Goal: Task Accomplishment & Management: Complete application form

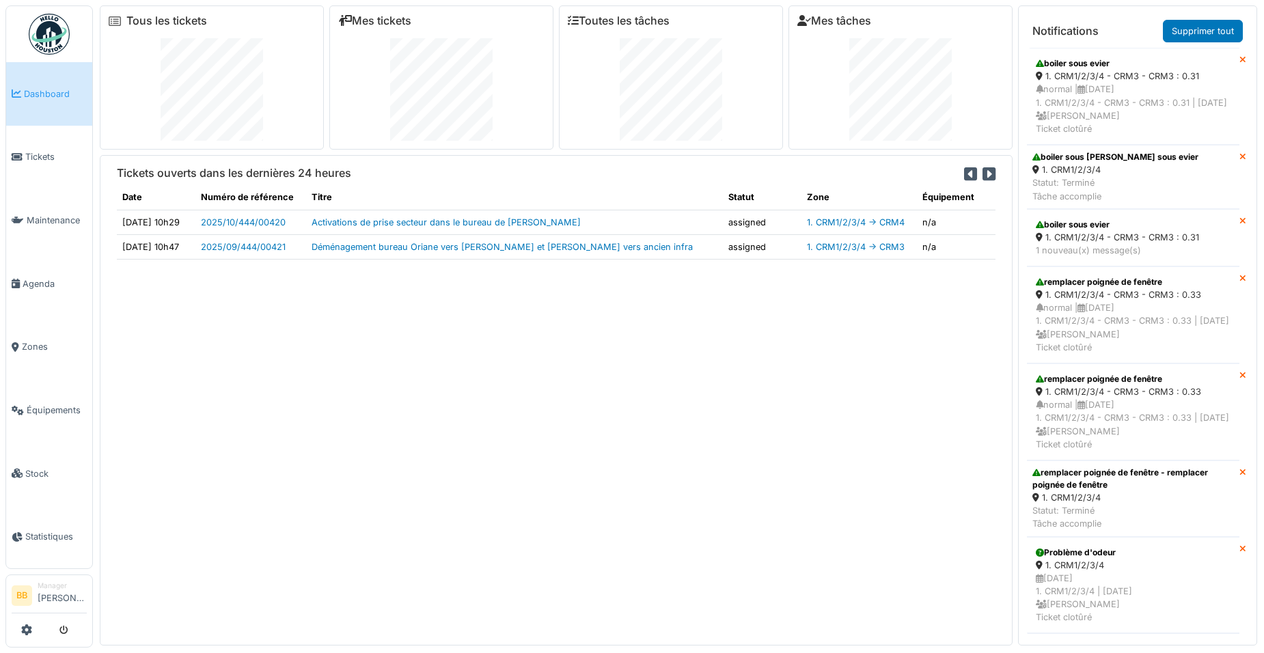
scroll to position [831, 0]
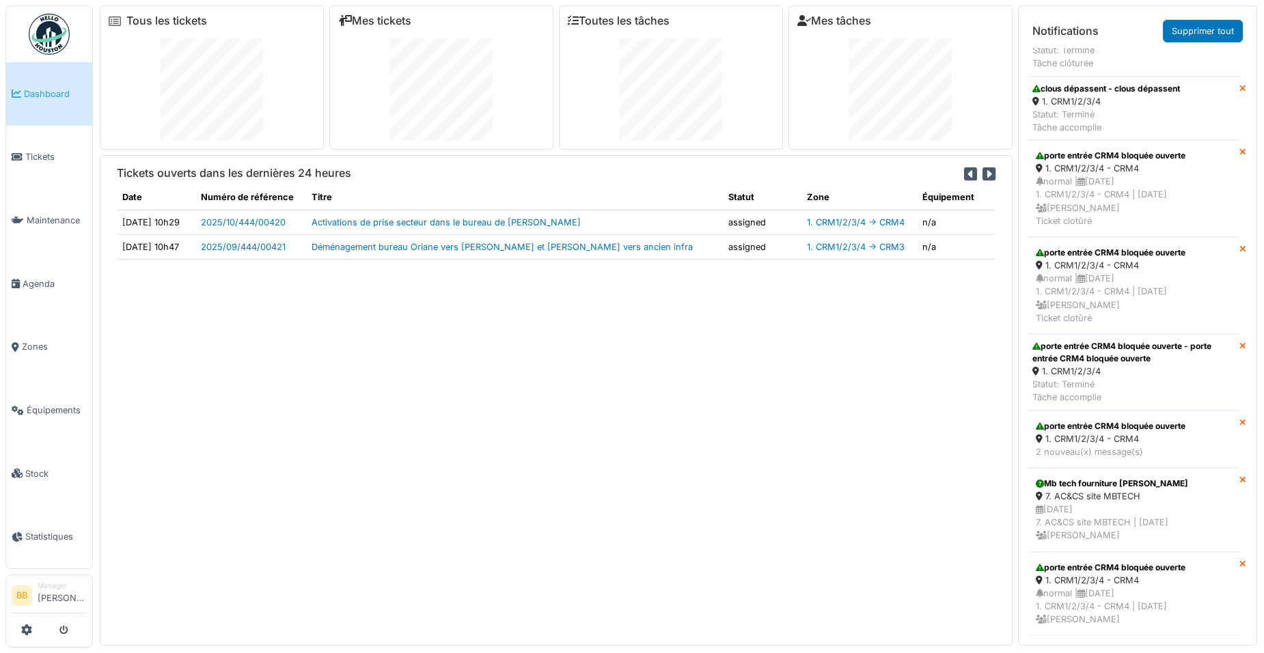
click at [36, 102] on link "Dashboard" at bounding box center [49, 94] width 86 height 64
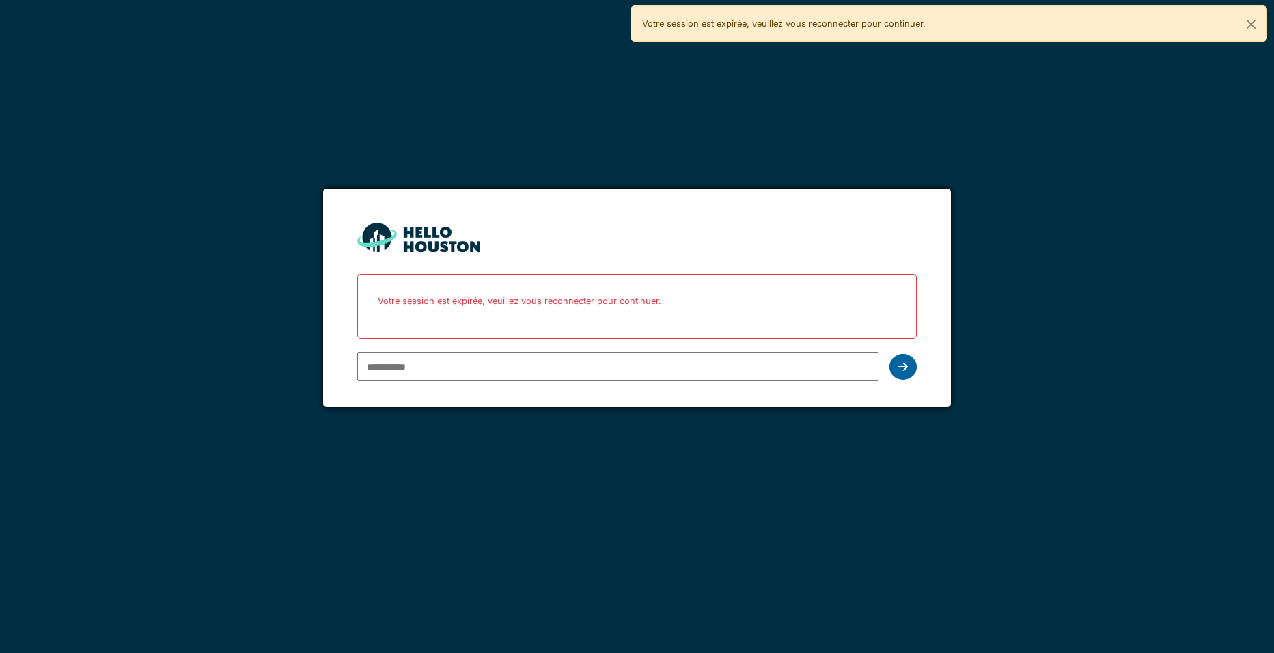
type input "**********"
click at [904, 364] on icon at bounding box center [903, 366] width 10 height 11
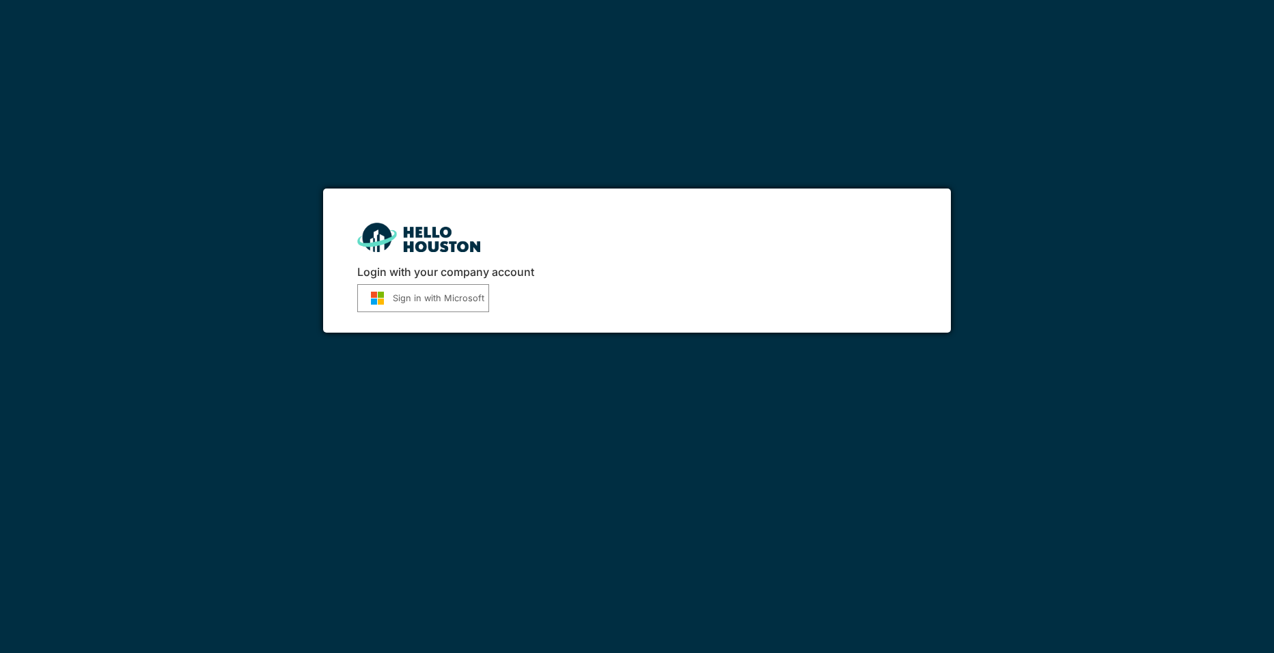
click at [461, 307] on button "Sign in with Microsoft" at bounding box center [423, 298] width 132 height 28
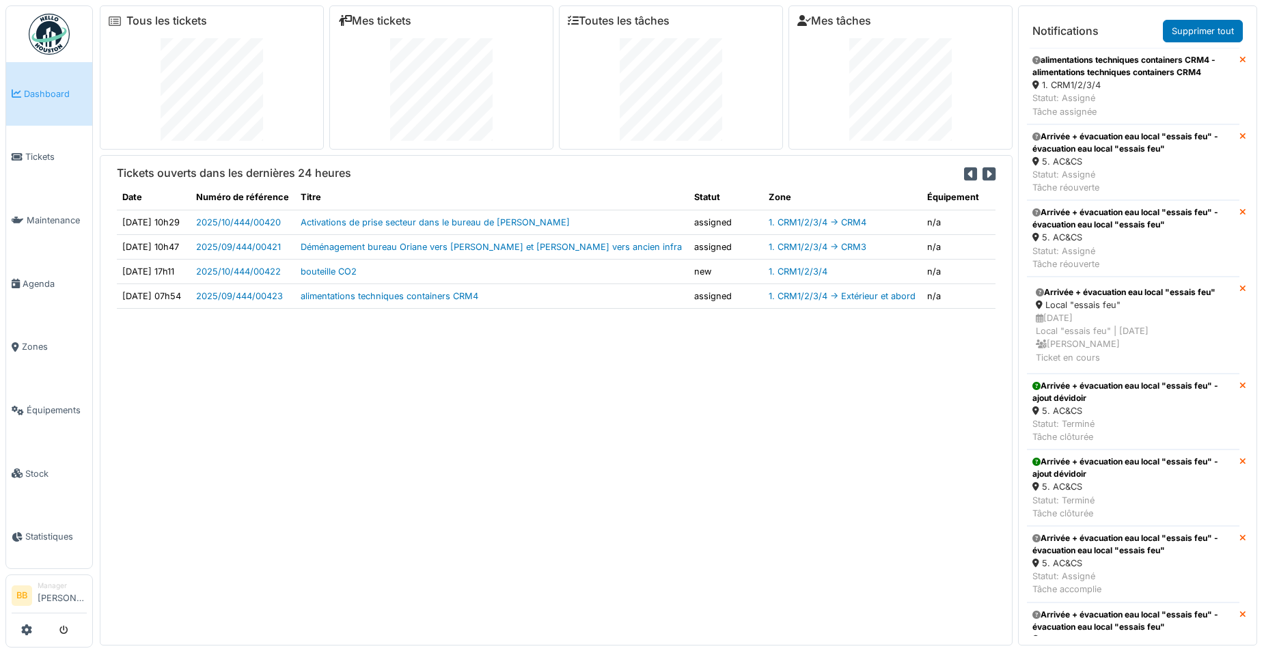
click at [401, 278] on td "bouteille CO2" at bounding box center [491, 271] width 393 height 25
click at [357, 271] on link "bouteille CO2" at bounding box center [329, 271] width 56 height 10
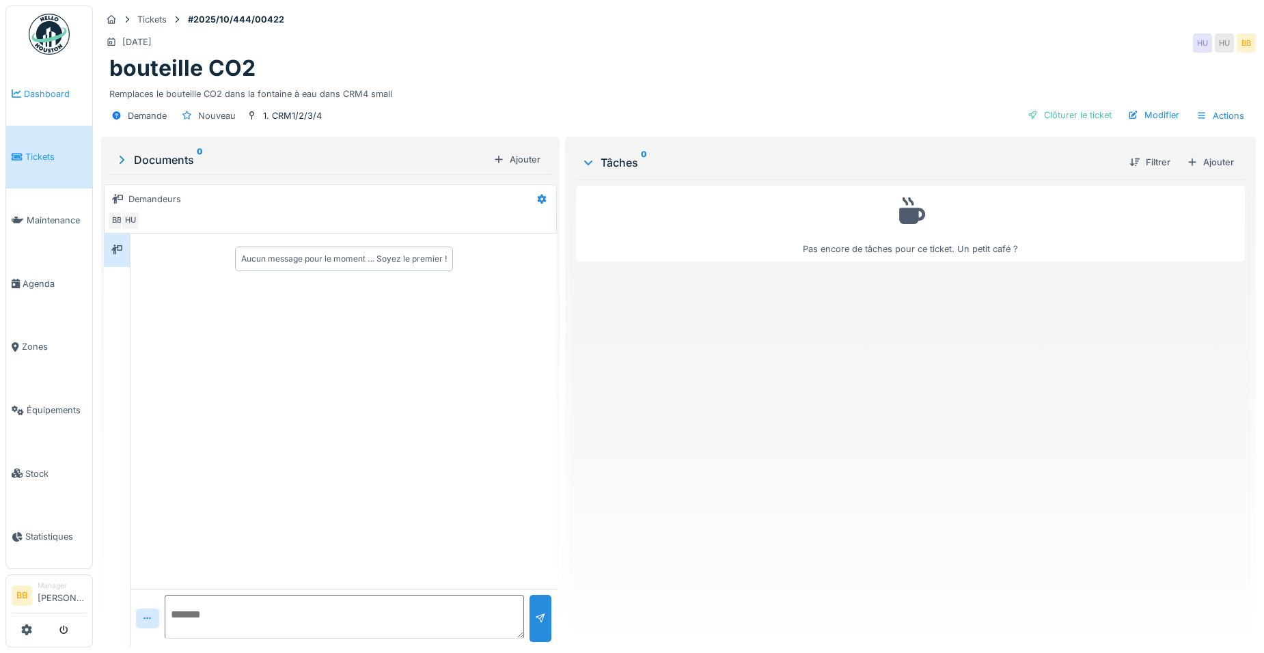
click at [24, 102] on link "Dashboard" at bounding box center [49, 94] width 86 height 64
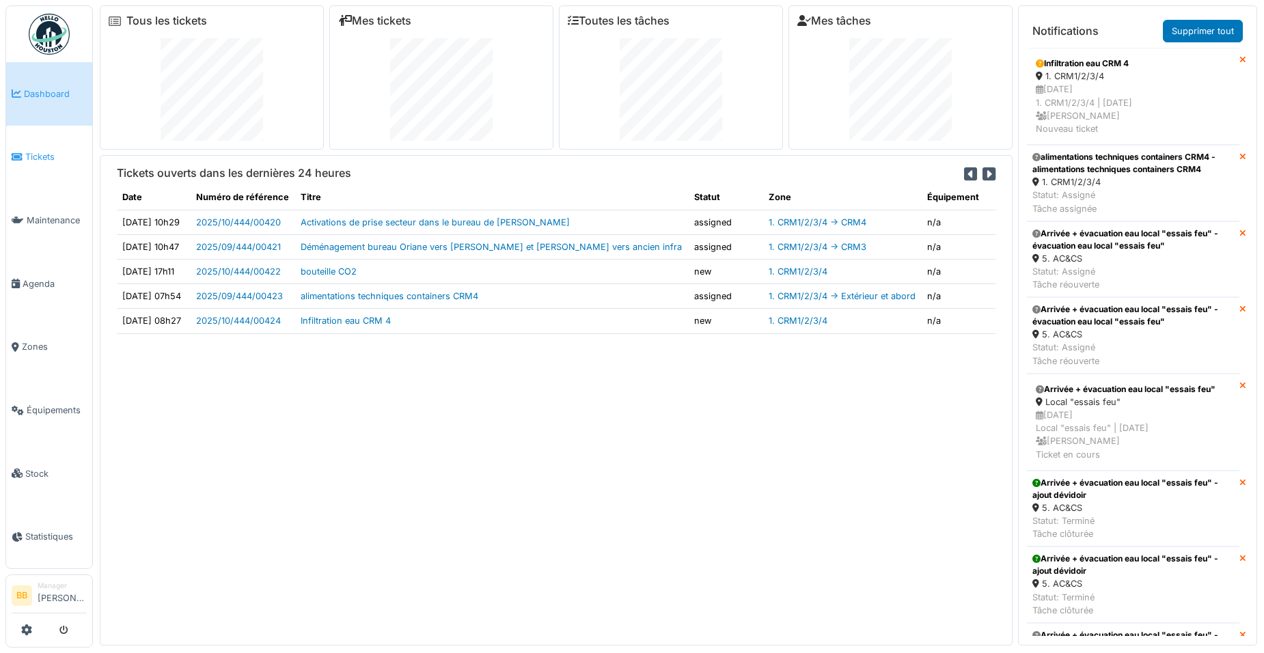
click at [36, 165] on link "Tickets" at bounding box center [49, 158] width 86 height 64
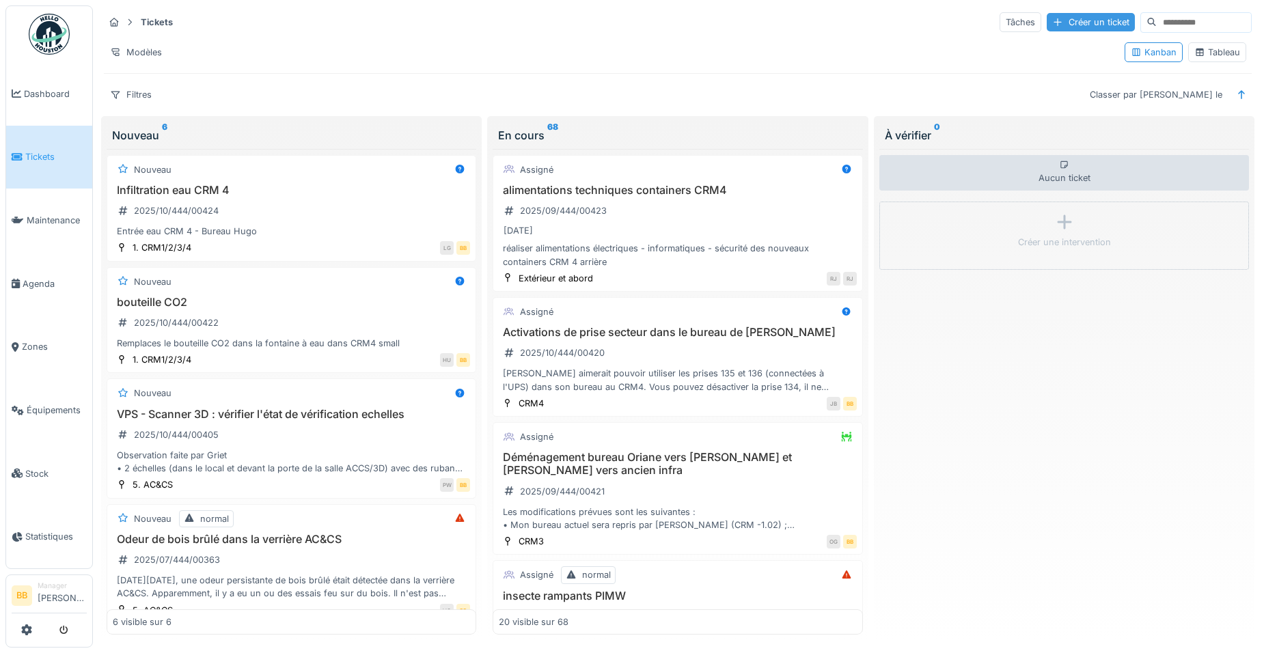
click at [1049, 25] on div "Créer un ticket" at bounding box center [1091, 22] width 88 height 18
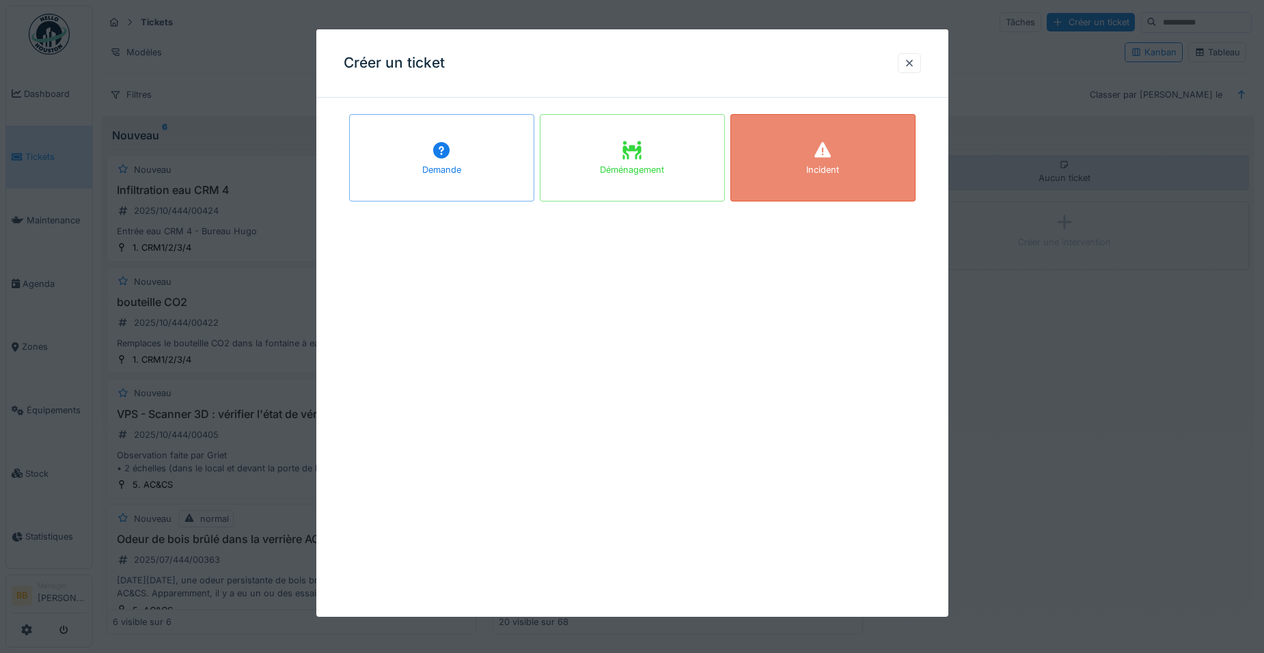
click at [773, 184] on div "Incident" at bounding box center [822, 157] width 185 height 87
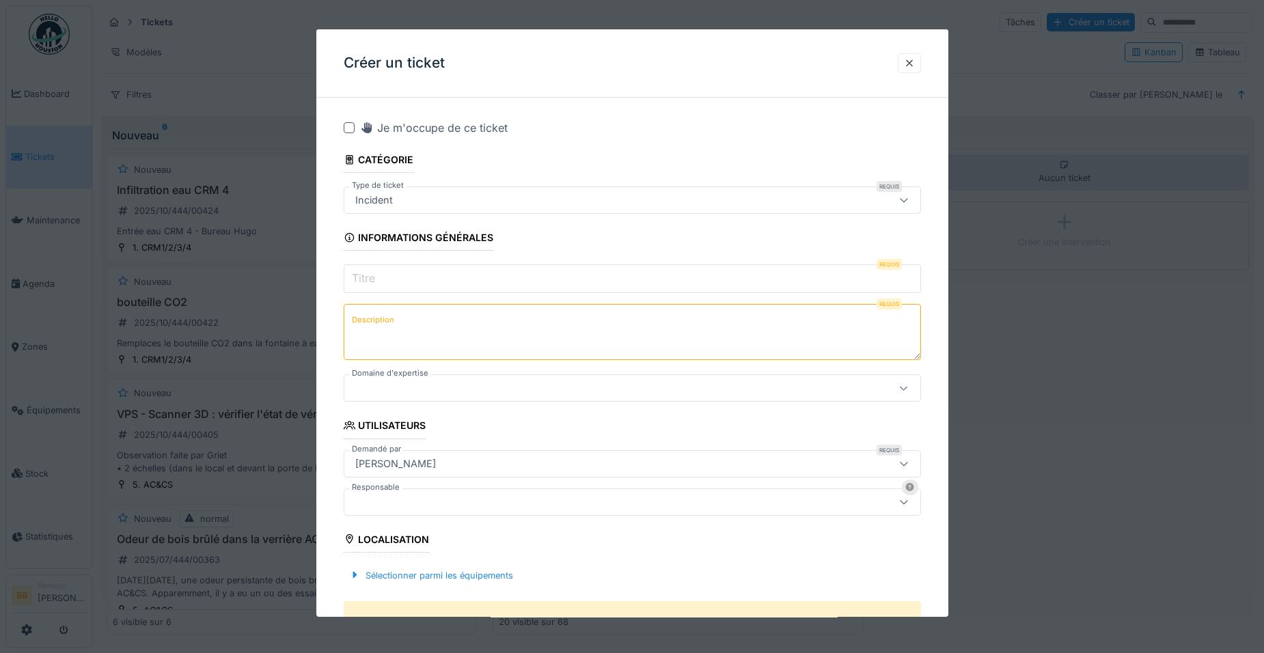
click at [616, 281] on input "Titre" at bounding box center [632, 278] width 577 height 29
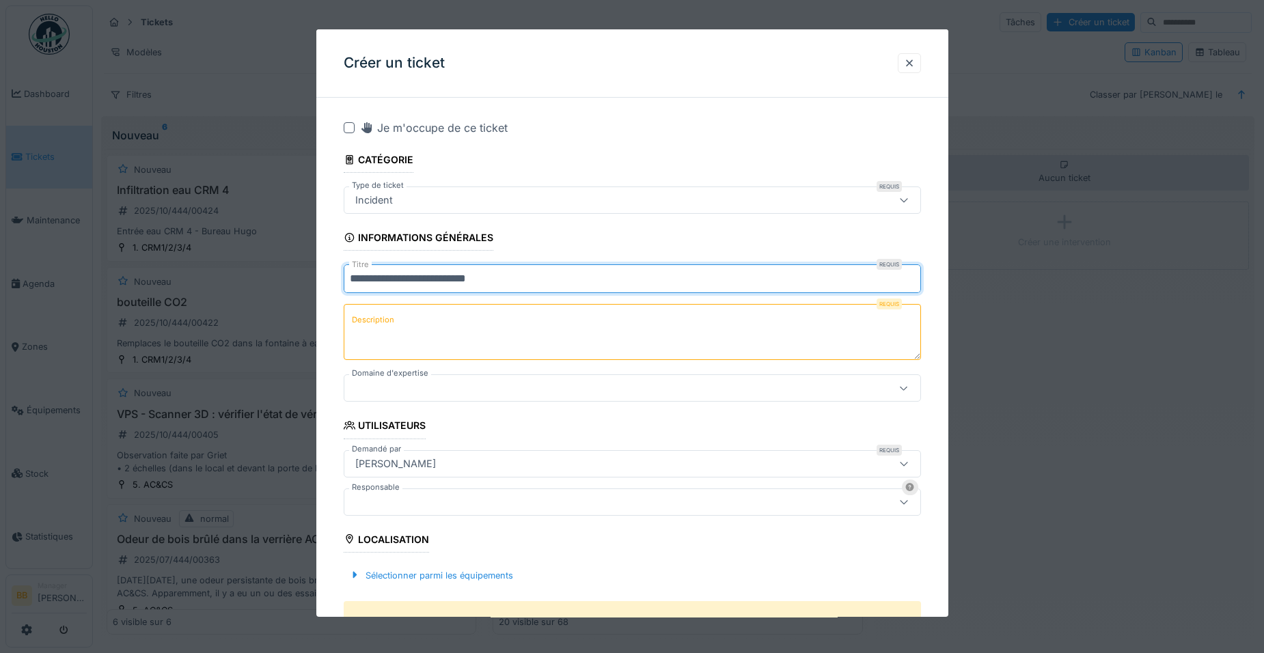
type input "**********"
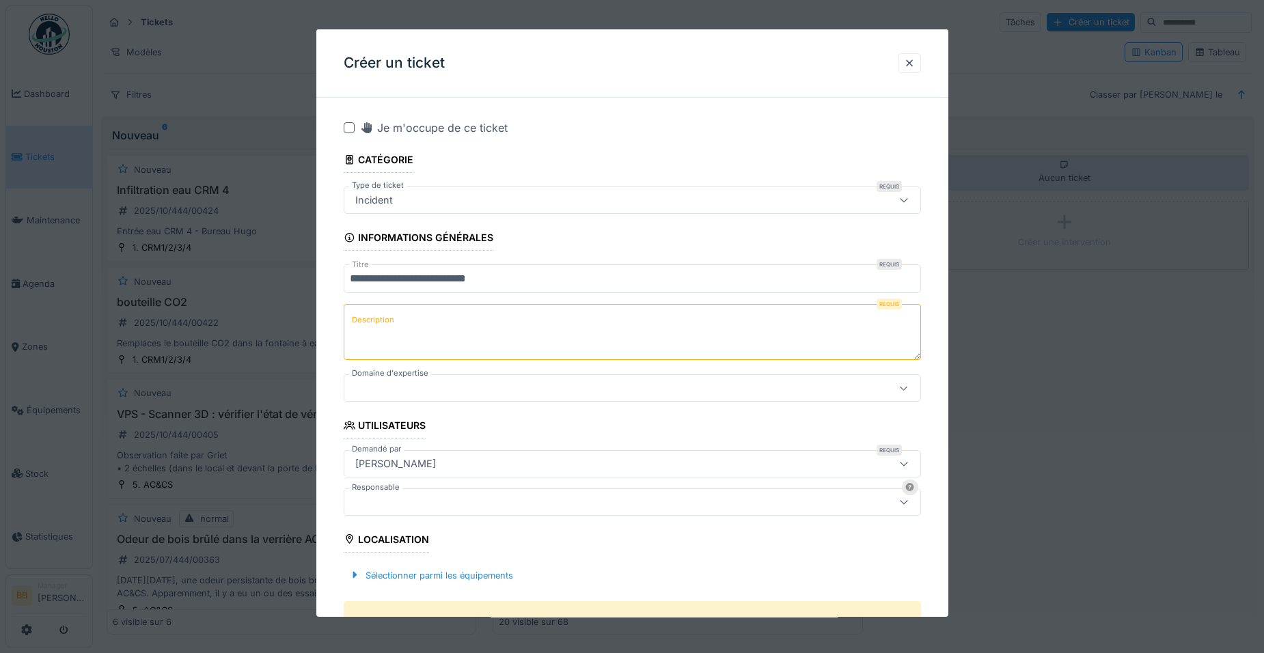
click at [639, 324] on textarea "Description" at bounding box center [632, 332] width 577 height 56
type textarea "**********"
click at [676, 391] on div at bounding box center [598, 387] width 497 height 15
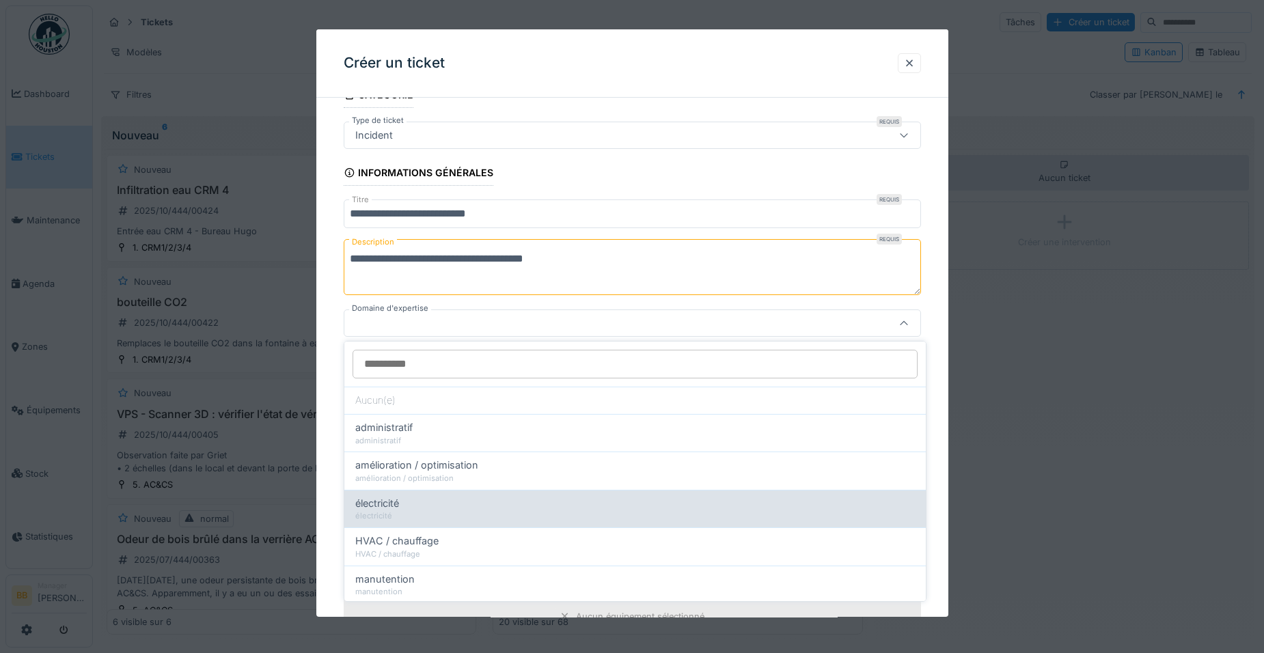
click at [719, 514] on div "électricité" at bounding box center [634, 516] width 559 height 12
type input "****"
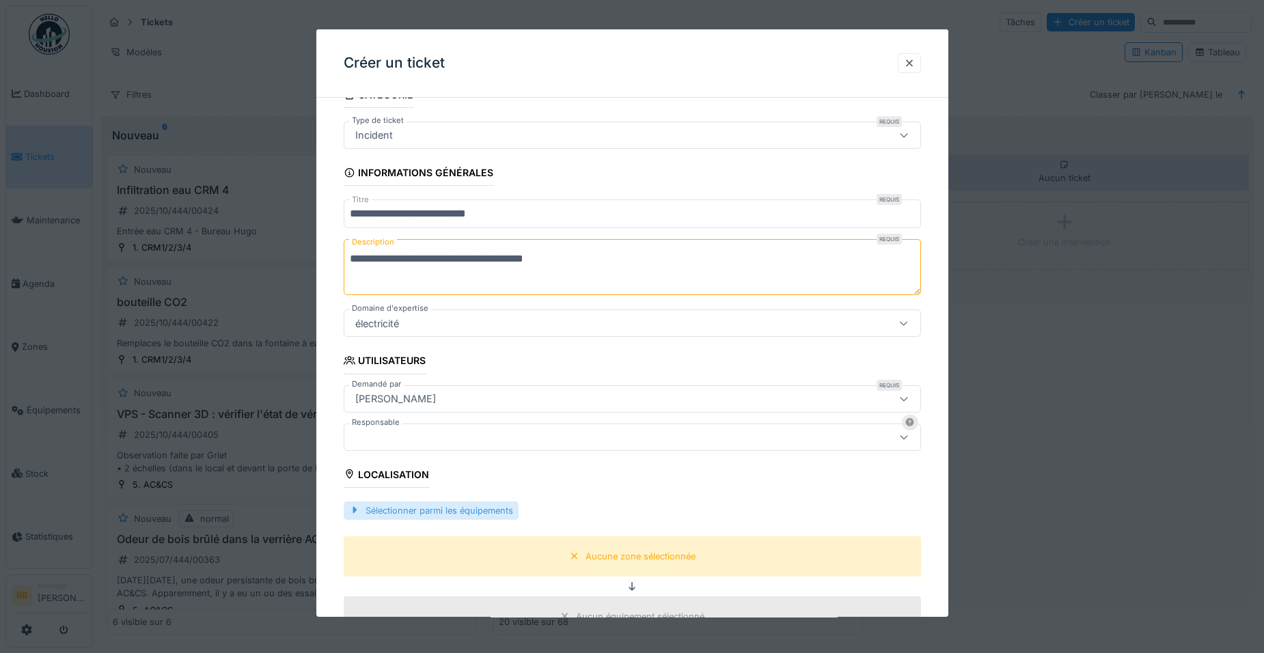
click at [503, 504] on div "Sélectionner parmi les équipements" at bounding box center [431, 510] width 175 height 18
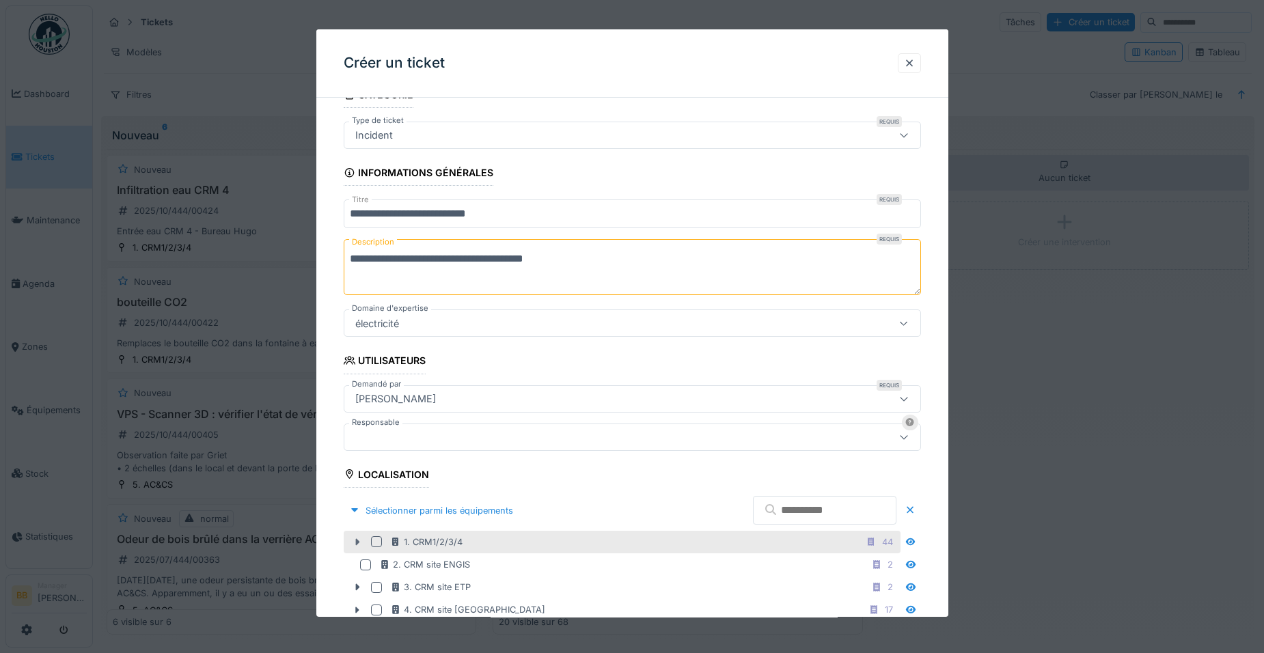
click at [355, 543] on icon at bounding box center [357, 542] width 11 height 9
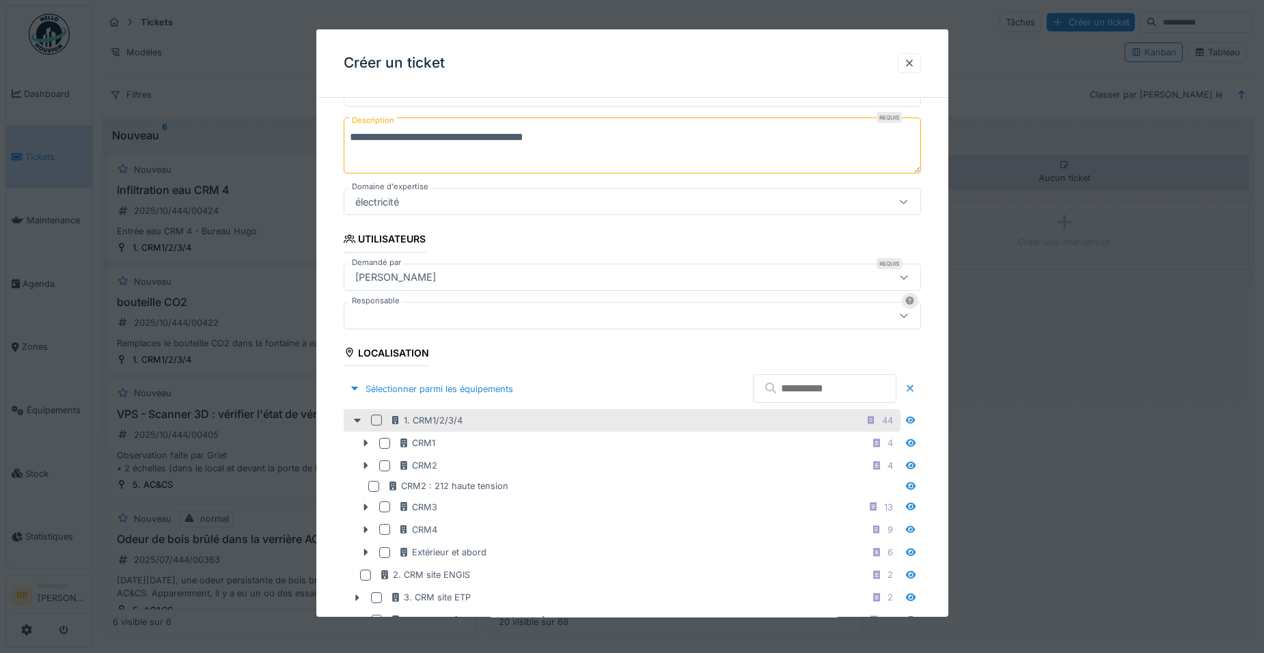
scroll to position [202, 0]
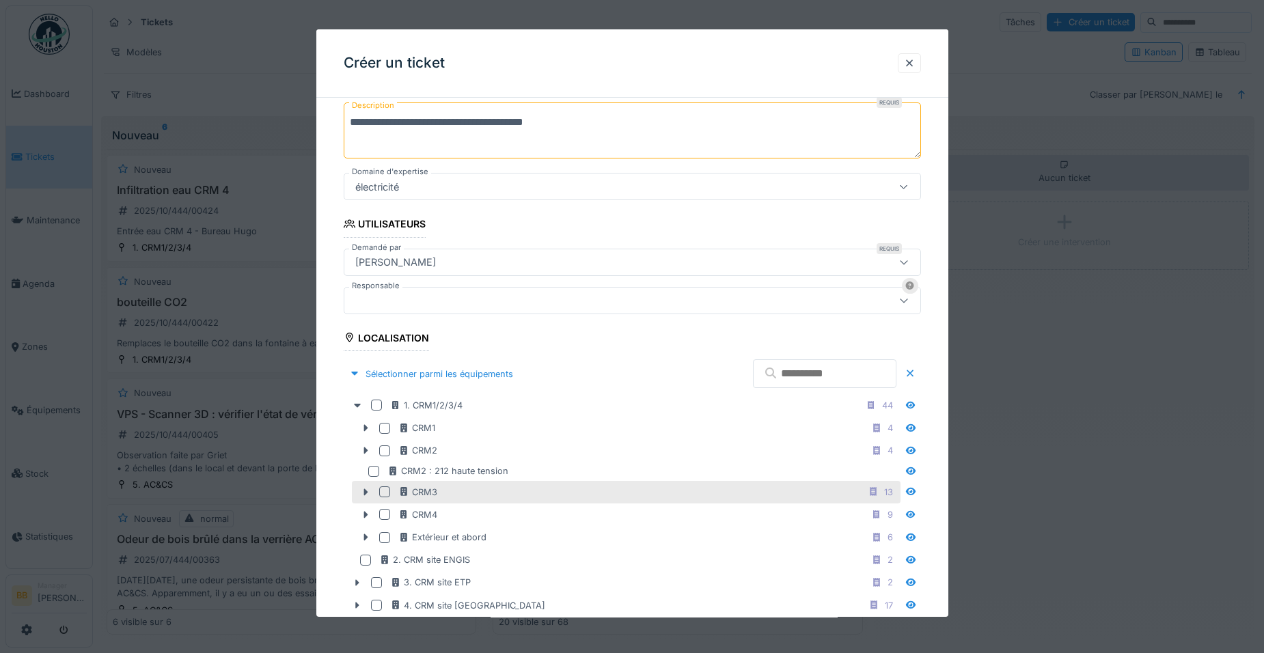
click at [386, 493] on div at bounding box center [384, 491] width 11 height 11
click at [362, 494] on icon at bounding box center [365, 492] width 11 height 9
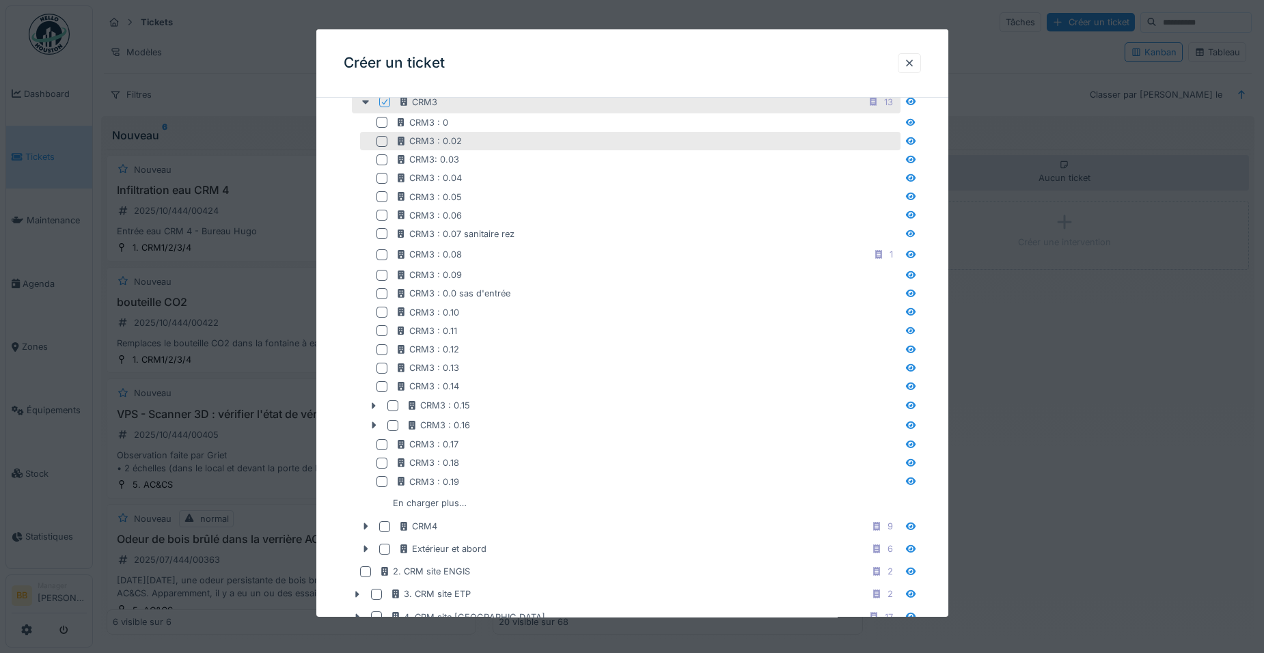
scroll to position [611, 0]
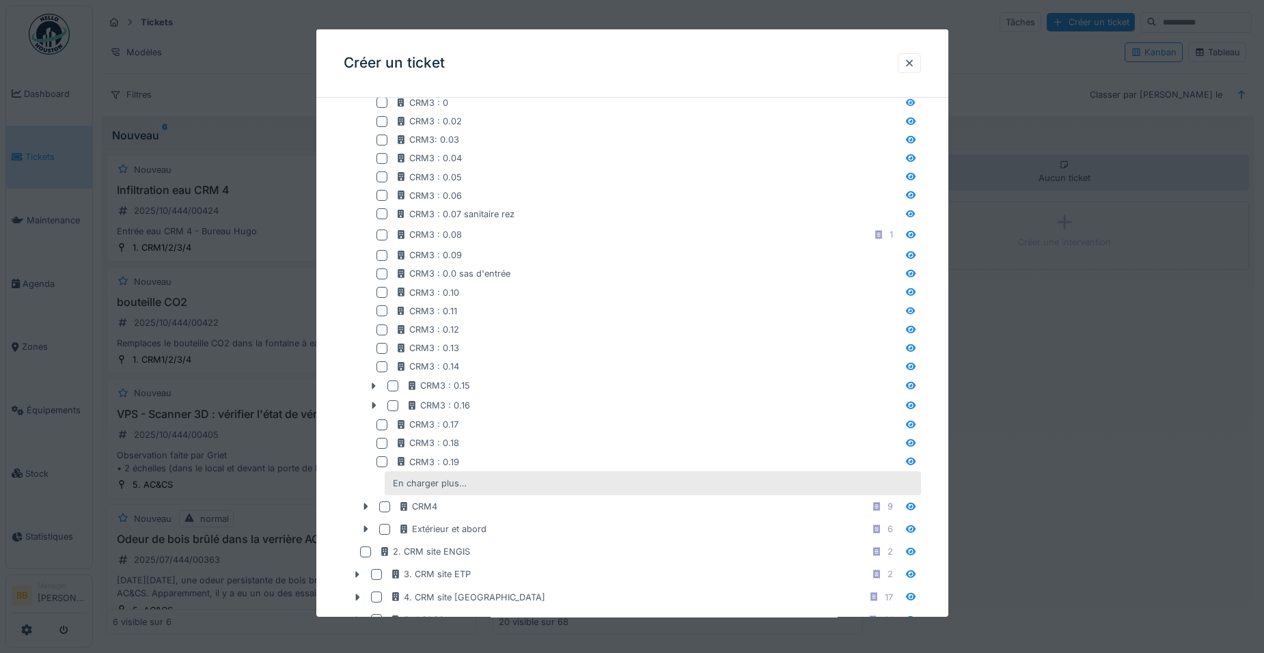
click at [501, 493] on div "En charger plus…" at bounding box center [653, 483] width 536 height 24
click at [494, 484] on div "En charger plus…" at bounding box center [653, 483] width 536 height 24
click at [429, 484] on div "En charger plus…" at bounding box center [429, 483] width 85 height 18
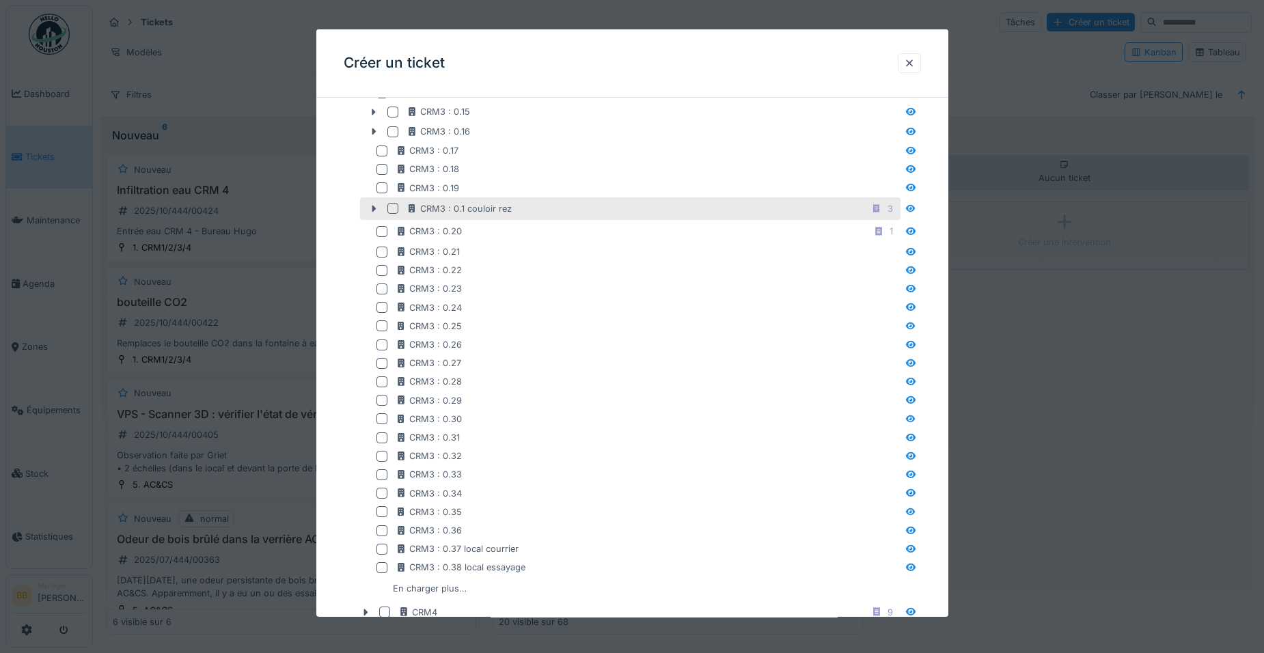
scroll to position [1021, 0]
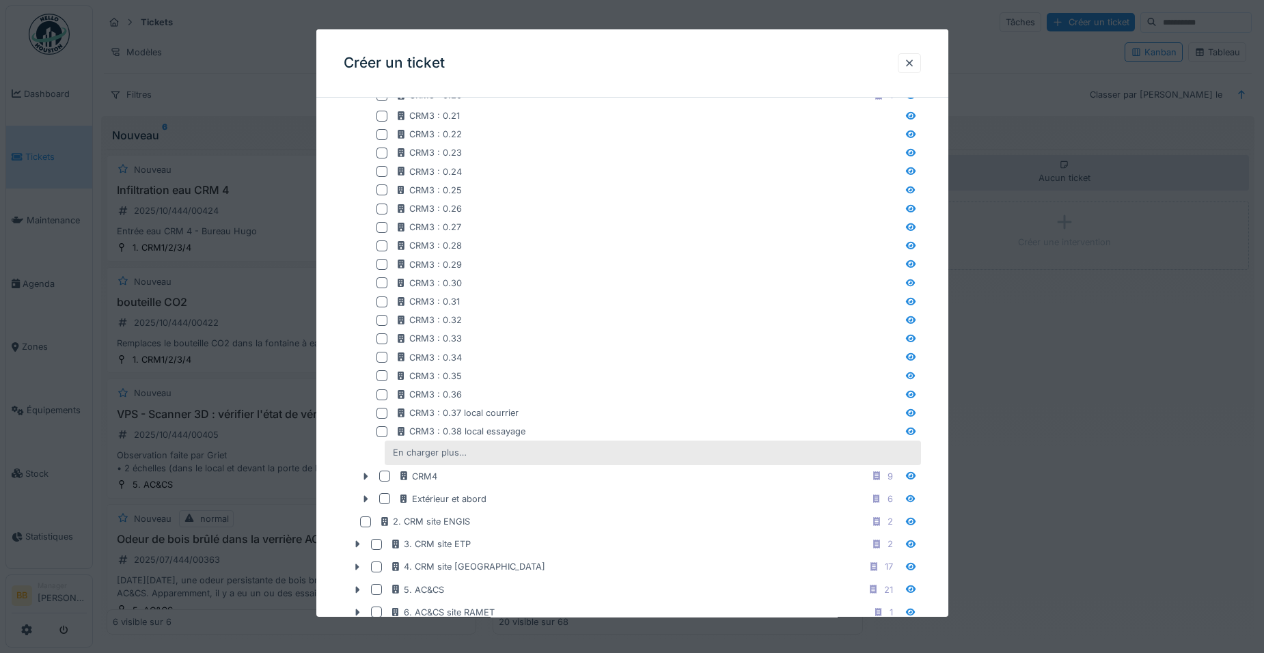
click at [434, 453] on div "En charger plus…" at bounding box center [429, 452] width 85 height 18
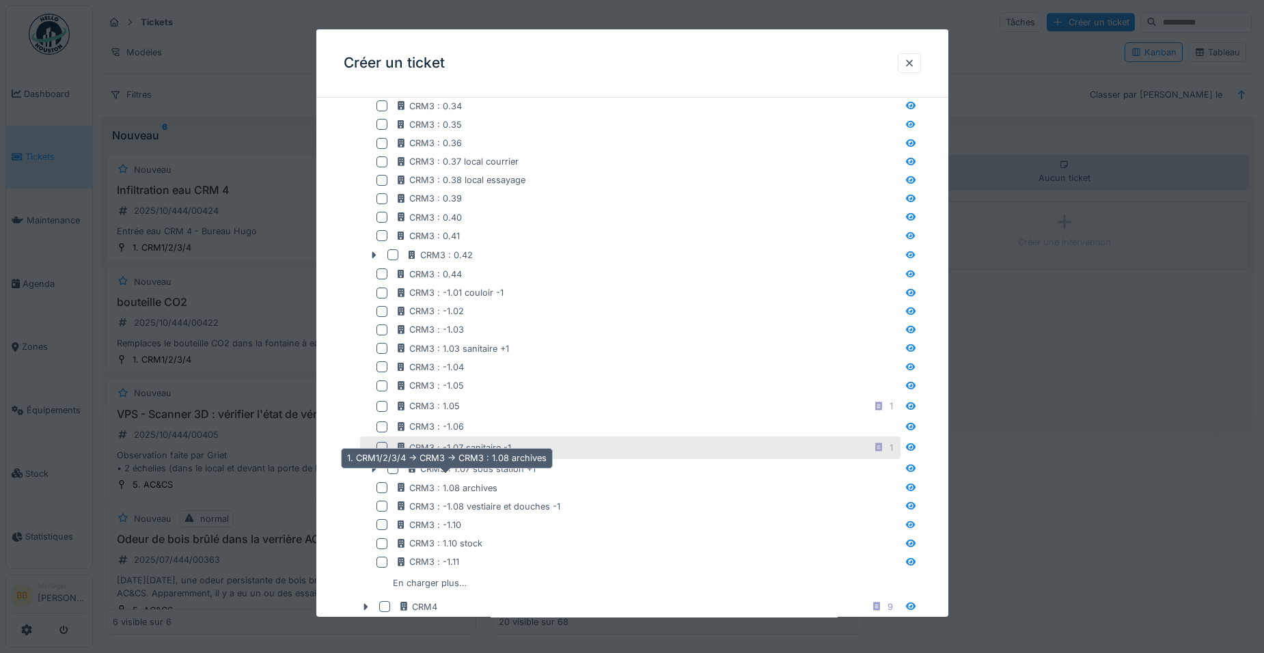
scroll to position [1294, 0]
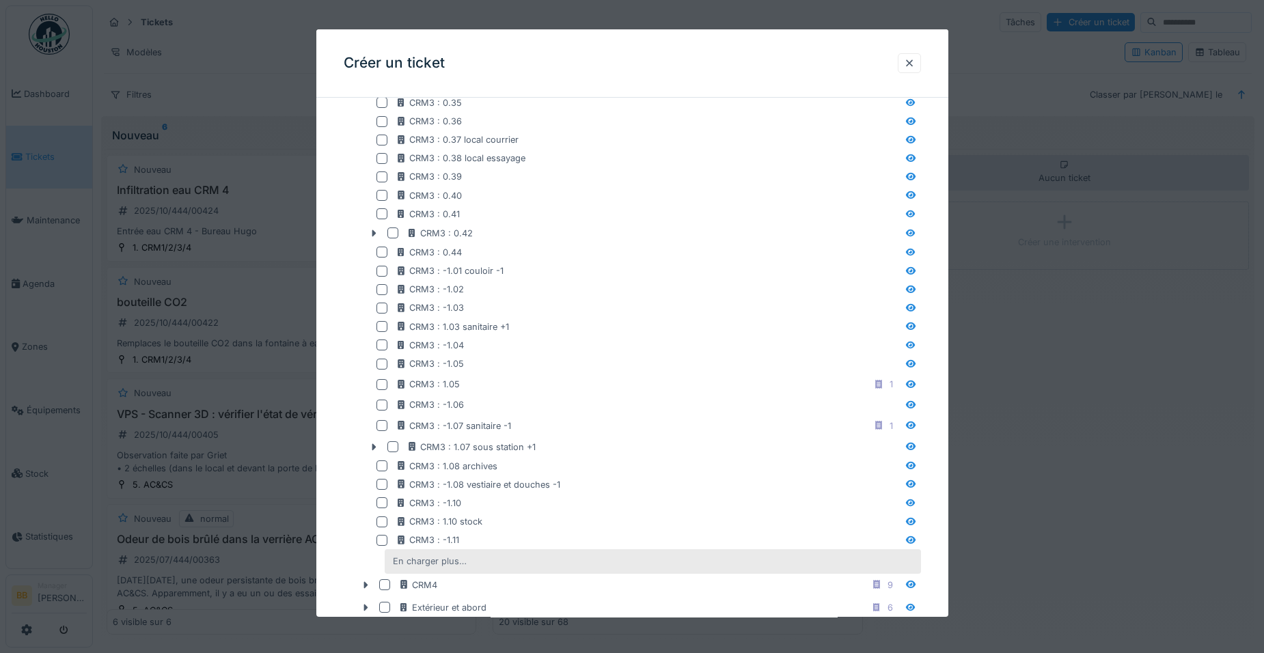
click at [410, 566] on div "En charger plus…" at bounding box center [429, 561] width 85 height 18
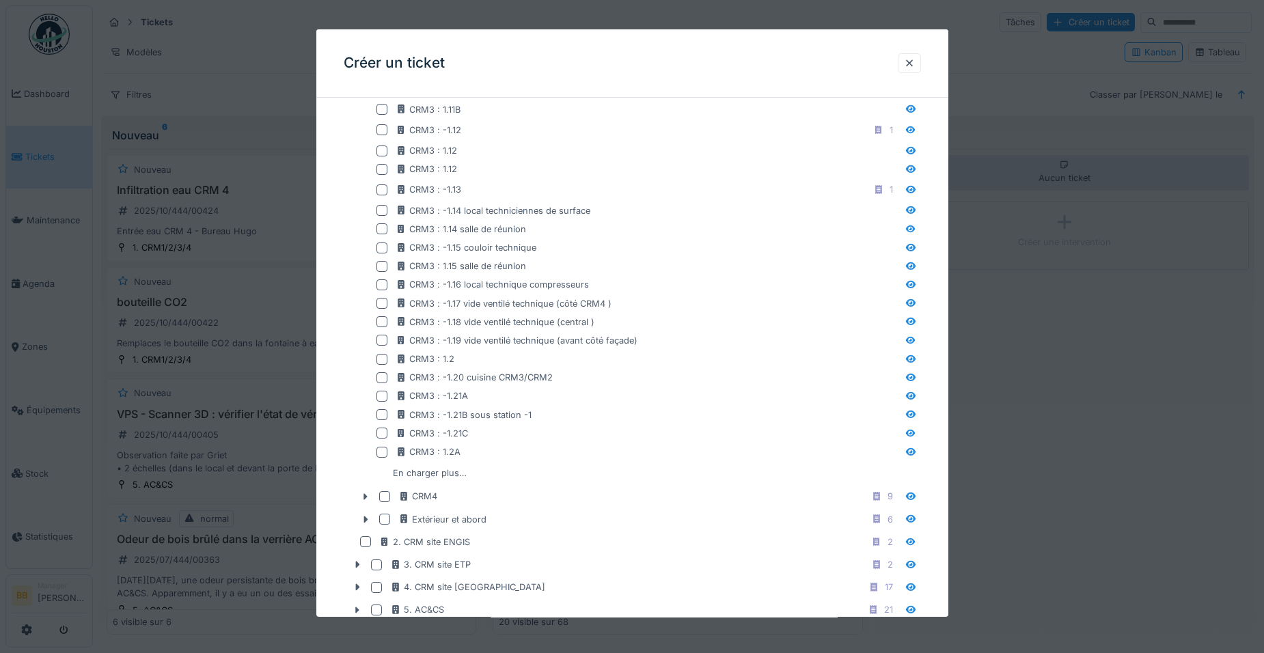
scroll to position [1773, 0]
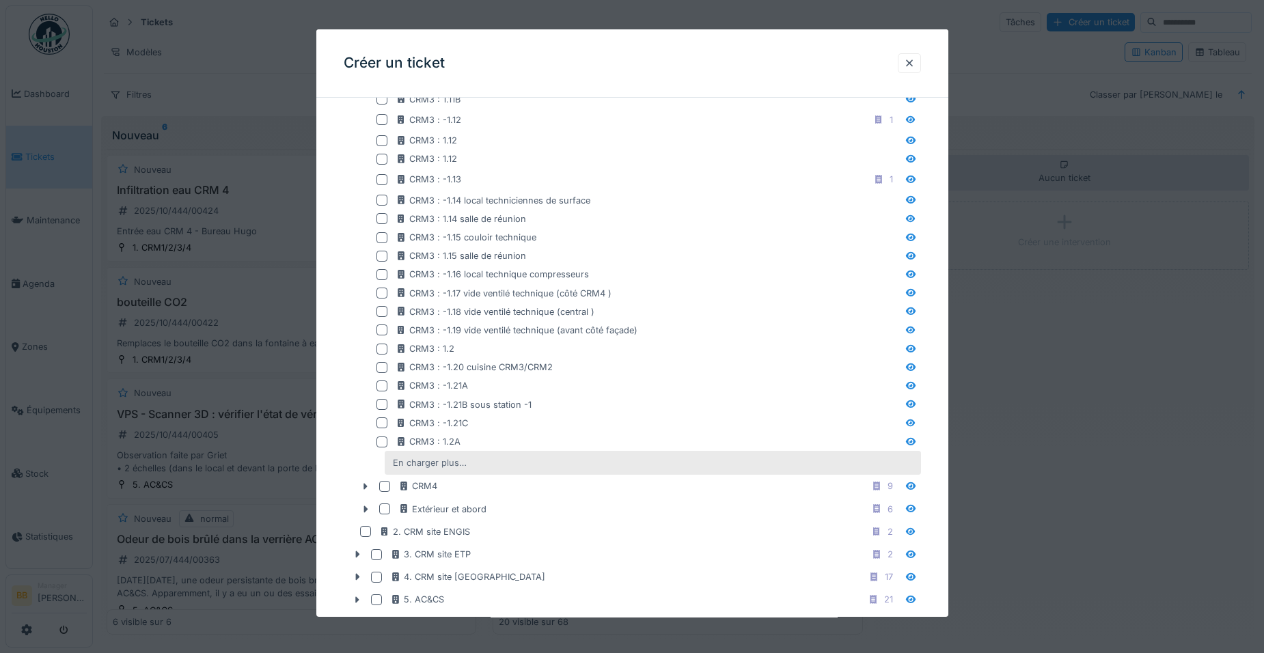
click at [447, 459] on div "En charger plus…" at bounding box center [429, 463] width 85 height 18
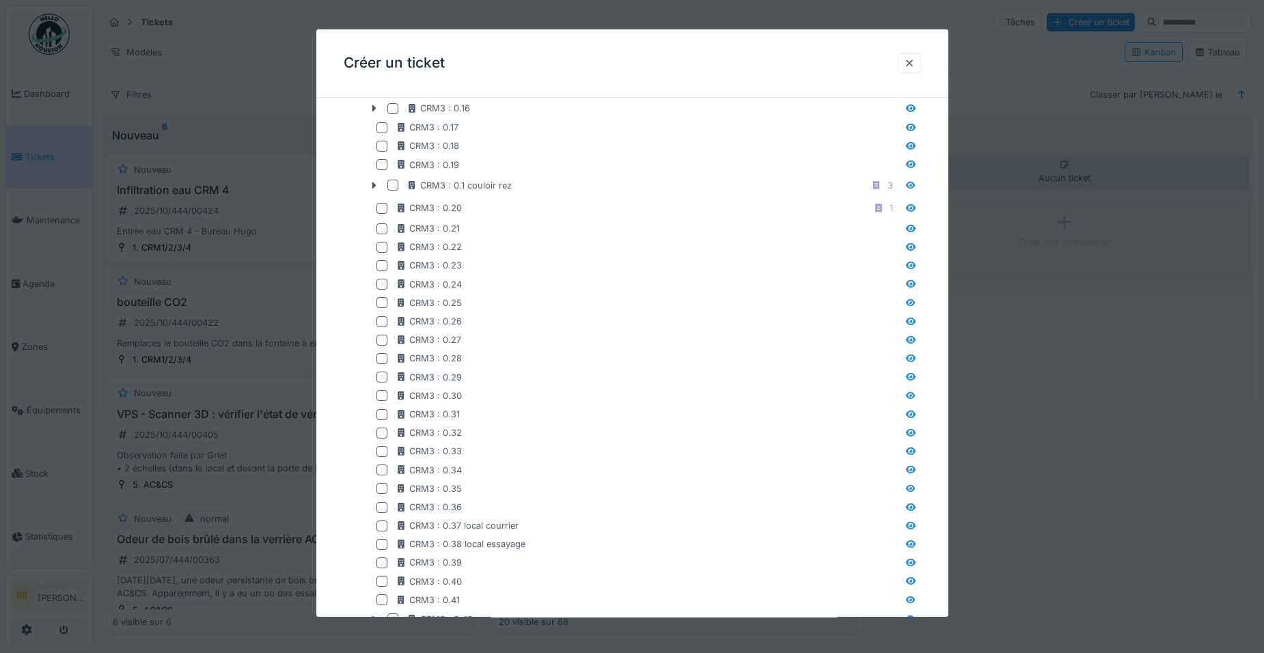
scroll to position [885, 0]
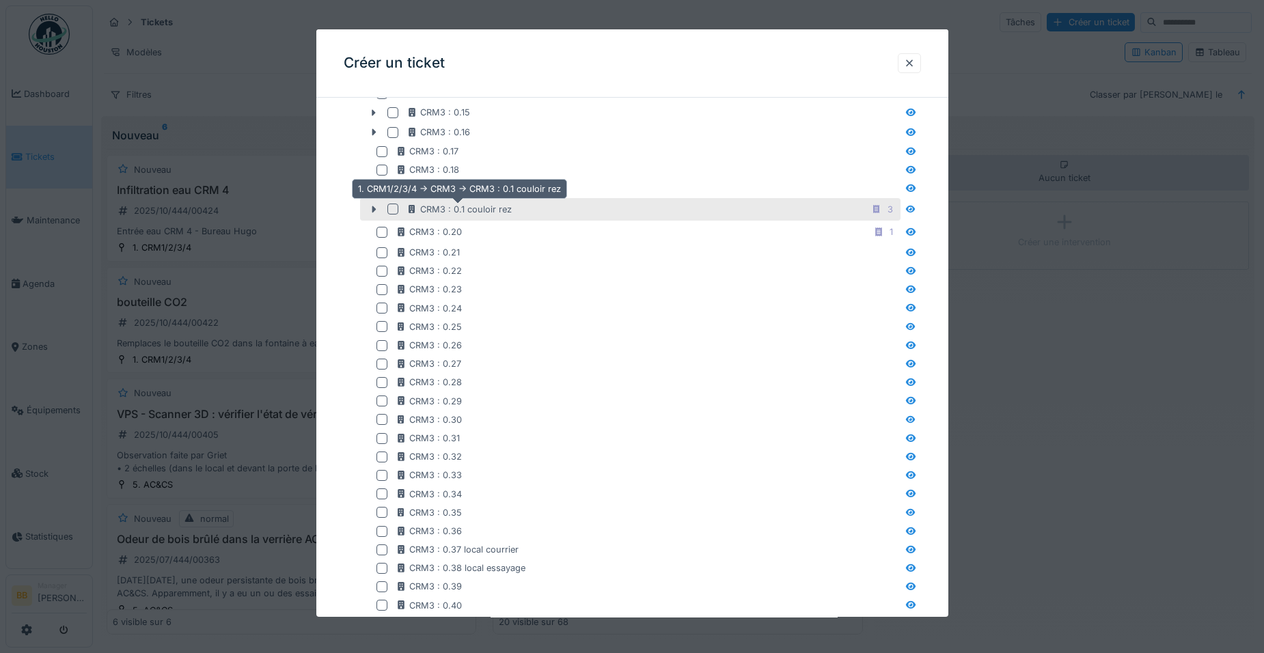
click at [499, 208] on div "CRM3 : 0.1 couloir rez" at bounding box center [458, 209] width 105 height 13
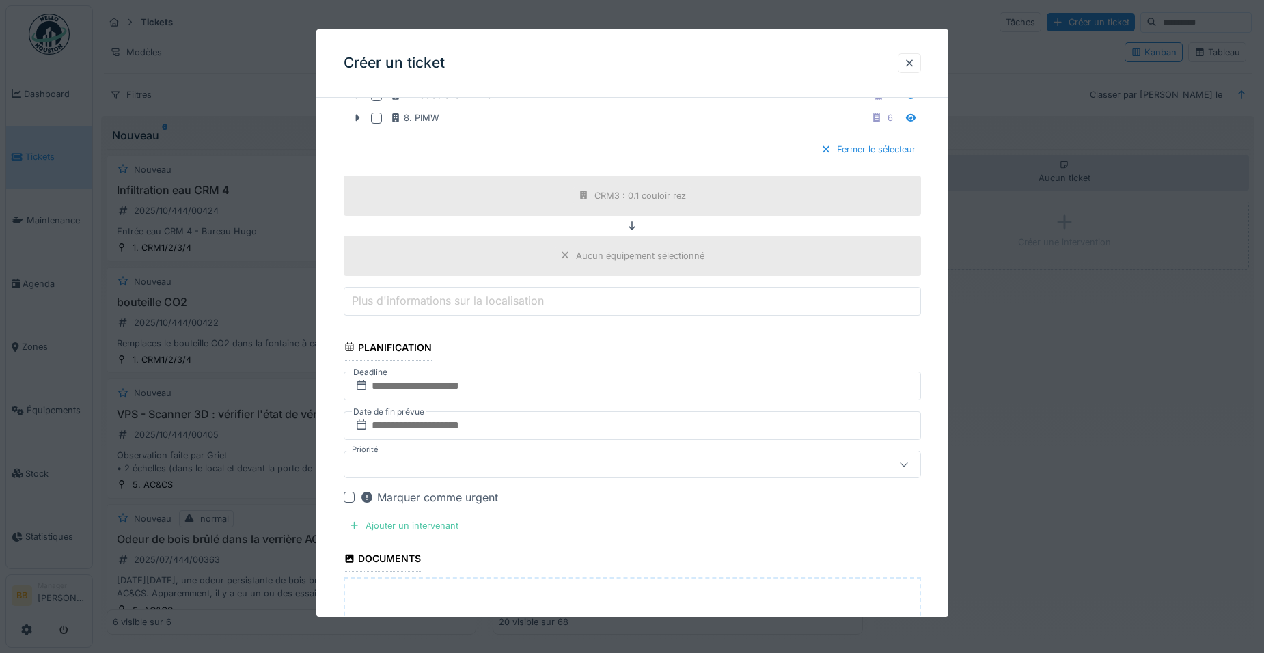
scroll to position [2456, 0]
click at [594, 393] on input "text" at bounding box center [632, 385] width 577 height 29
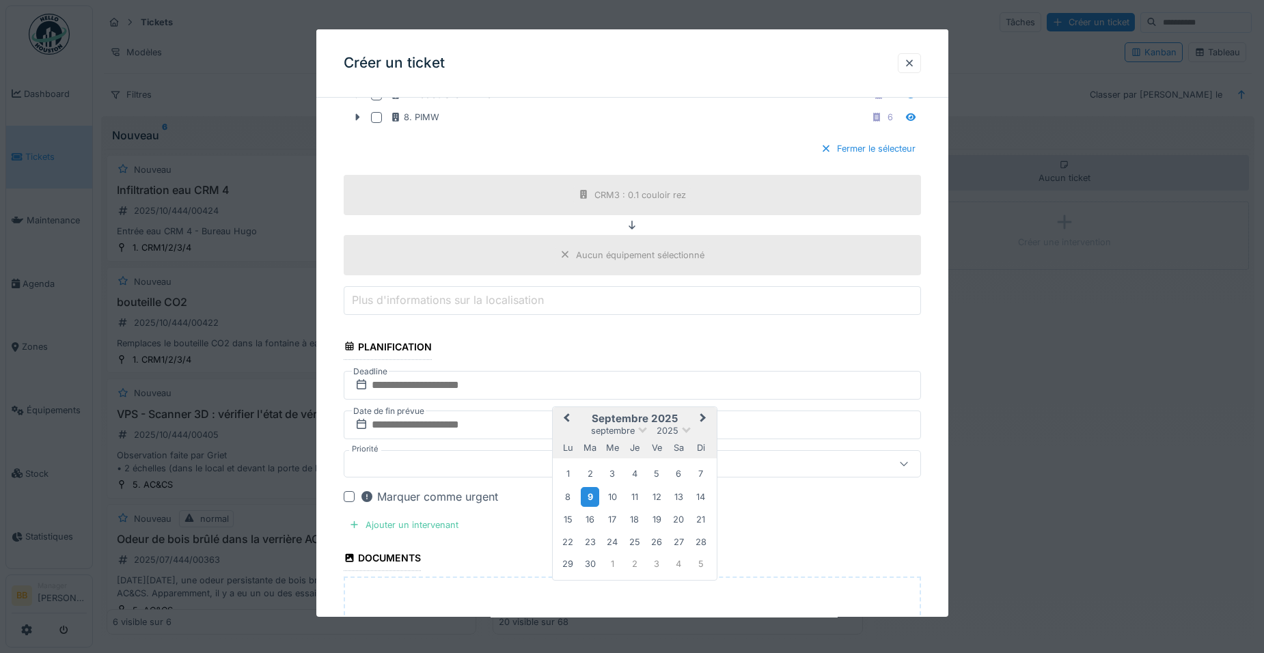
click at [594, 495] on div "9" at bounding box center [590, 497] width 18 height 20
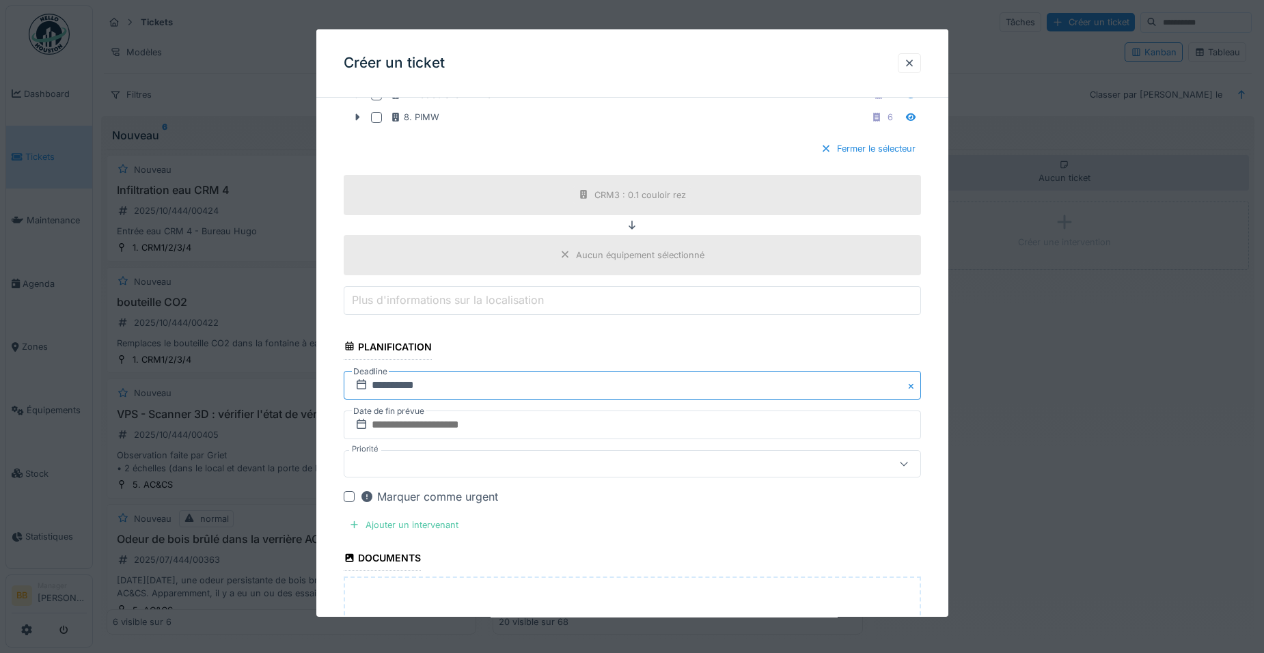
click at [529, 387] on input "**********" at bounding box center [632, 385] width 577 height 29
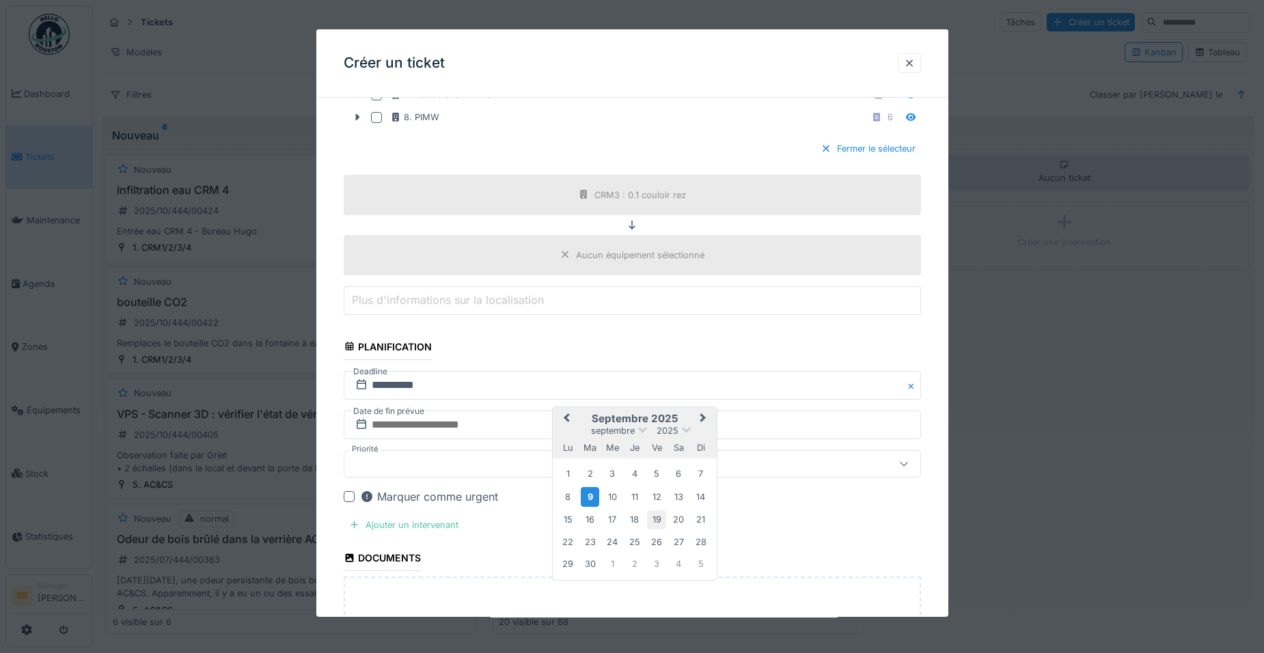
click at [657, 516] on div "19" at bounding box center [656, 519] width 18 height 18
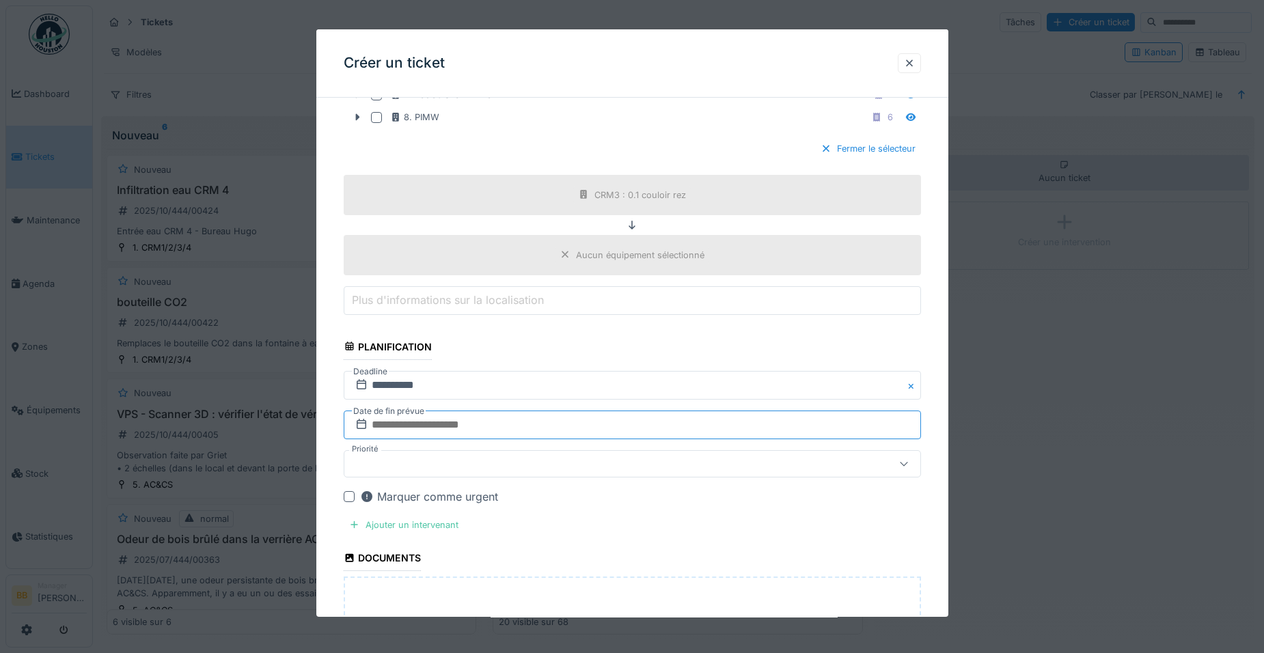
click at [569, 423] on input "text" at bounding box center [632, 425] width 577 height 29
click at [590, 326] on div "9" at bounding box center [590, 320] width 18 height 20
click at [589, 428] on input "**********" at bounding box center [632, 425] width 577 height 29
click at [655, 365] on div "26" at bounding box center [656, 365] width 18 height 18
click at [407, 524] on div "Ajouter un intervenant" at bounding box center [404, 525] width 120 height 18
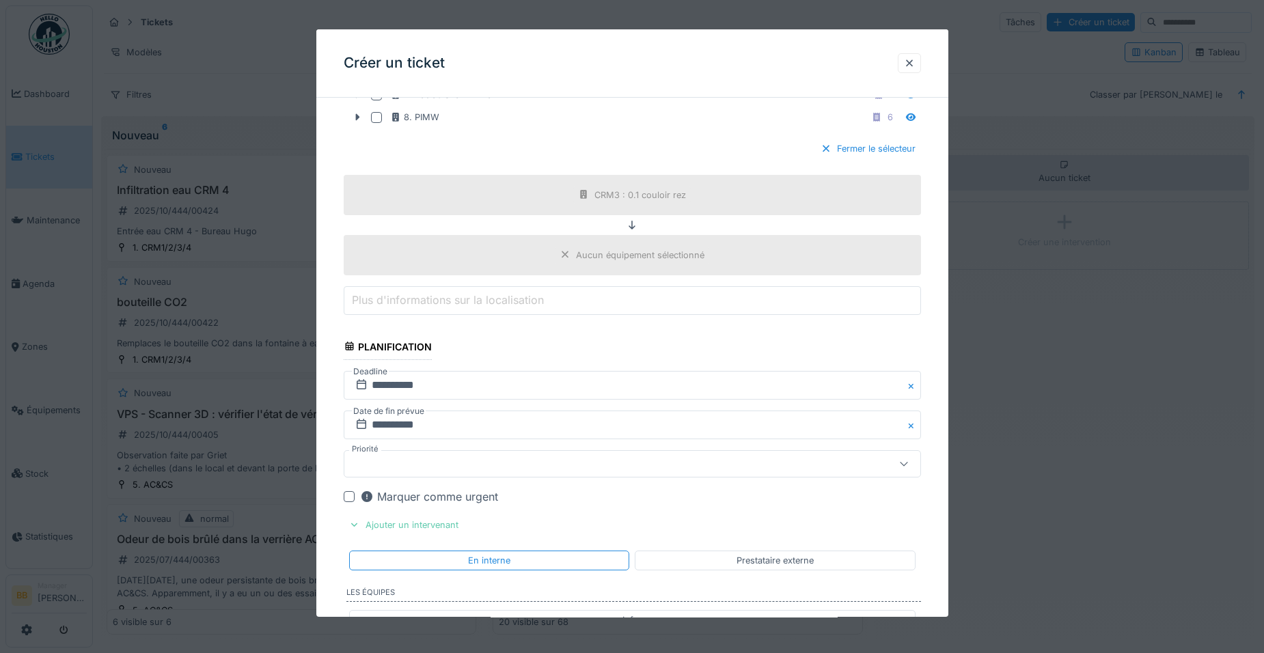
click at [407, 524] on div "Ajouter un intervenant" at bounding box center [404, 525] width 120 height 18
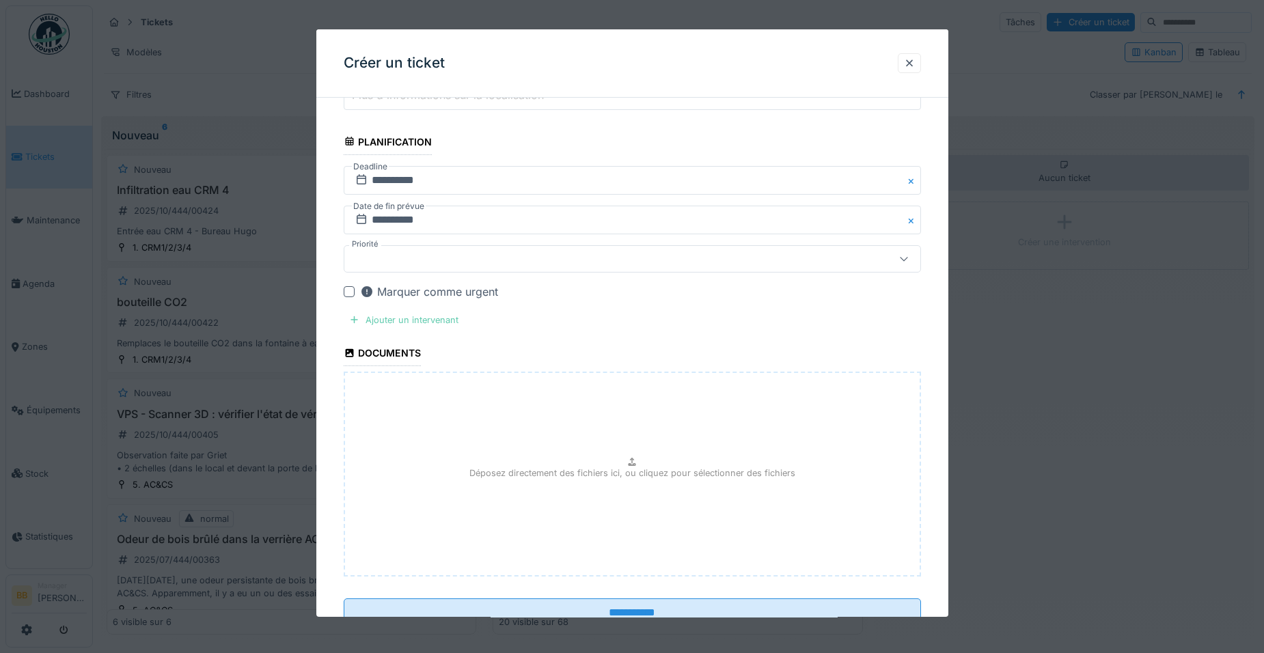
click at [436, 314] on div "Ajouter un intervenant" at bounding box center [404, 320] width 120 height 18
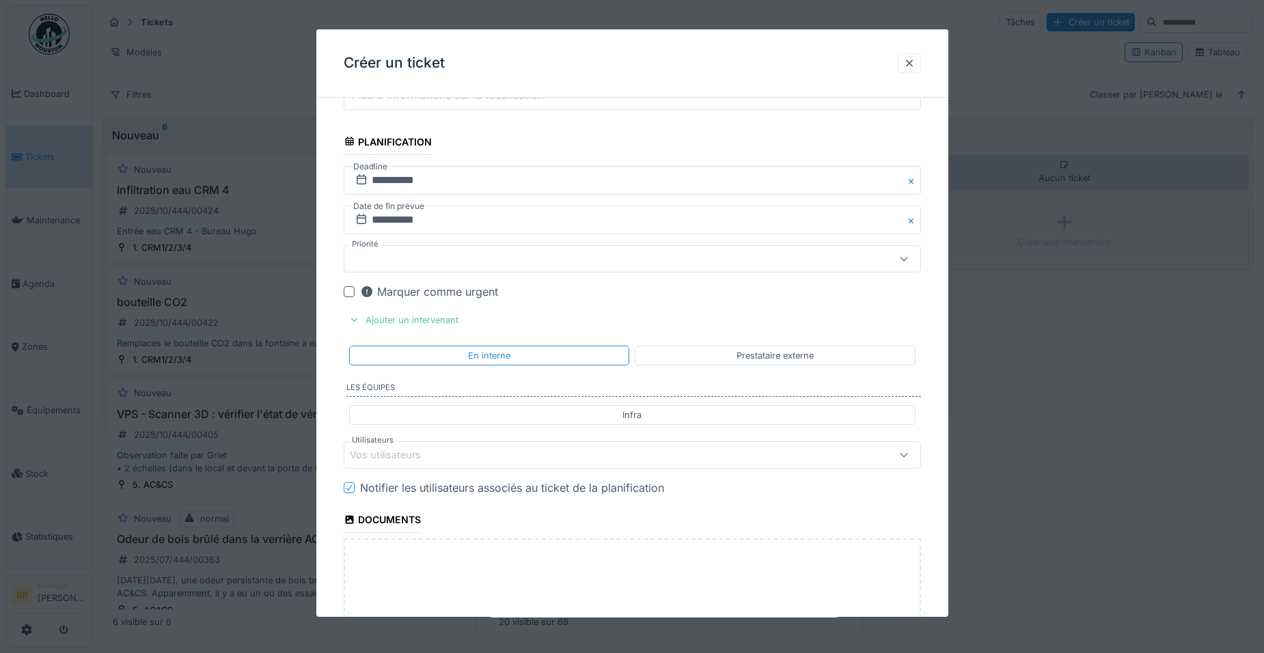
click at [488, 456] on div "Vos utilisateurs" at bounding box center [598, 454] width 497 height 15
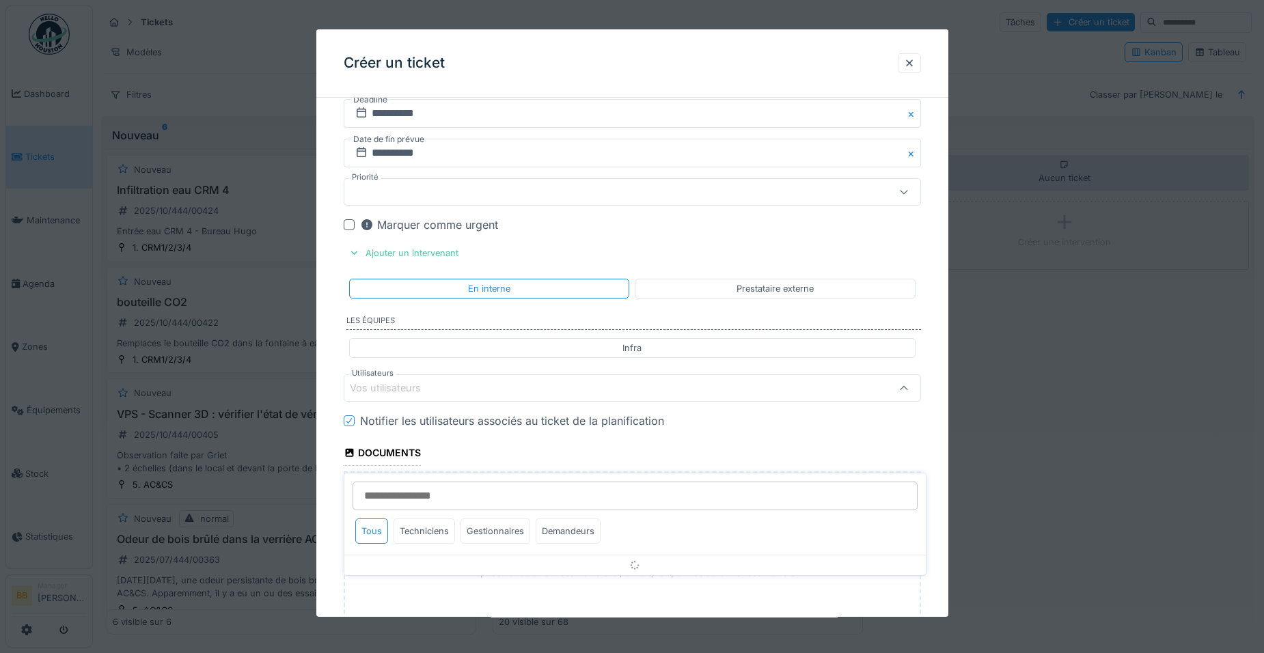
scroll to position [2793, 0]
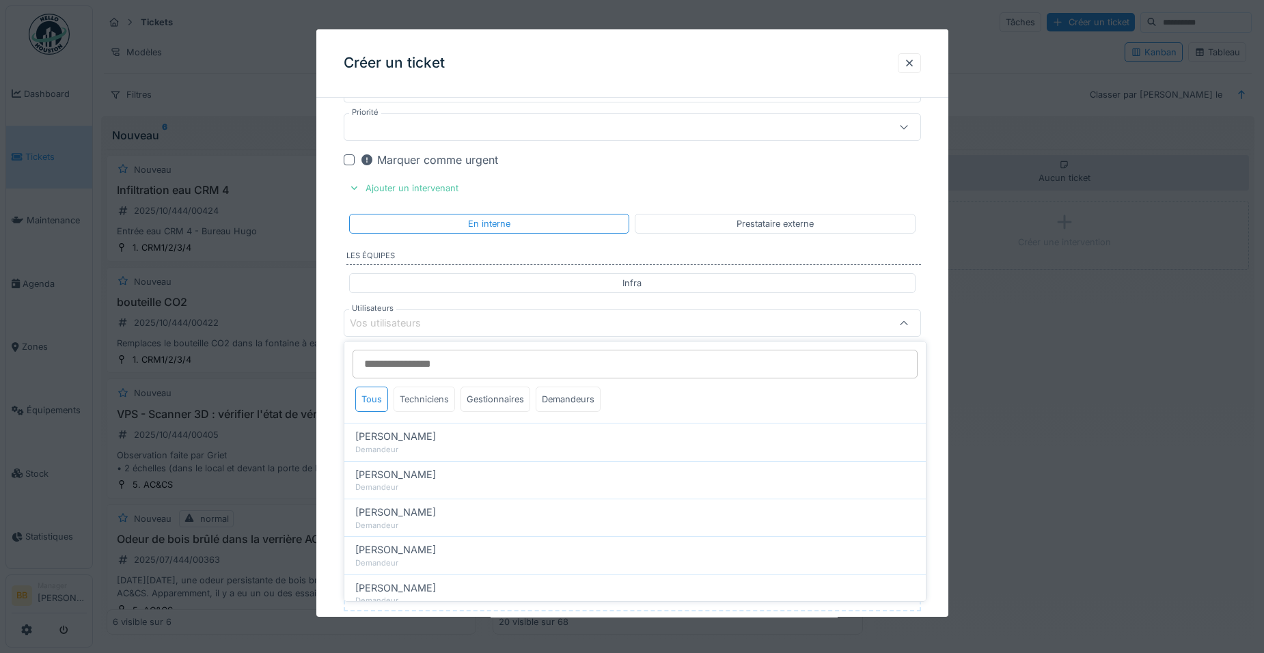
click at [436, 408] on div "Techniciens" at bounding box center [423, 399] width 61 height 25
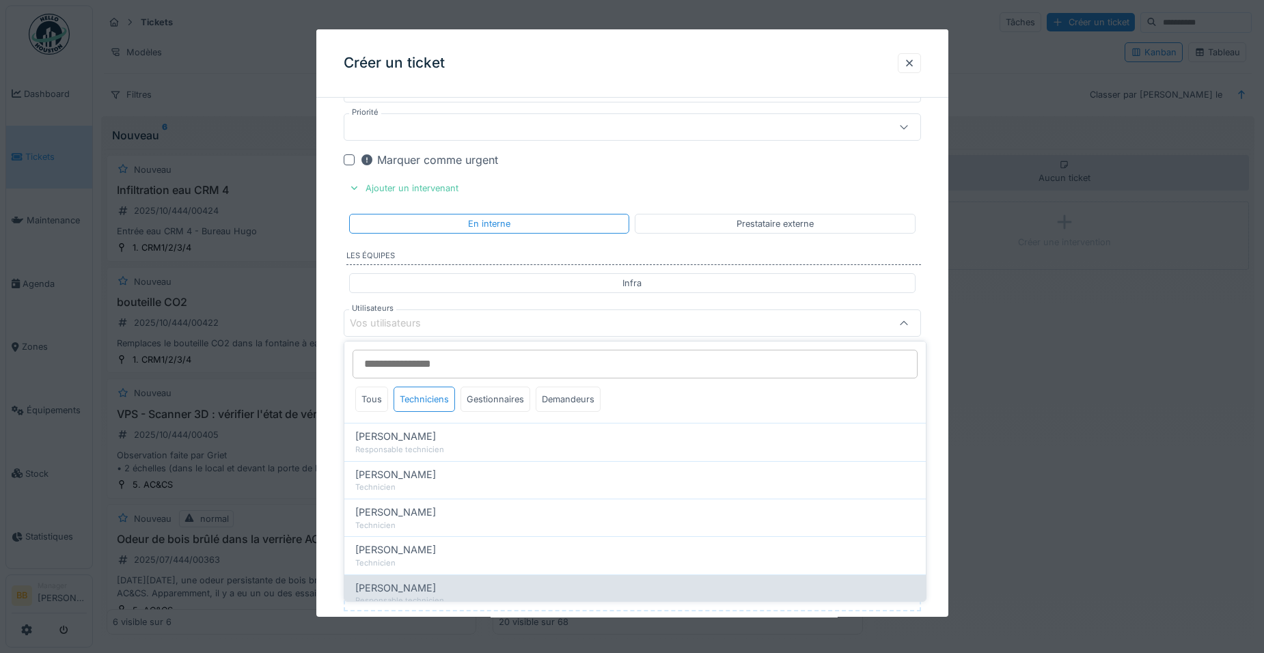
click at [462, 583] on div "[PERSON_NAME]" at bounding box center [634, 588] width 559 height 15
type input "*****"
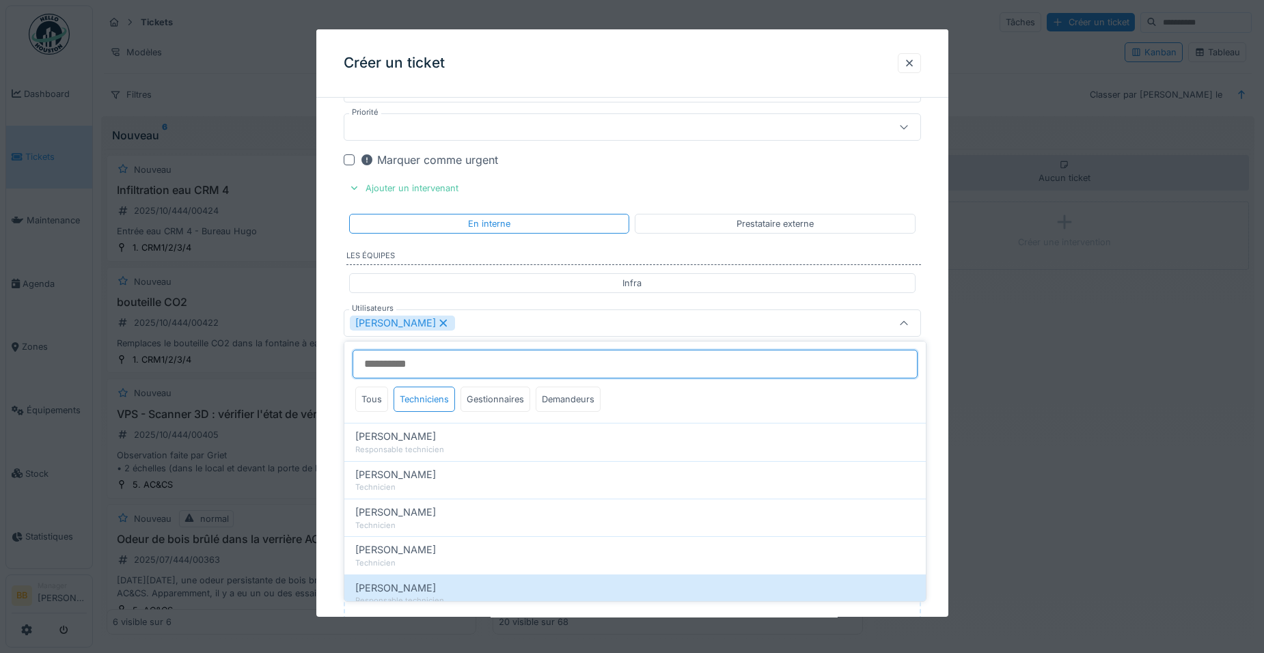
scroll to position [36, 0]
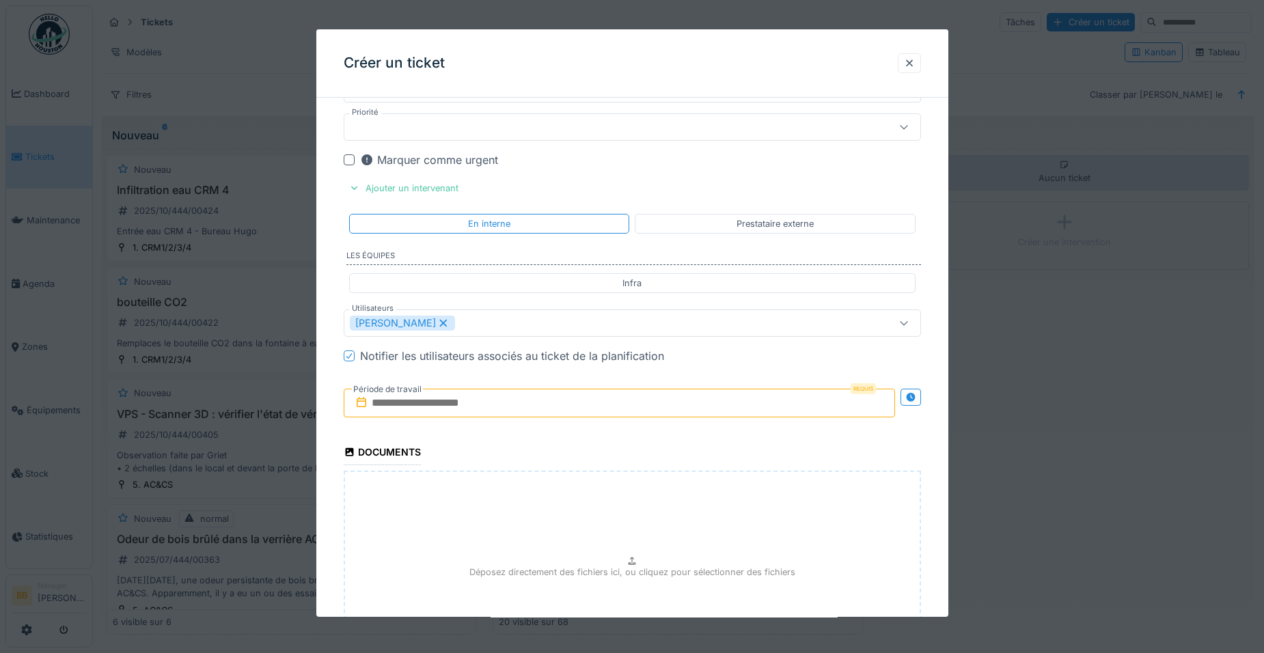
click at [569, 406] on input "text" at bounding box center [619, 403] width 551 height 29
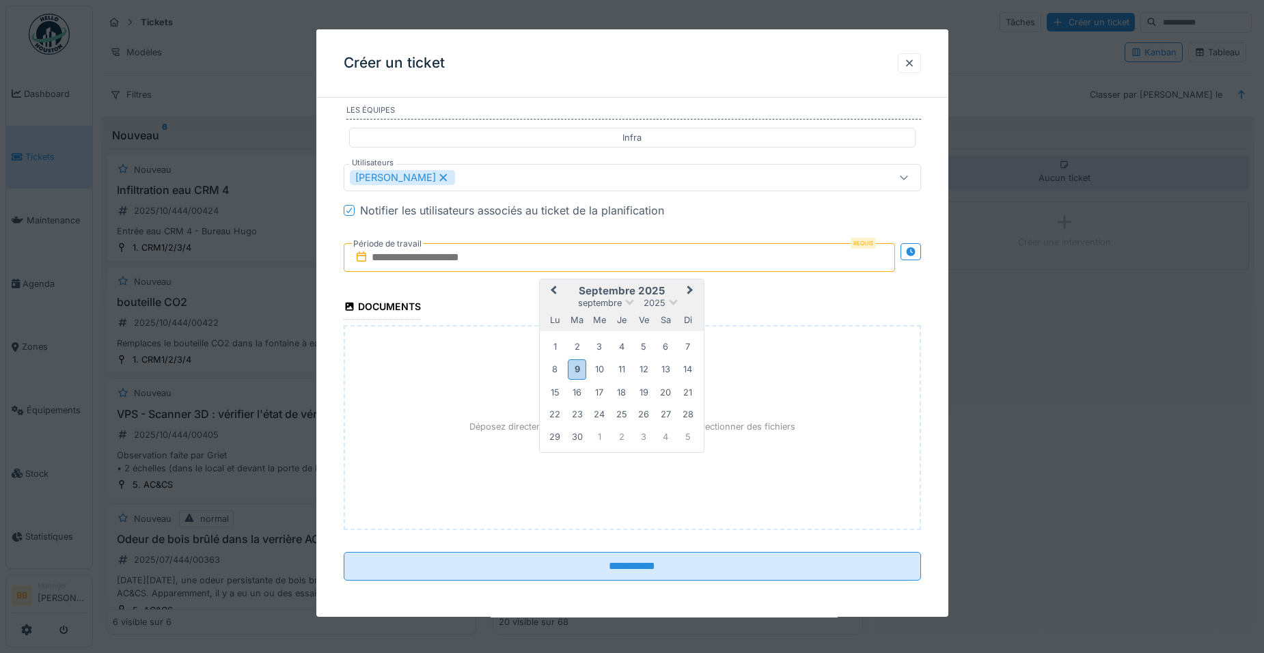
scroll to position [2940, 0]
click at [575, 361] on div "9" at bounding box center [577, 367] width 18 height 20
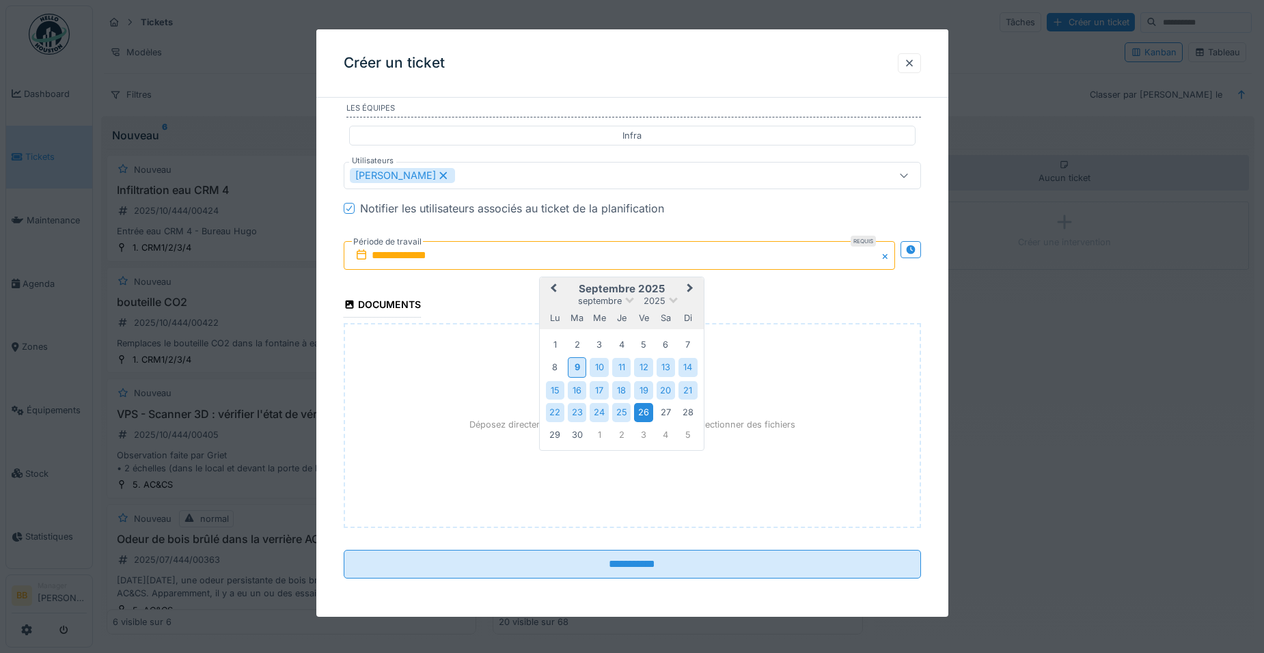
click at [641, 417] on div "26" at bounding box center [643, 412] width 18 height 18
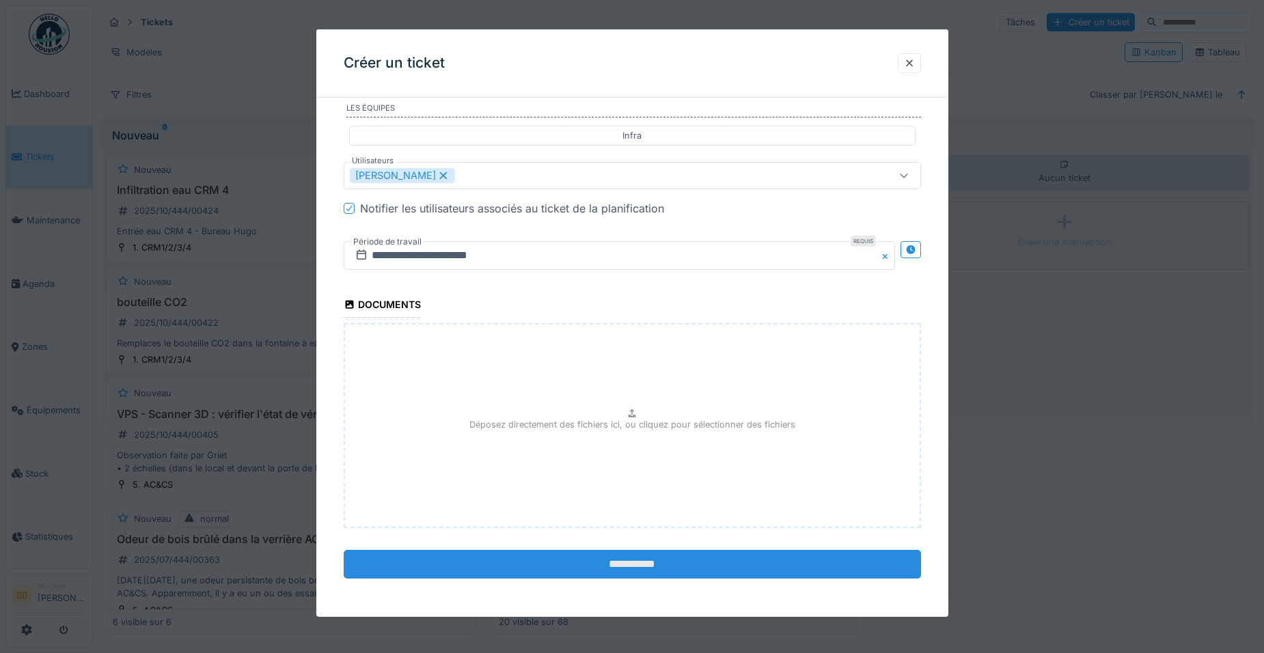
click at [656, 564] on input "**********" at bounding box center [632, 564] width 577 height 29
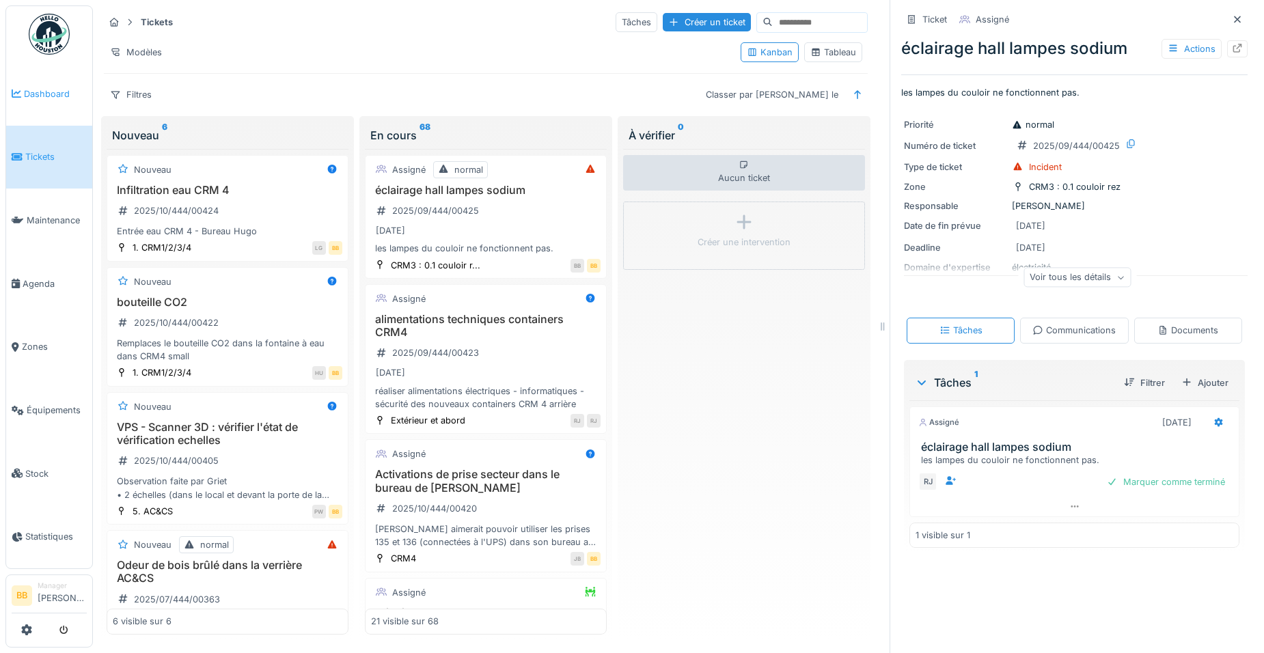
click at [68, 91] on span "Dashboard" at bounding box center [55, 93] width 63 height 13
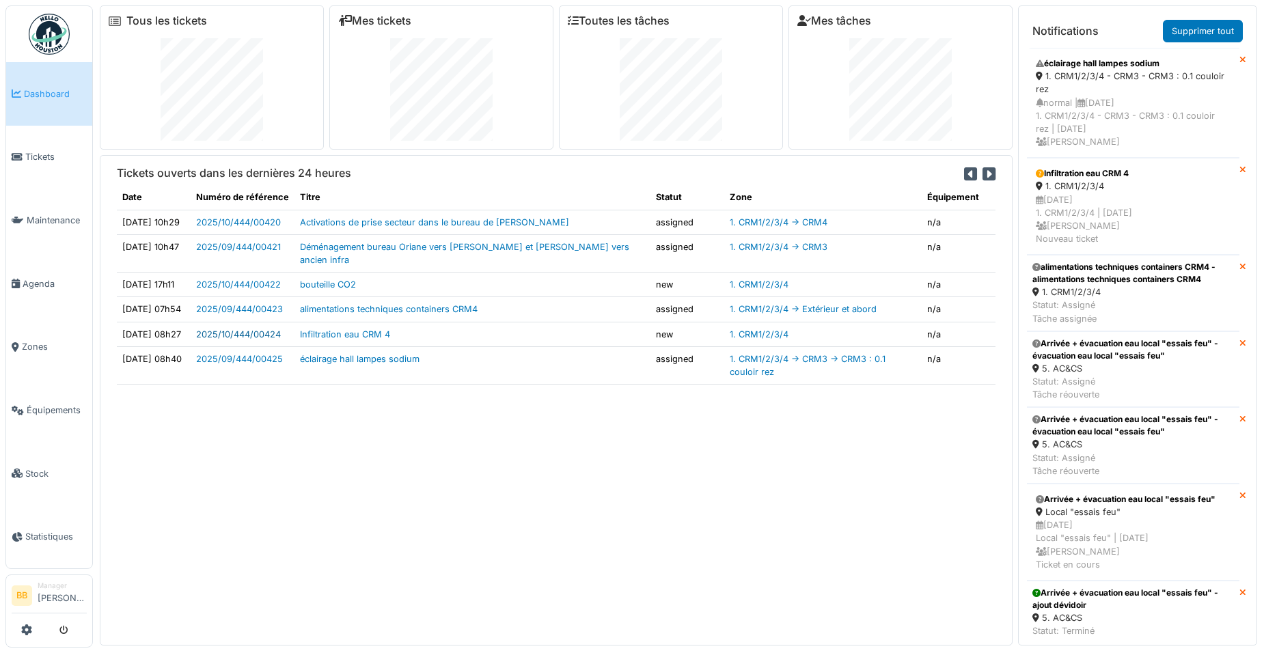
click at [277, 329] on link "2025/10/444/00424" at bounding box center [238, 334] width 85 height 10
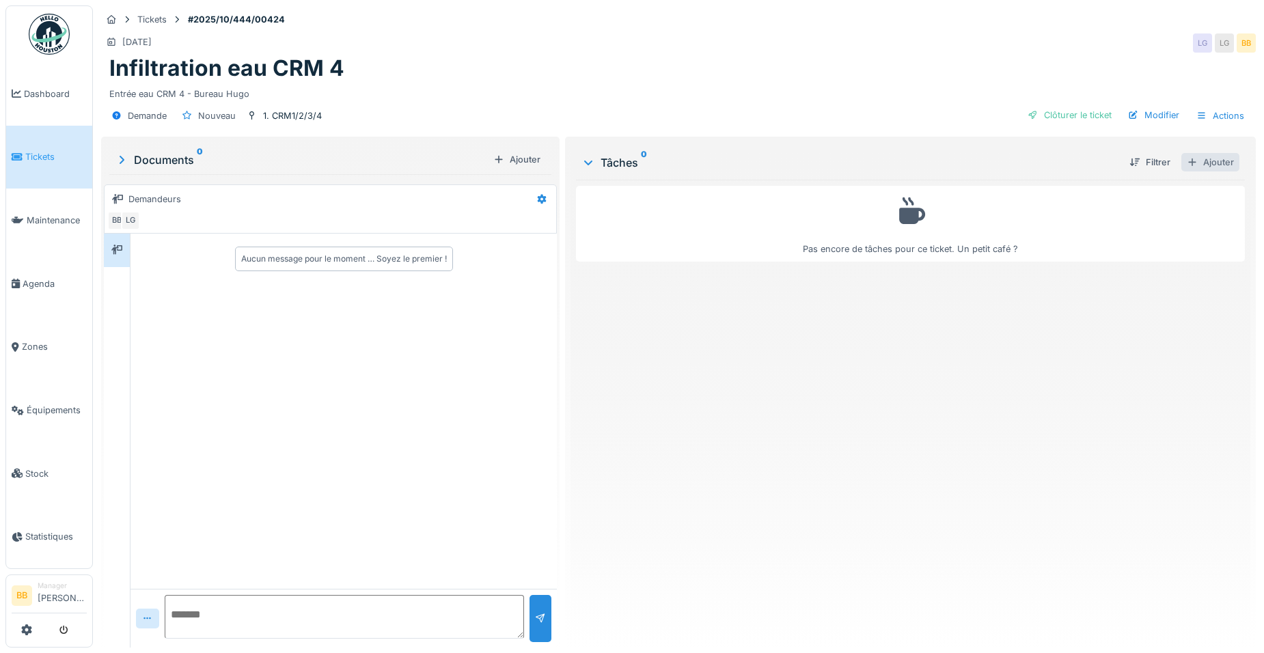
click at [1187, 161] on div at bounding box center [1192, 162] width 11 height 13
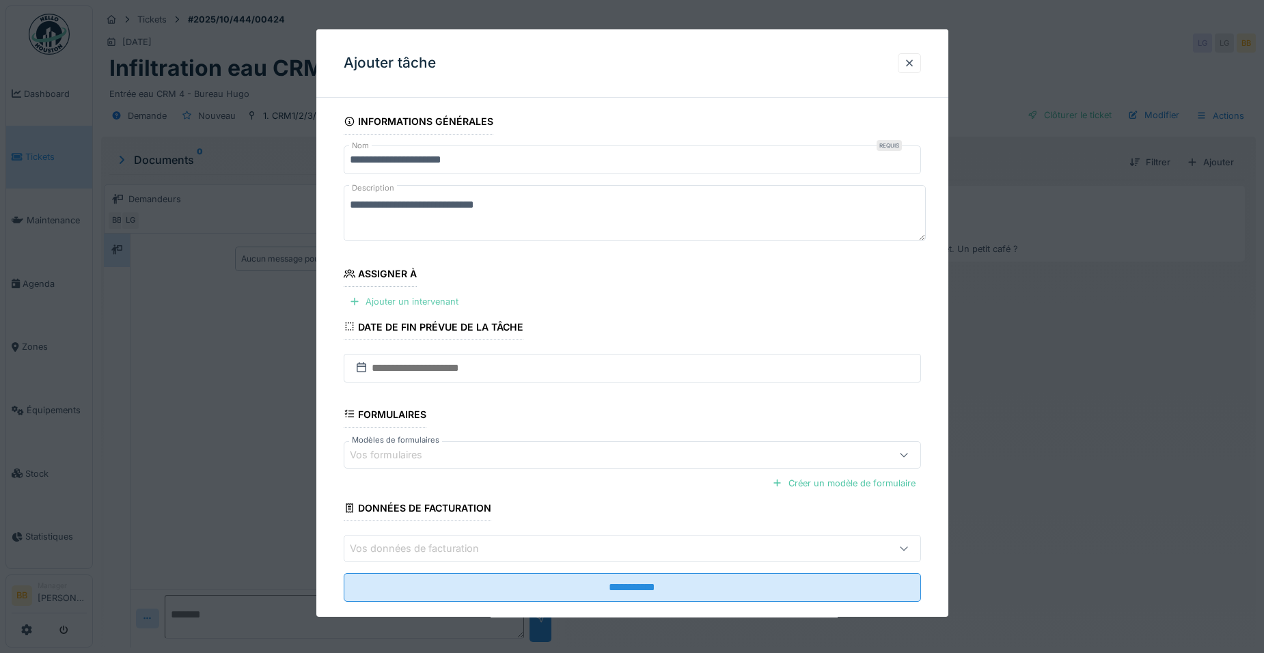
click at [408, 308] on div "Ajouter un intervenant" at bounding box center [404, 301] width 120 height 18
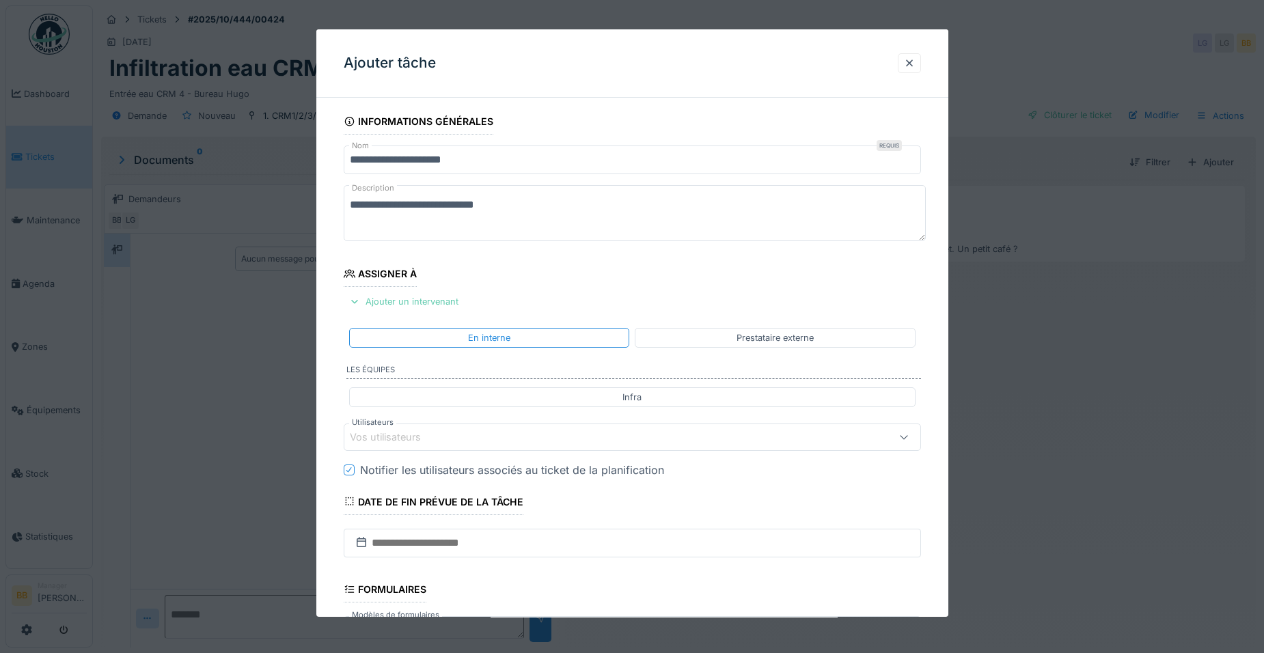
click at [411, 304] on div "Ajouter un intervenant" at bounding box center [404, 301] width 120 height 18
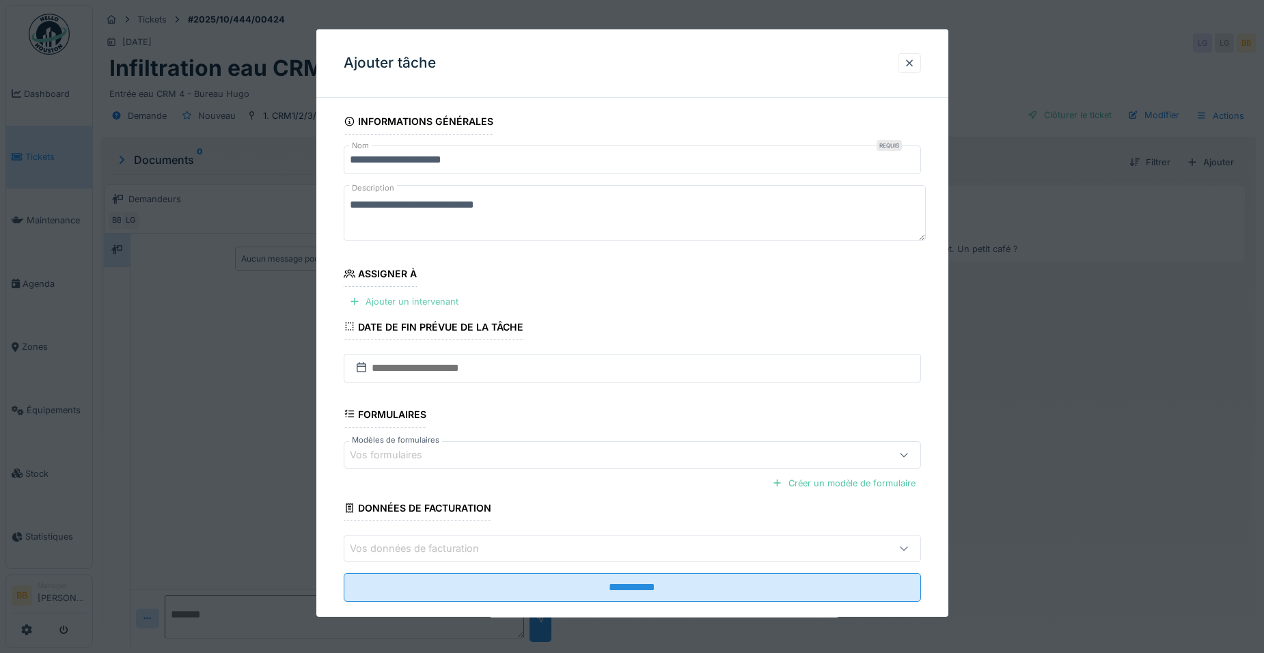
click at [411, 304] on div "Ajouter un intervenant" at bounding box center [404, 301] width 120 height 18
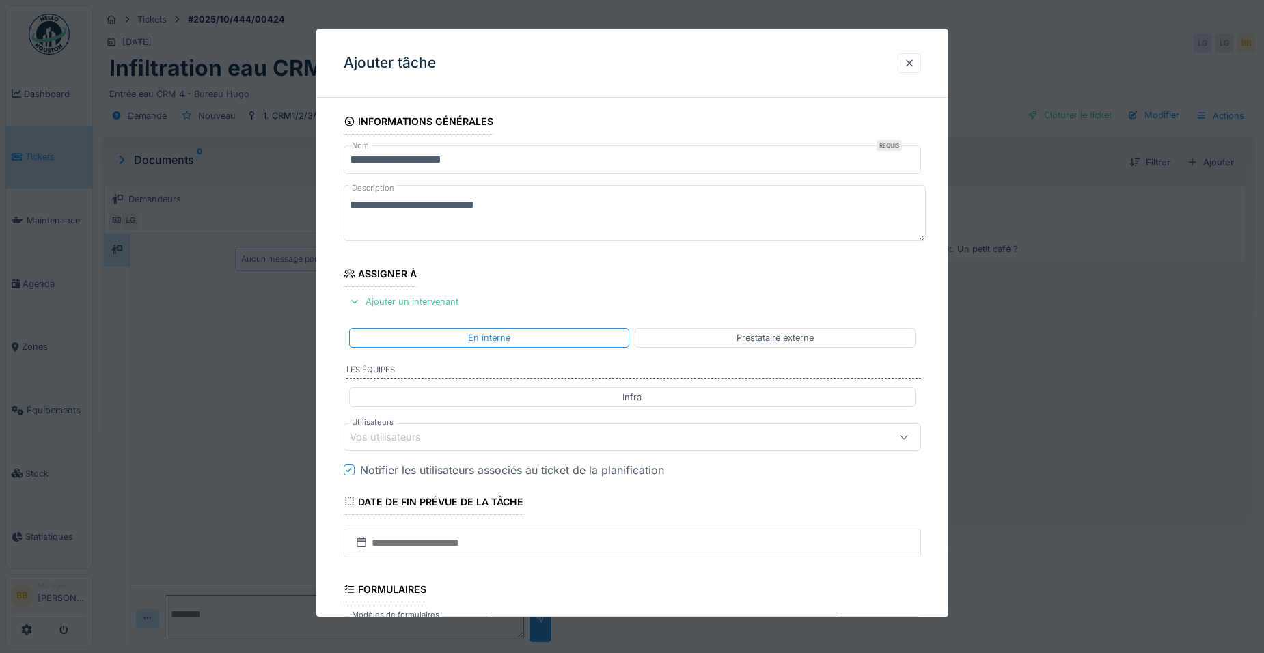
click at [419, 435] on div "Vos utilisateurs" at bounding box center [395, 437] width 90 height 15
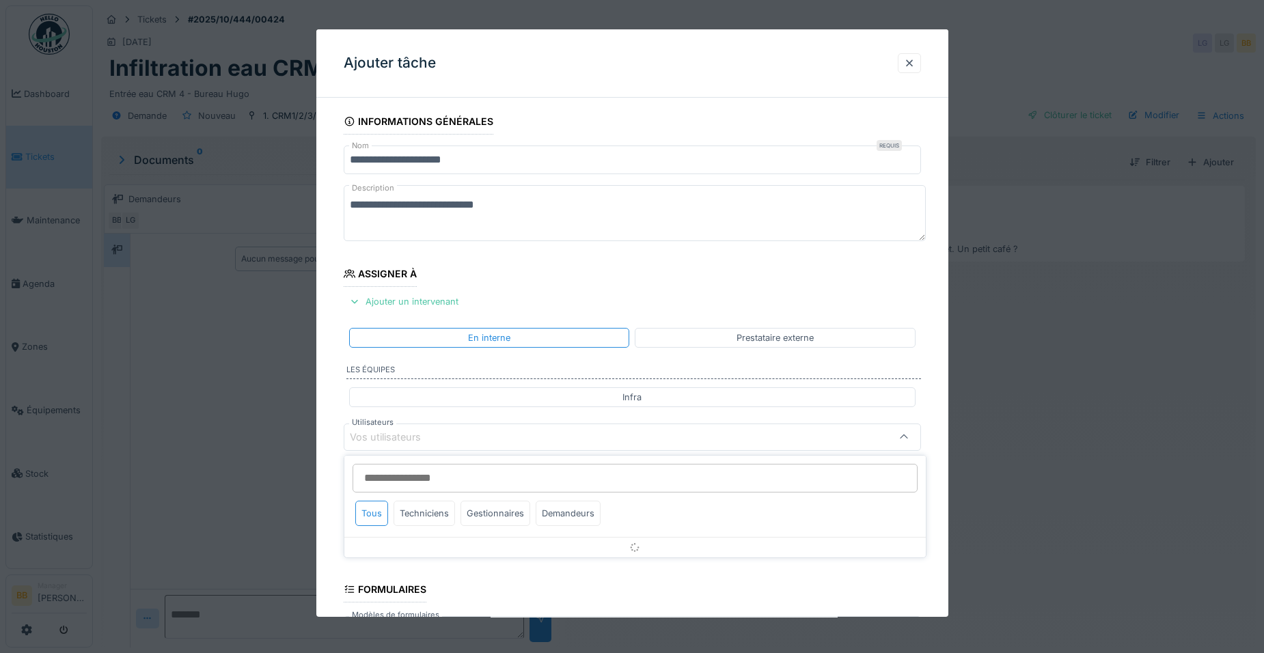
scroll to position [114, 0]
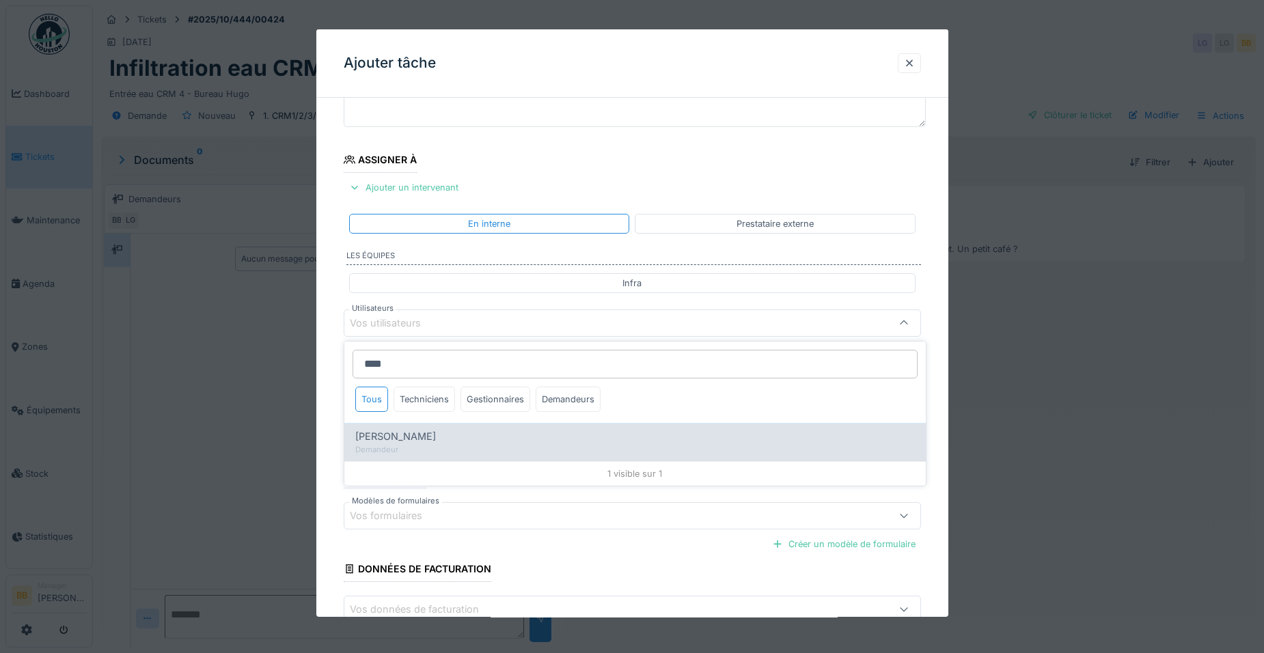
type input "****"
click at [436, 440] on span "Hugo Uijtdebroeks" at bounding box center [395, 436] width 81 height 15
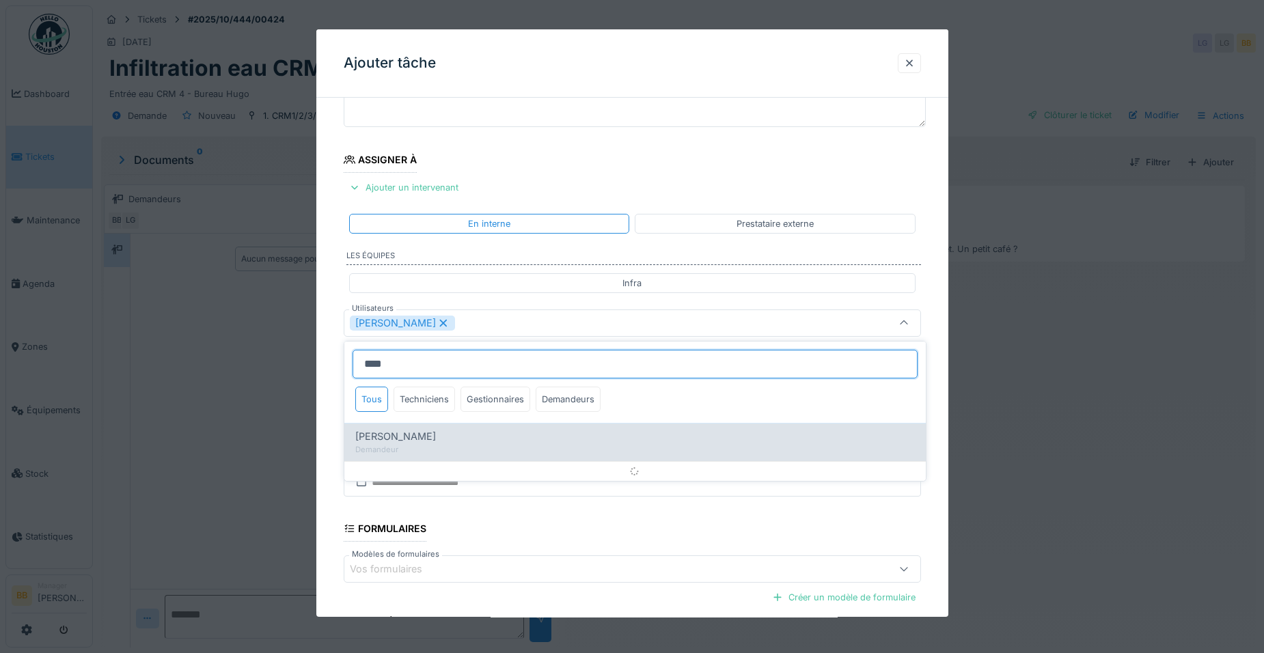
type input "*****"
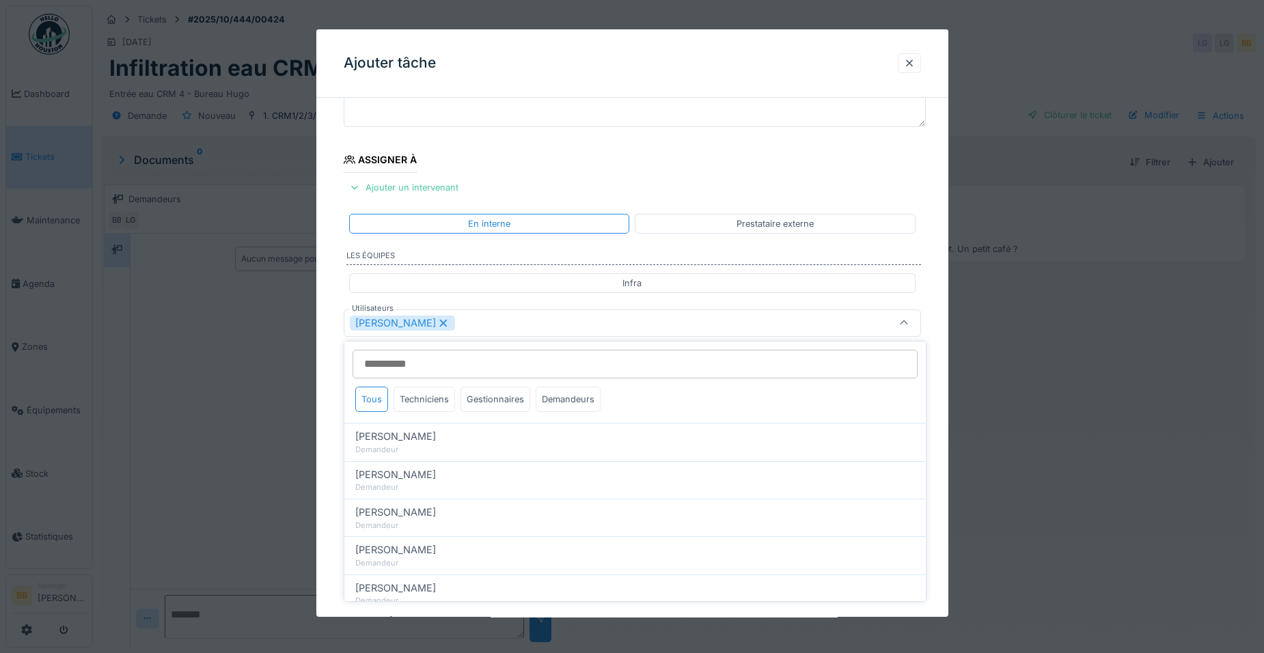
click at [449, 320] on icon at bounding box center [443, 323] width 12 height 10
click at [418, 411] on div "Techniciens" at bounding box center [423, 399] width 61 height 25
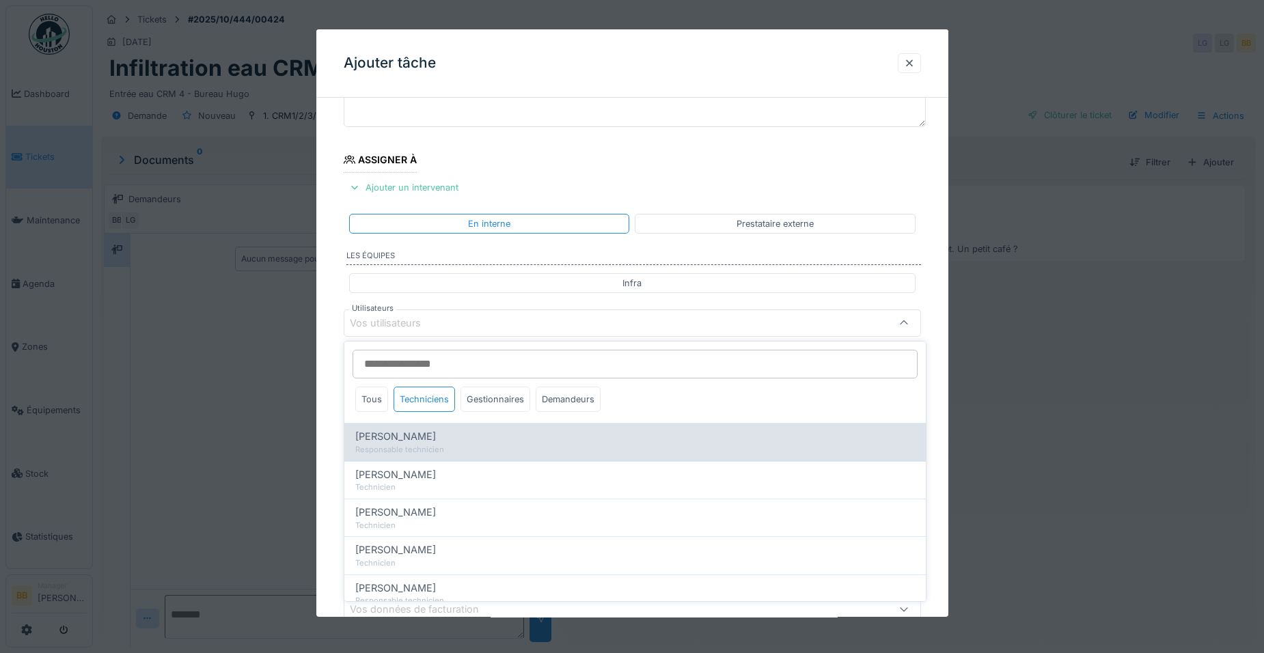
click at [406, 435] on span "[PERSON_NAME]" at bounding box center [395, 436] width 81 height 15
type input "*****"
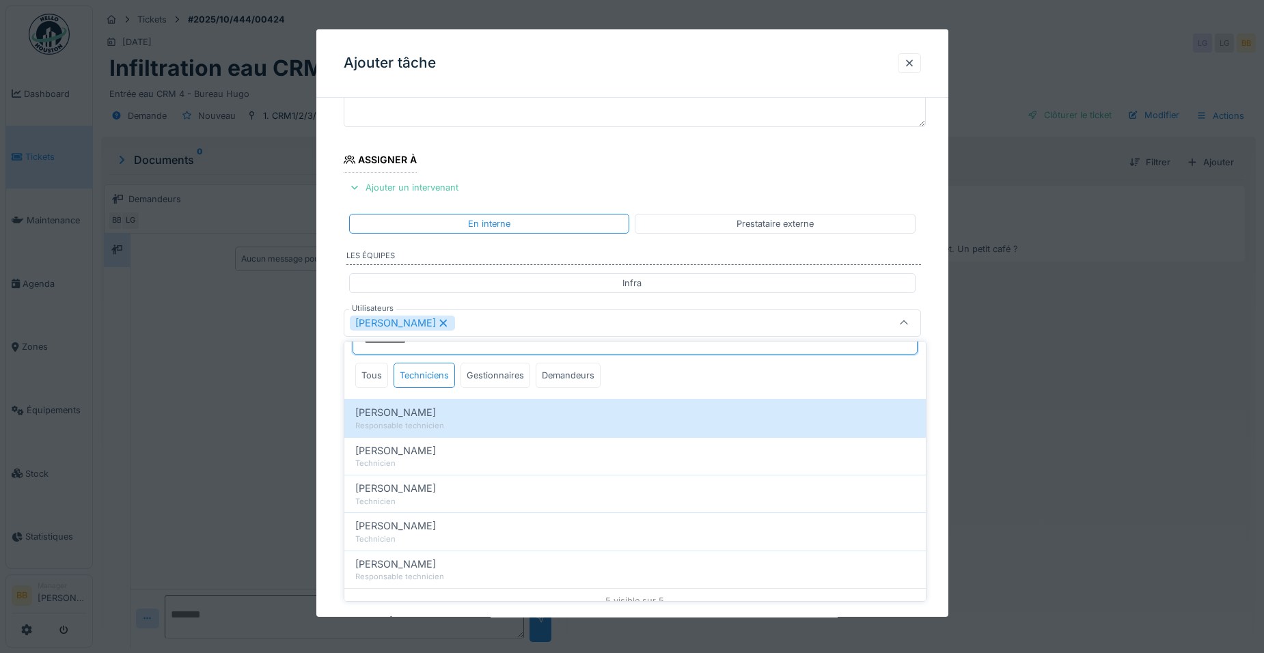
scroll to position [36, 0]
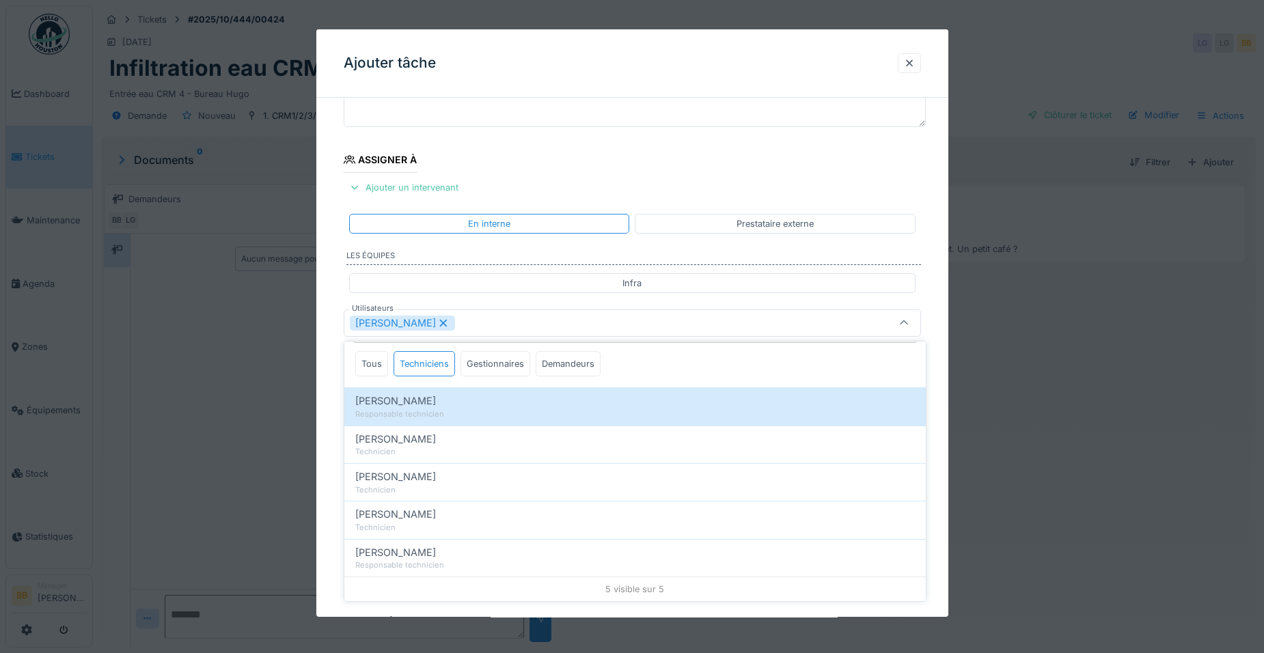
click at [937, 325] on div "**********" at bounding box center [632, 375] width 632 height 760
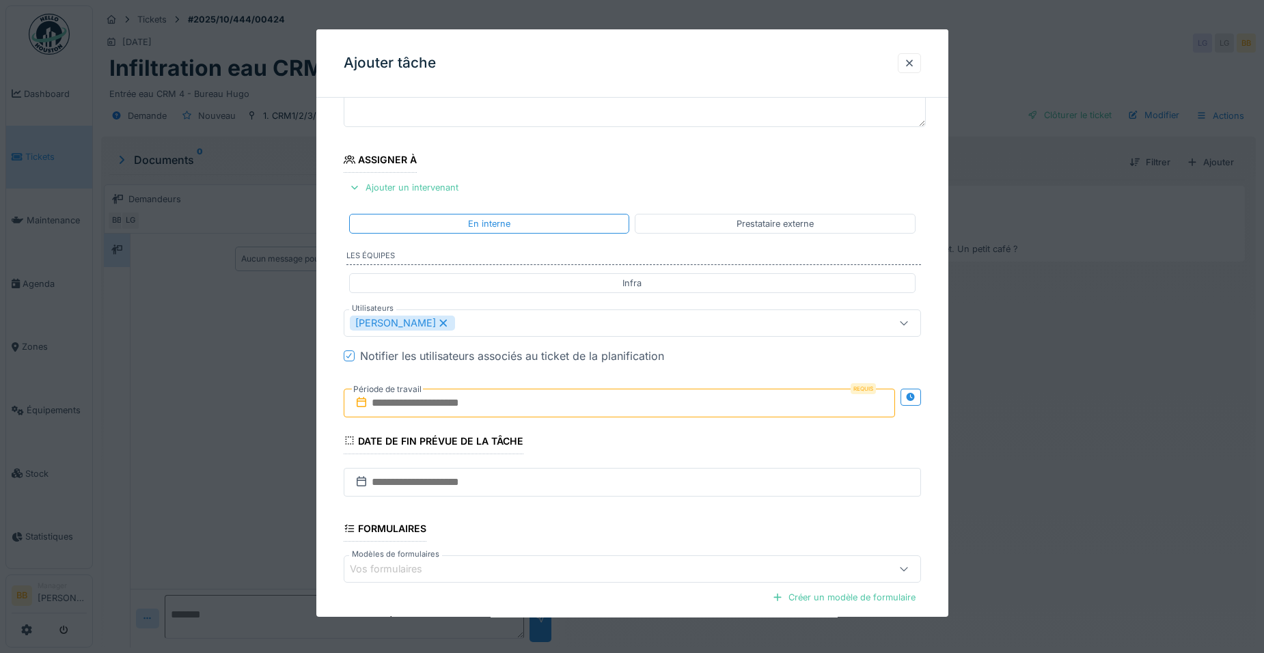
click at [577, 411] on input "text" at bounding box center [619, 403] width 551 height 29
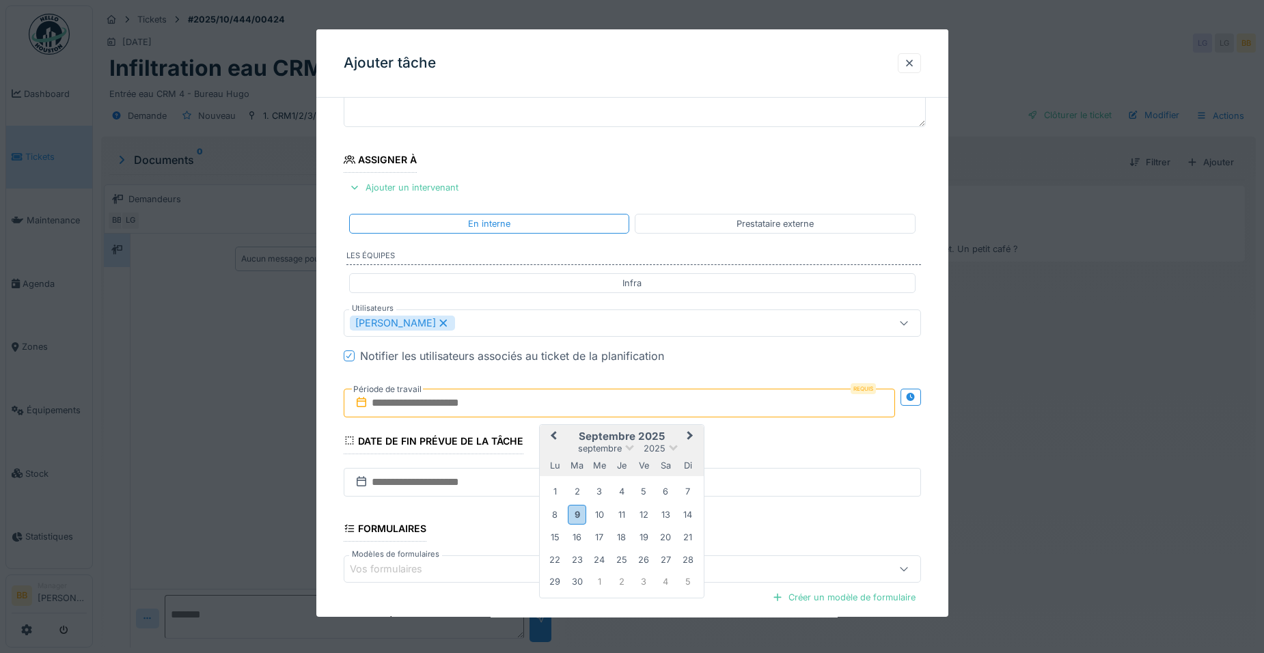
click at [505, 402] on input "text" at bounding box center [619, 403] width 551 height 29
click at [650, 437] on h2 "septembre 2025" at bounding box center [622, 436] width 164 height 12
click at [576, 515] on div "9" at bounding box center [577, 515] width 18 height 20
click at [661, 516] on div "13" at bounding box center [665, 514] width 18 height 18
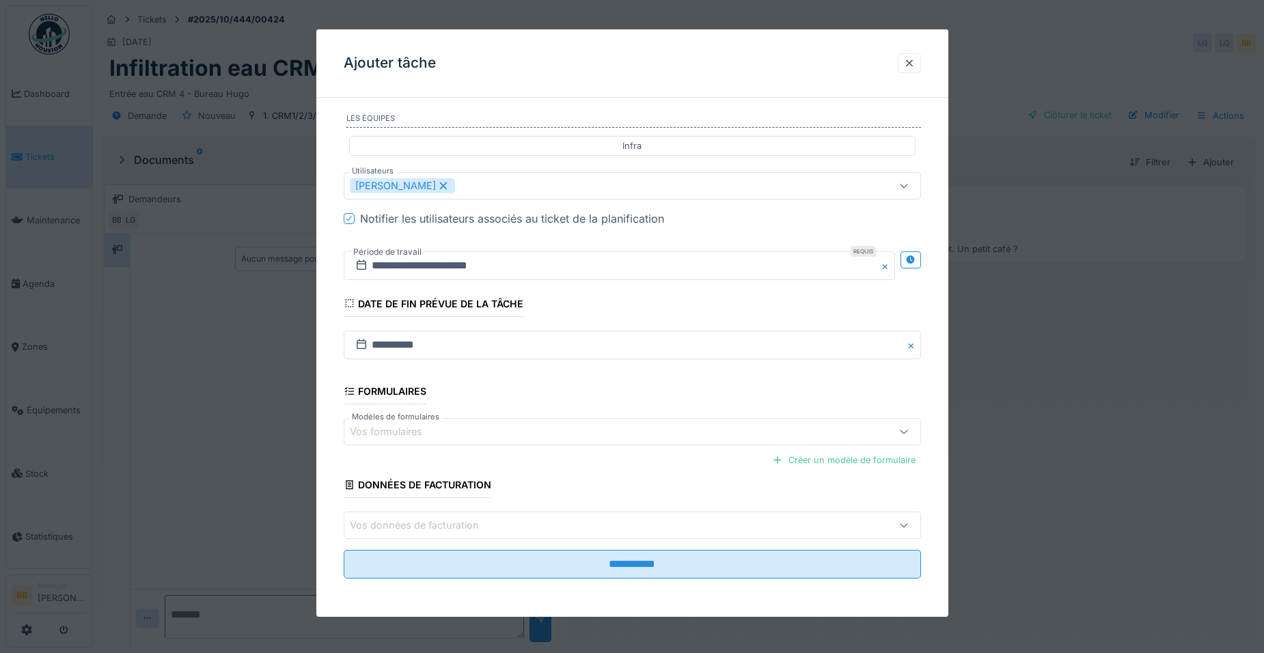
scroll to position [10, 0]
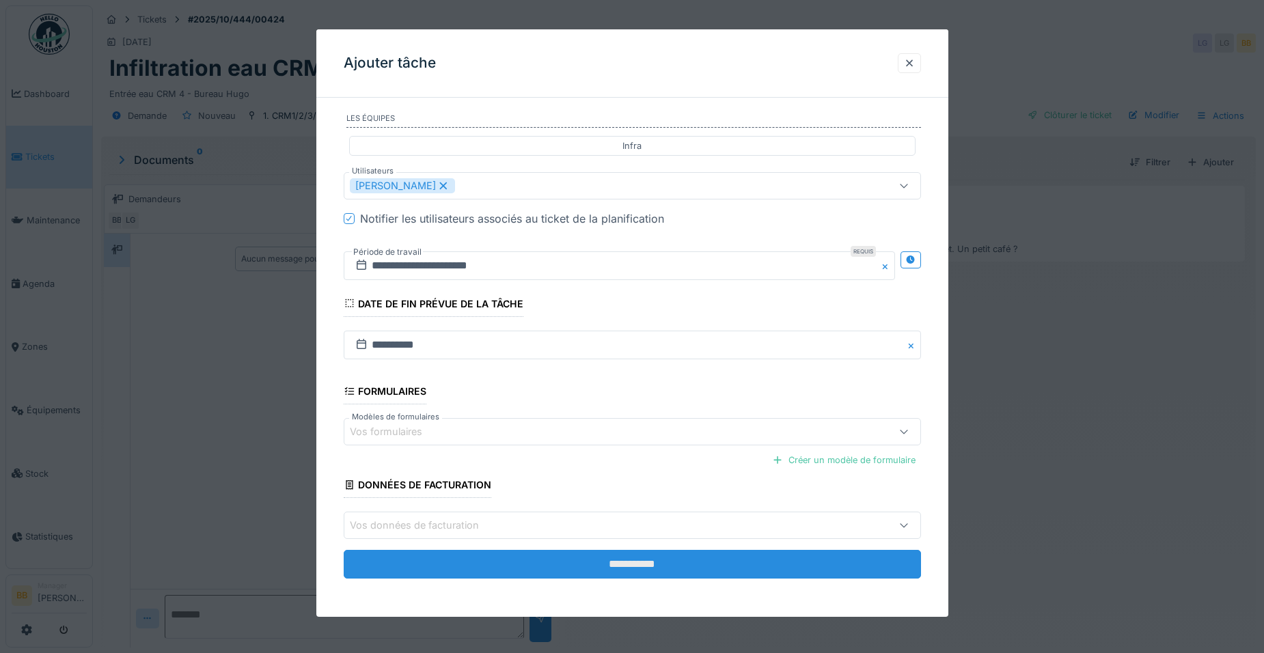
click at [596, 567] on input "**********" at bounding box center [632, 564] width 577 height 29
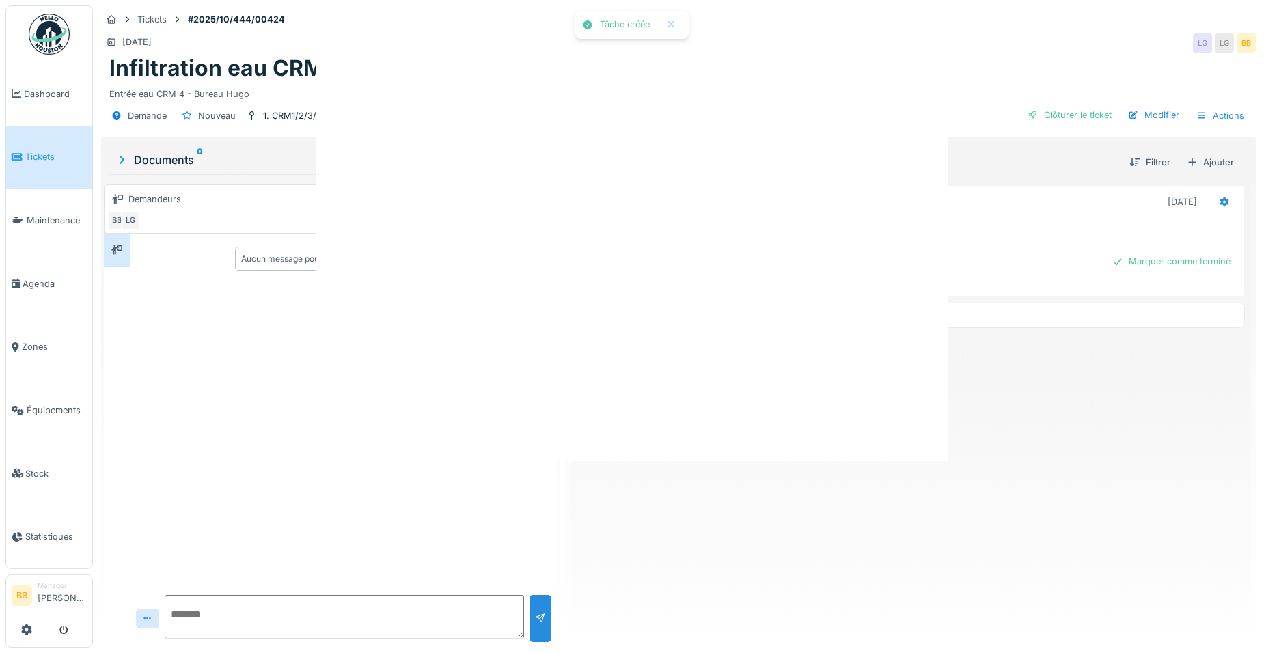
scroll to position [0, 0]
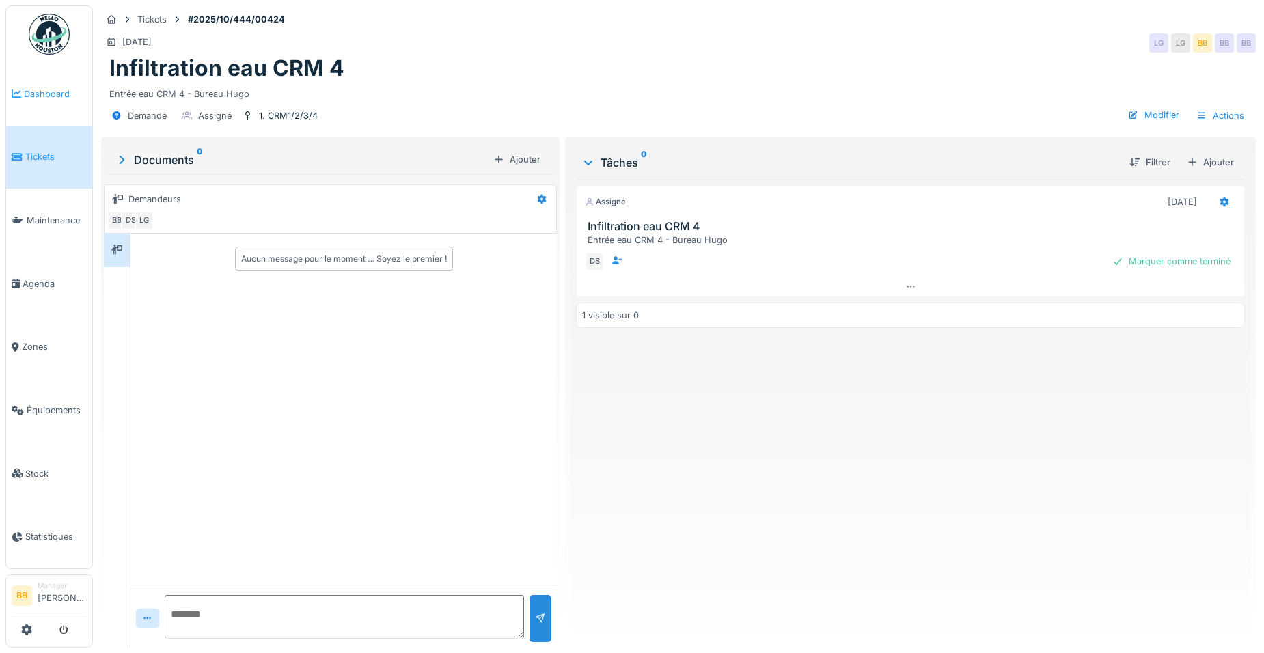
click at [40, 90] on span "Dashboard" at bounding box center [55, 93] width 63 height 13
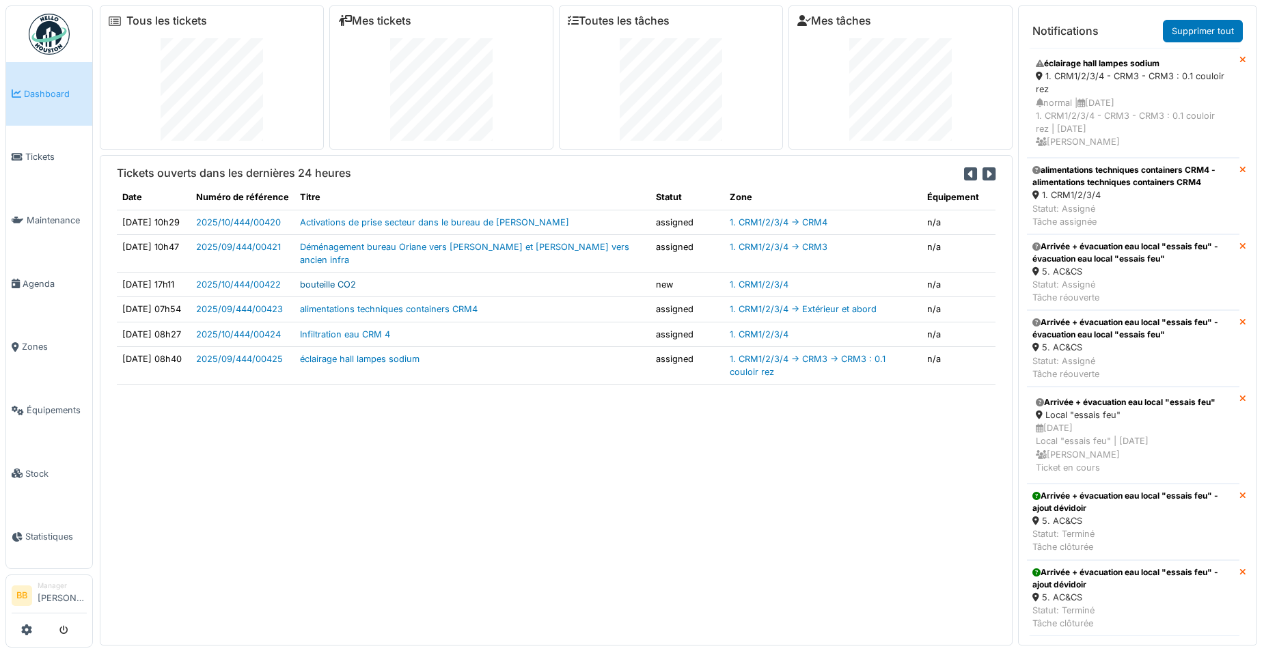
click at [333, 279] on link "bouteille CO2" at bounding box center [328, 284] width 56 height 10
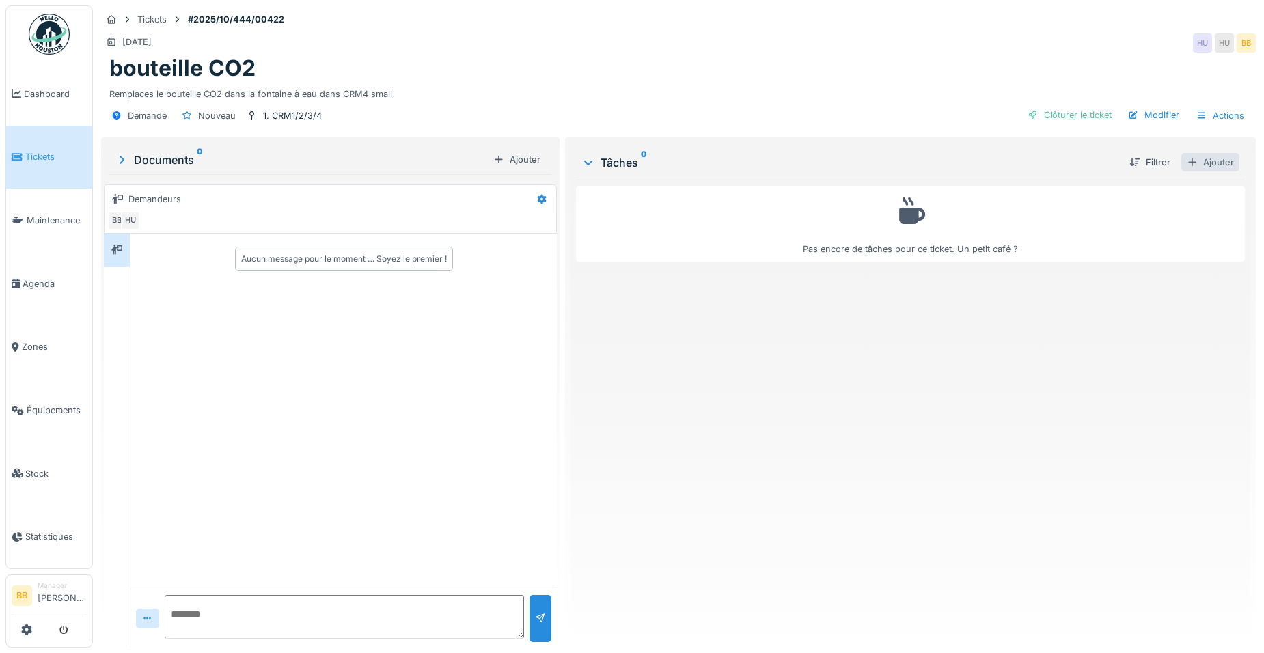
click at [1213, 162] on div "Ajouter" at bounding box center [1210, 162] width 58 height 18
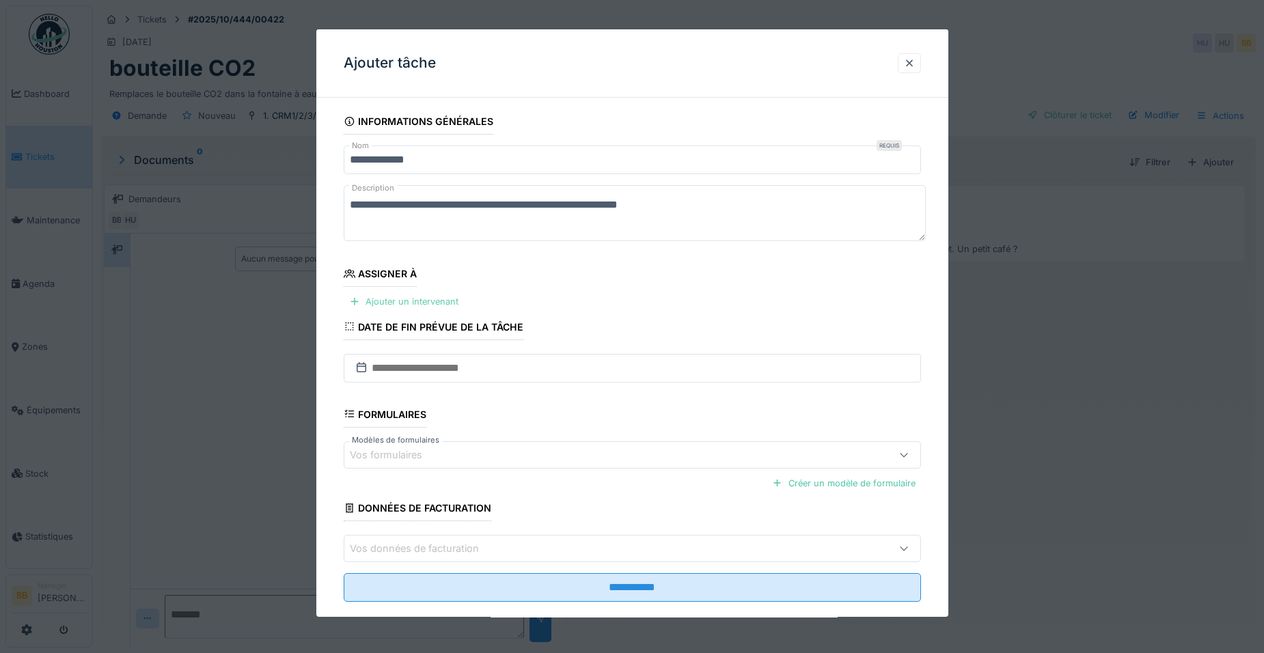
click at [441, 301] on div "Ajouter un intervenant" at bounding box center [404, 301] width 120 height 18
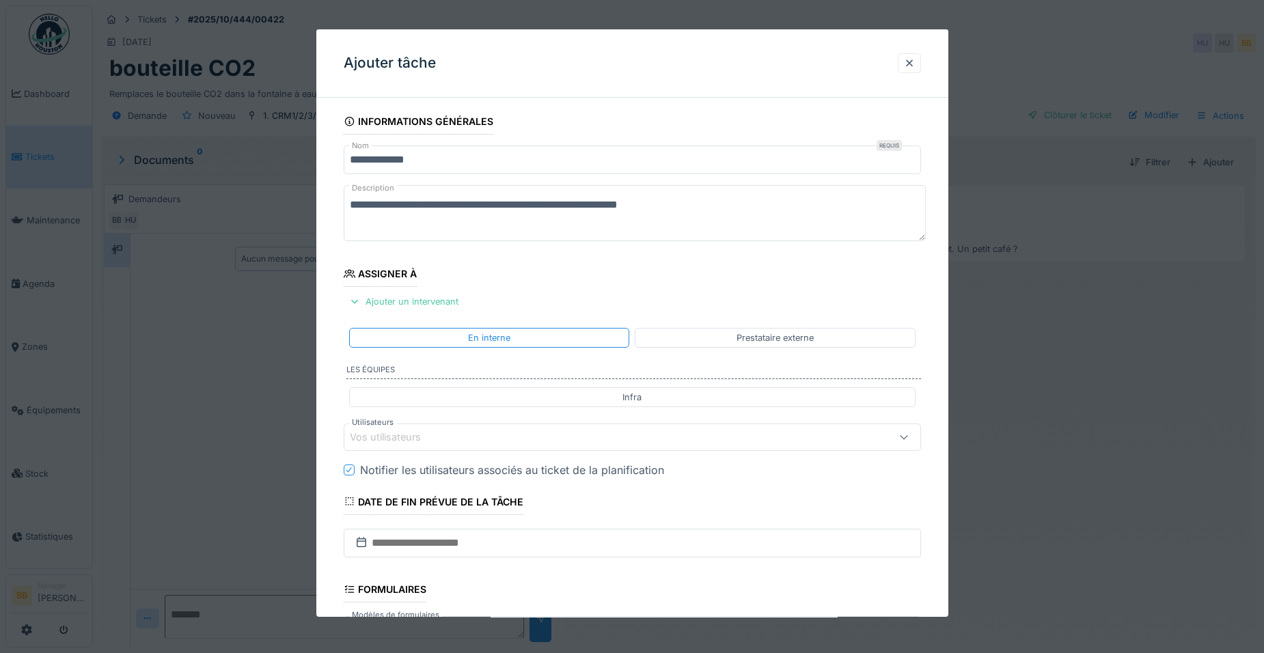
click at [455, 431] on div "Vos utilisateurs" at bounding box center [598, 437] width 497 height 15
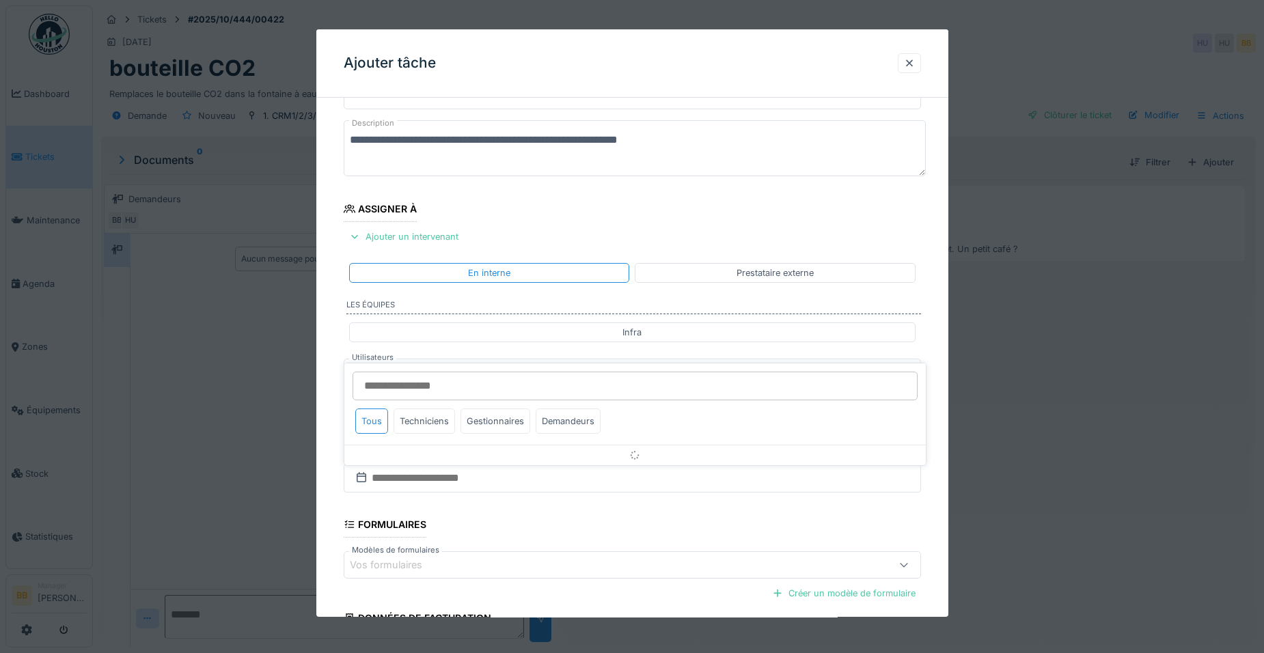
scroll to position [114, 0]
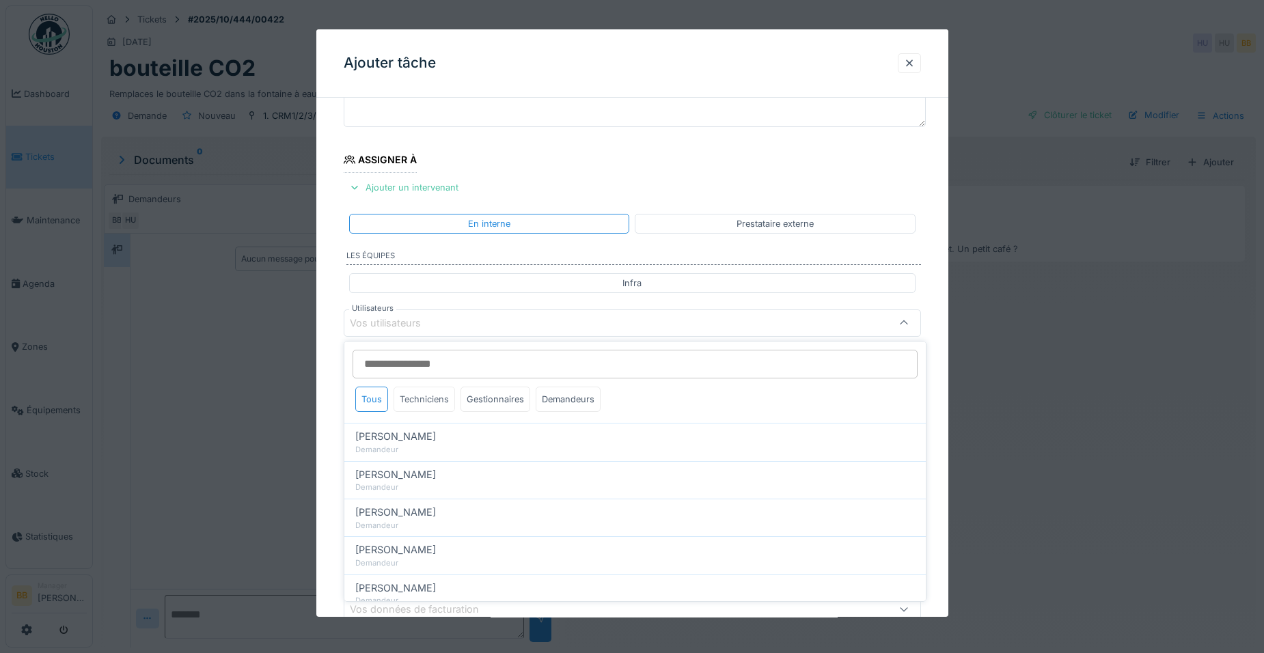
click at [441, 400] on div "Techniciens" at bounding box center [423, 399] width 61 height 25
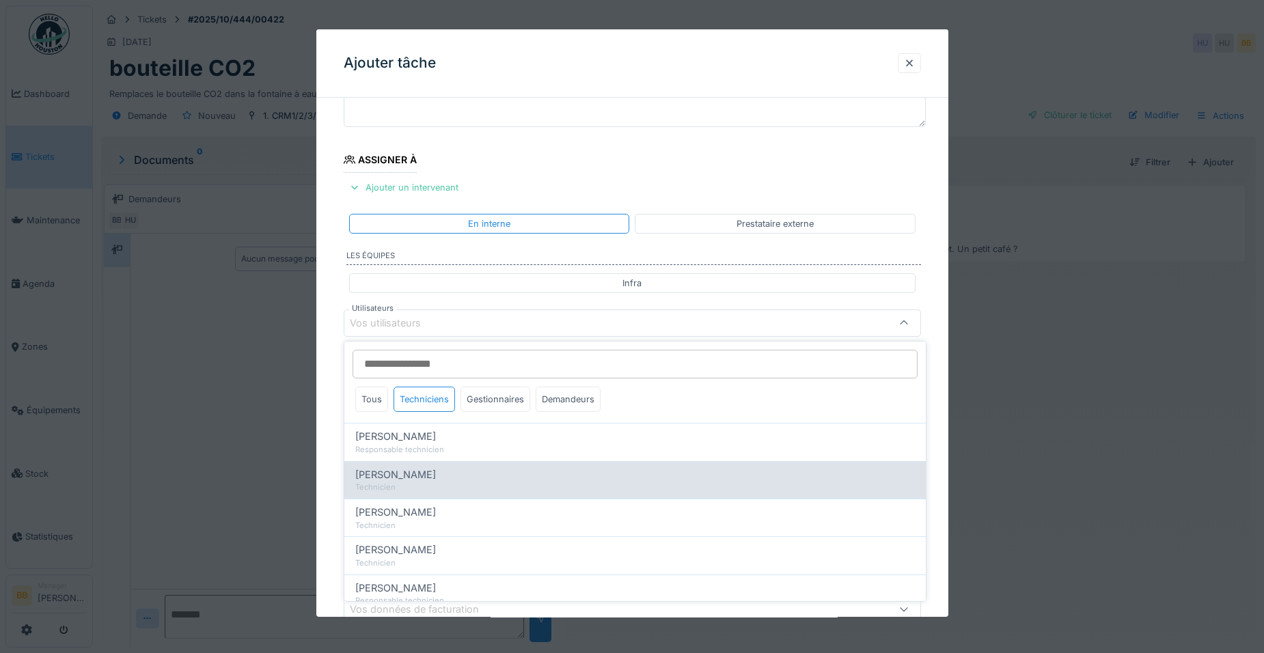
click at [435, 473] on div "[PERSON_NAME]" at bounding box center [634, 474] width 559 height 15
type input "*****"
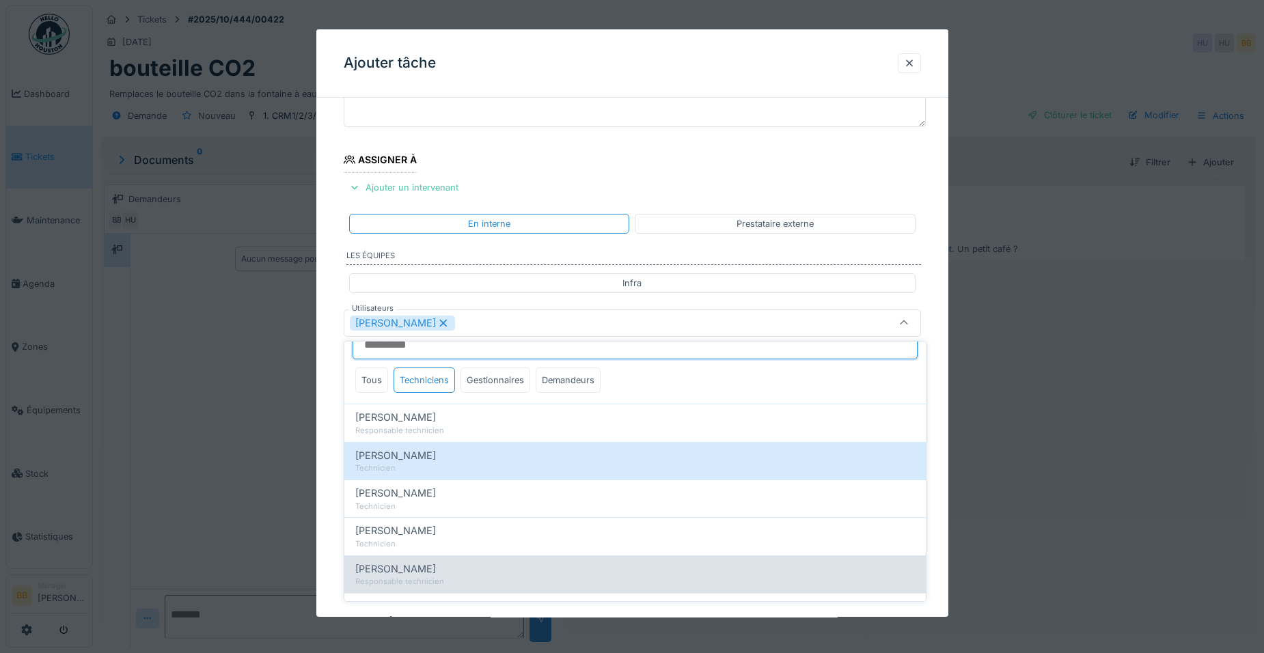
scroll to position [36, 0]
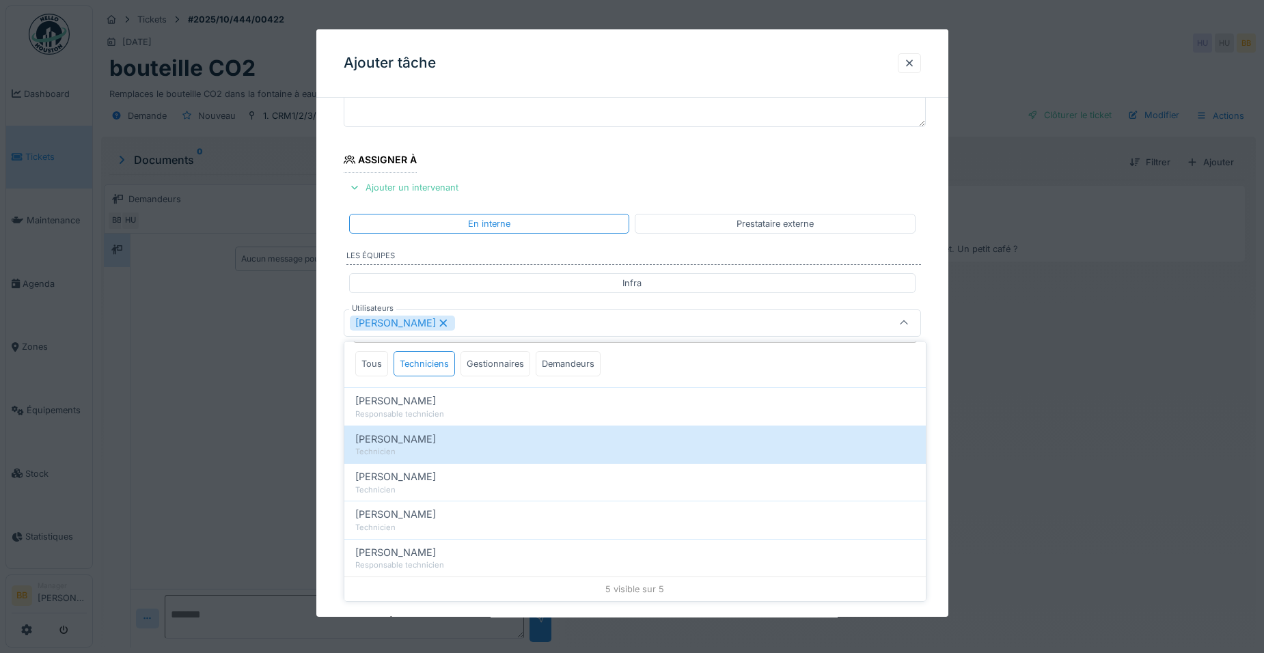
drag, startPoint x: 930, startPoint y: 563, endPoint x: 930, endPoint y: 573, distance: 10.2
click at [930, 573] on div "**********" at bounding box center [632, 375] width 632 height 760
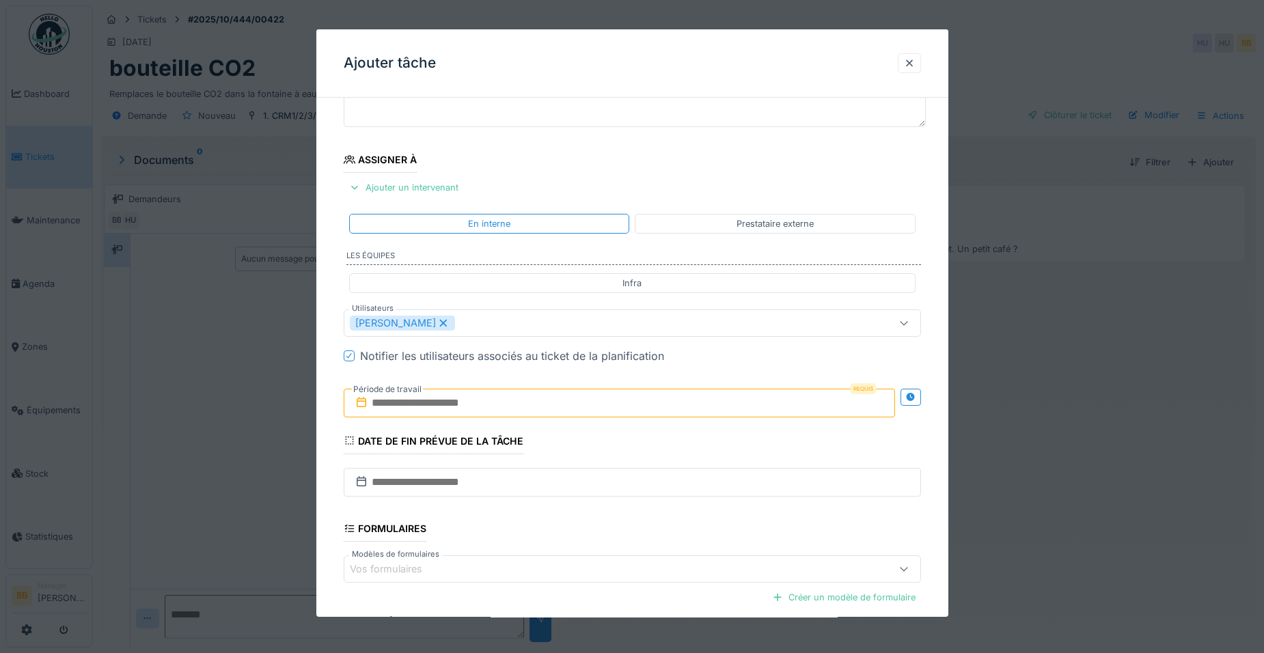
click at [653, 392] on input "text" at bounding box center [619, 403] width 551 height 29
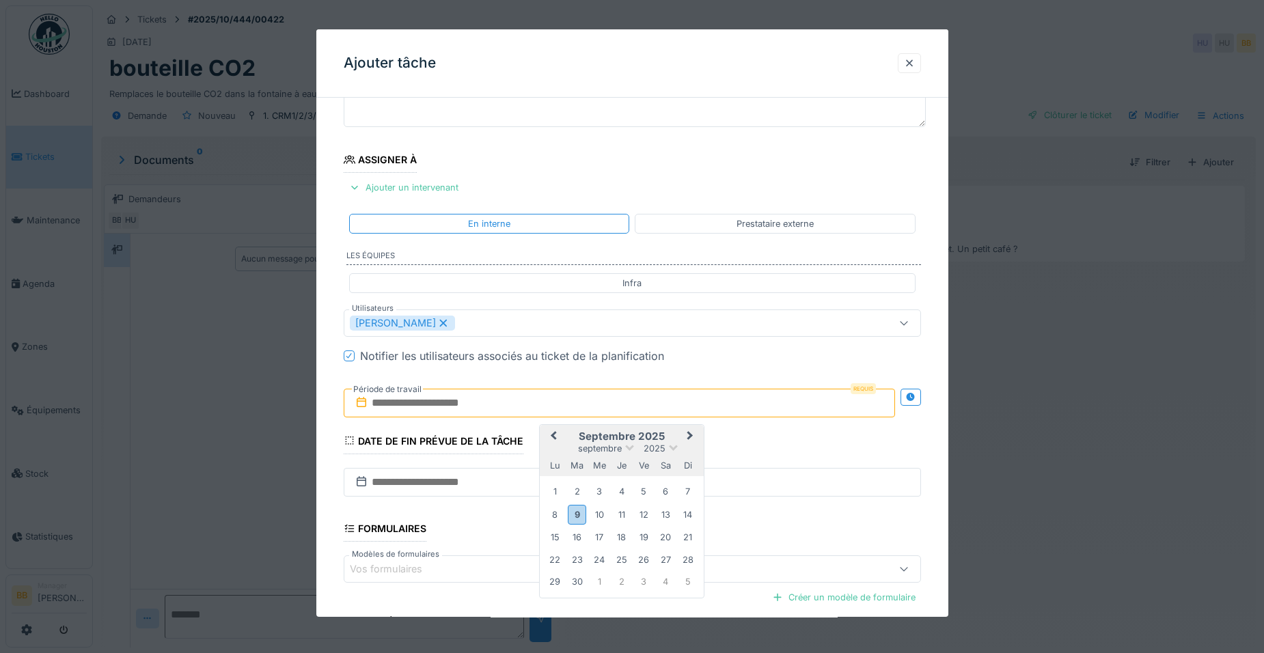
click at [609, 466] on div "lu ma me je ve sa di" at bounding box center [622, 465] width 164 height 22
click at [574, 512] on div "9" at bounding box center [577, 515] width 18 height 20
click at [641, 518] on div "12" at bounding box center [643, 514] width 18 height 18
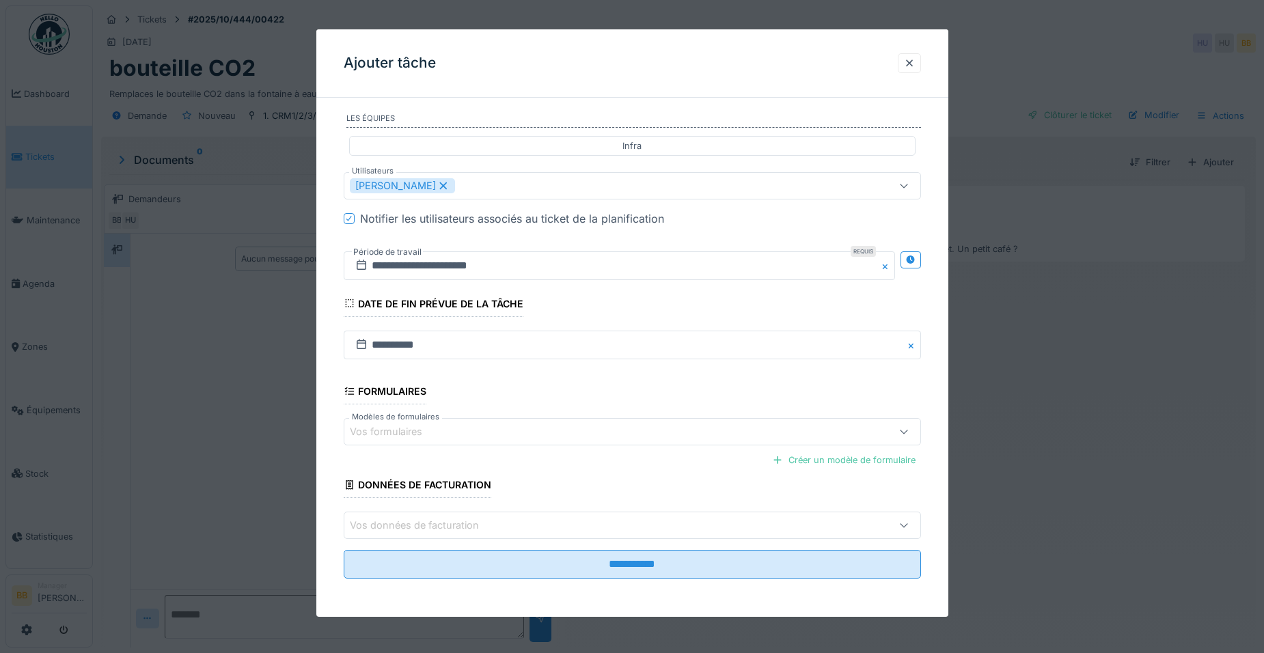
scroll to position [0, 0]
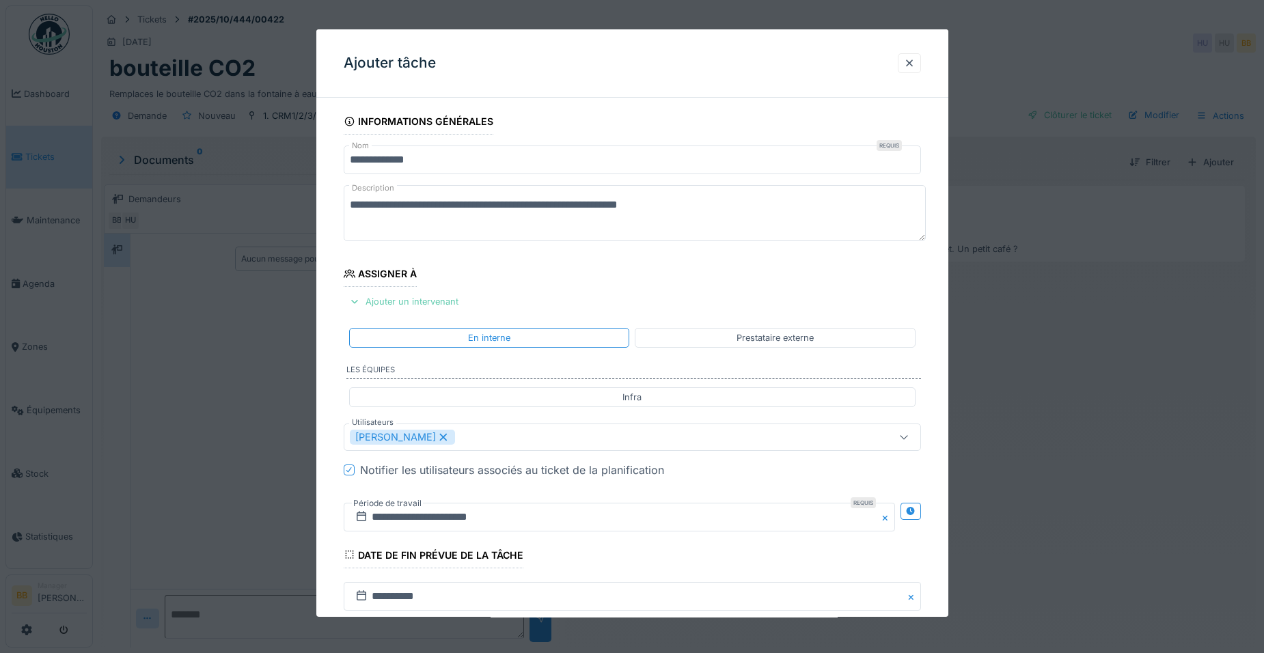
click at [437, 302] on div "Ajouter un intervenant" at bounding box center [404, 301] width 120 height 18
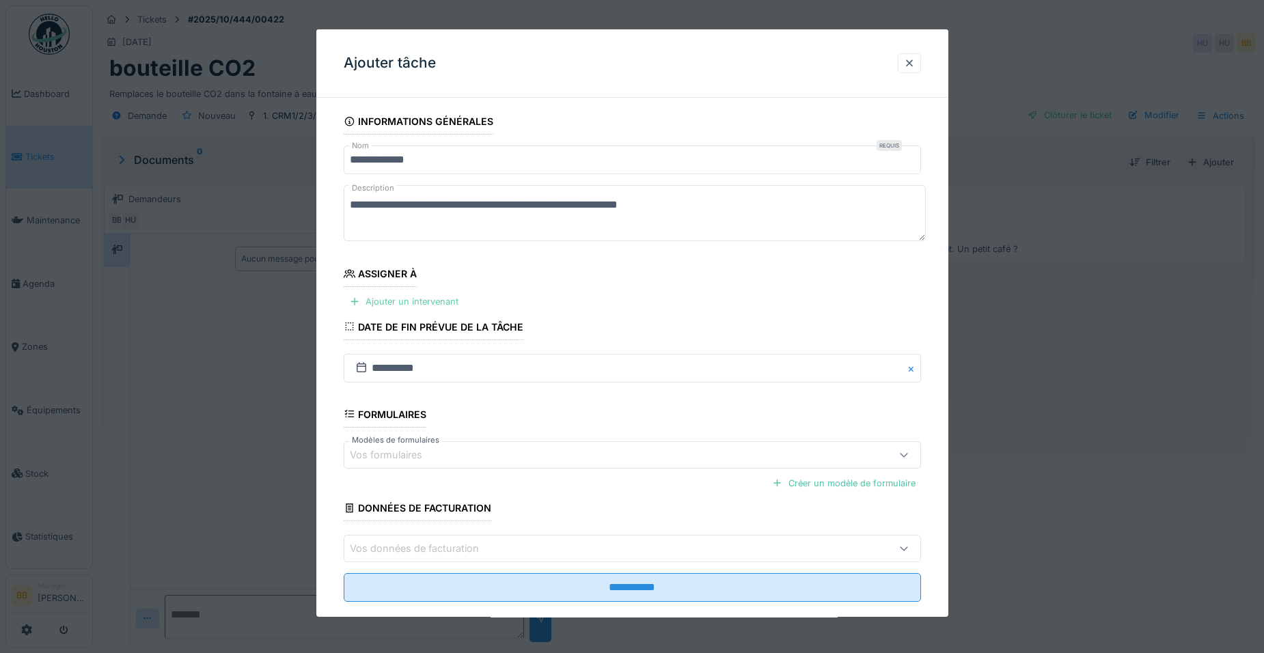
click at [437, 302] on div "Ajouter un intervenant" at bounding box center [404, 301] width 120 height 18
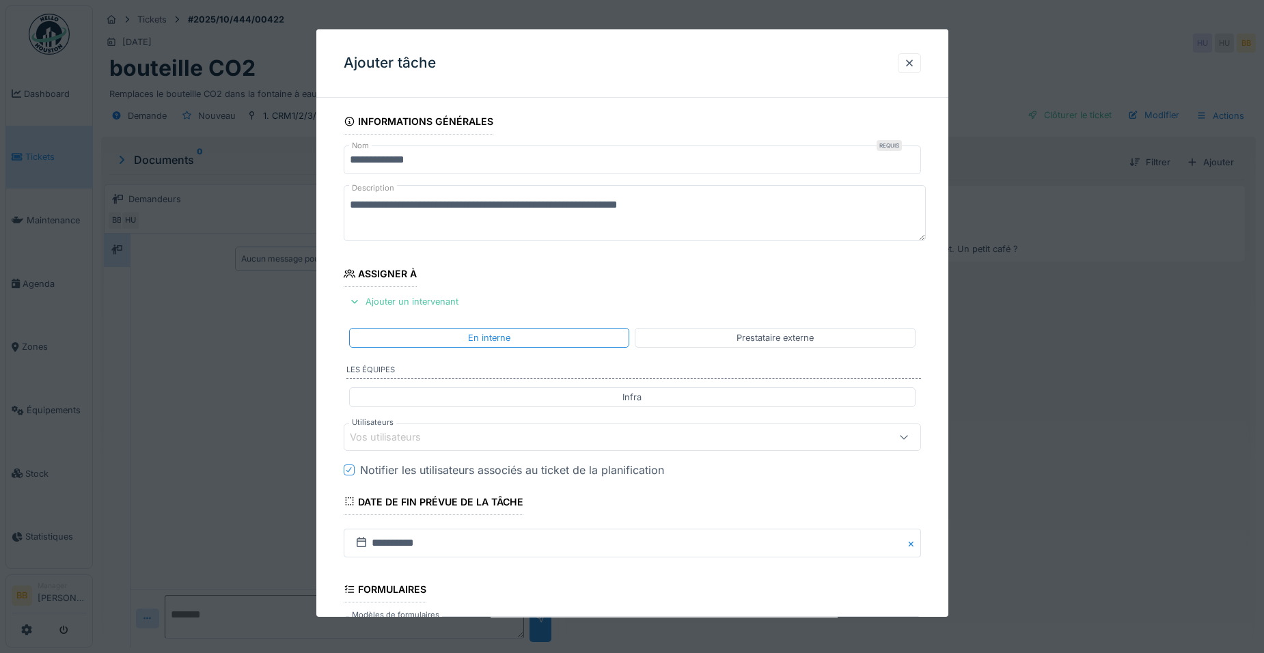
click at [546, 437] on div "Vos utilisateurs" at bounding box center [598, 437] width 497 height 15
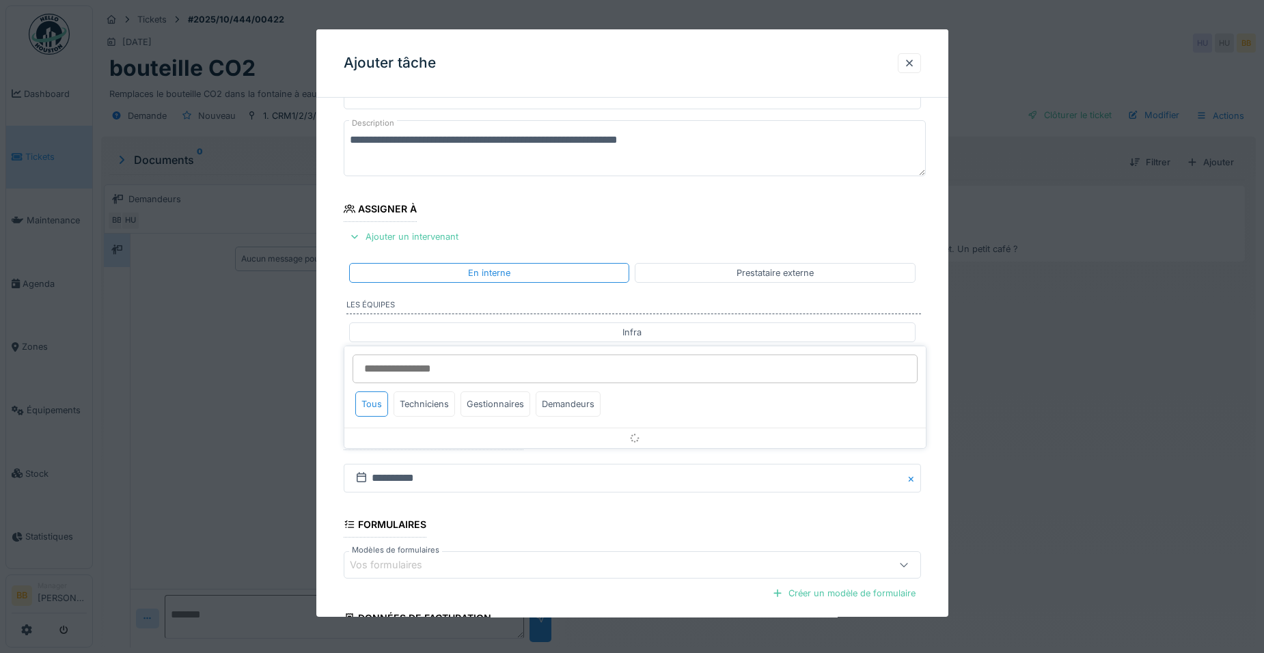
scroll to position [114, 0]
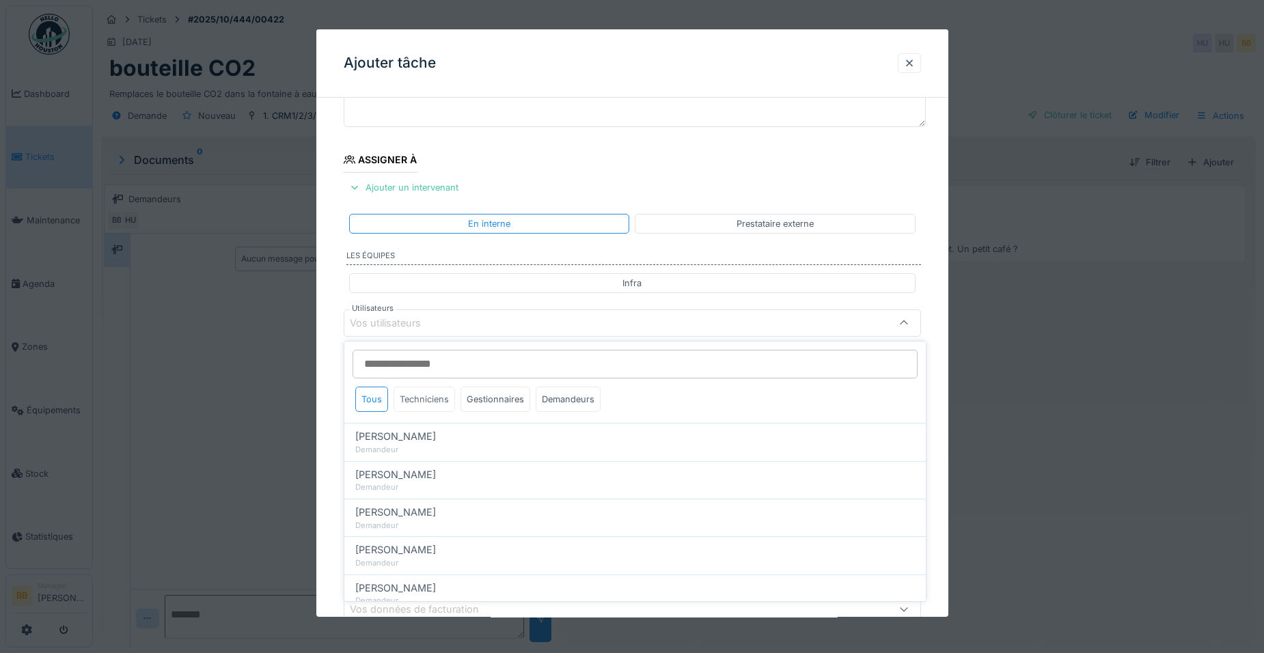
click at [435, 392] on div "Techniciens" at bounding box center [423, 399] width 61 height 25
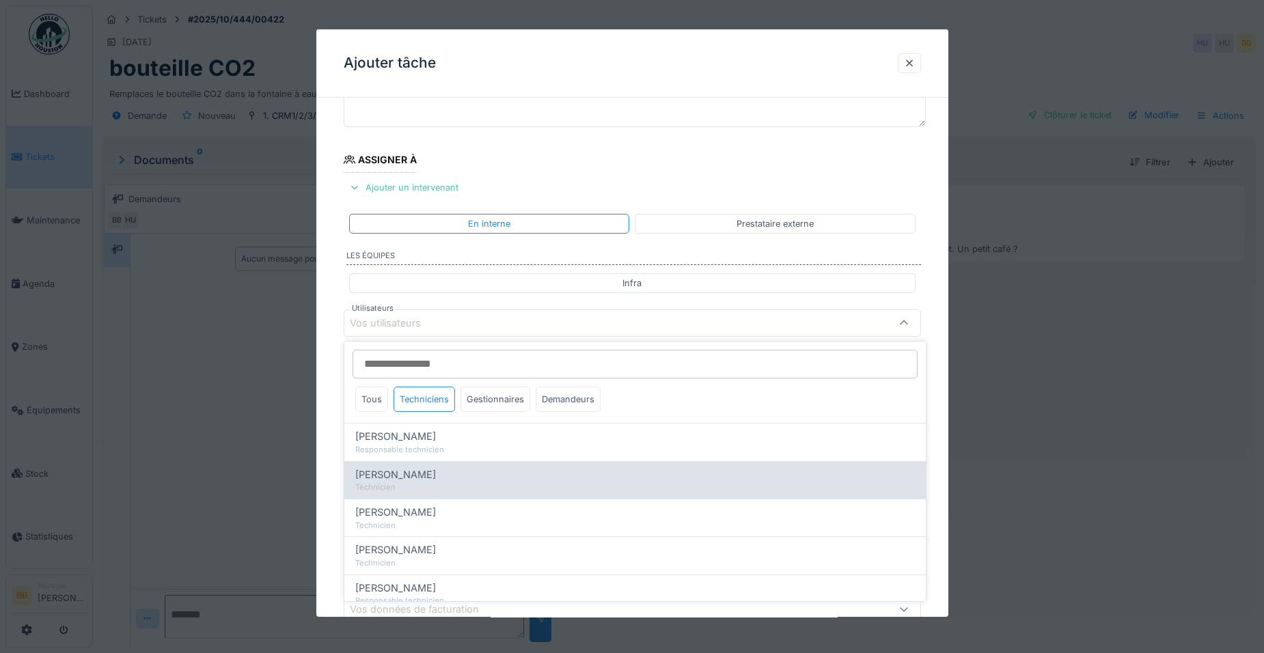
click at [450, 482] on div "Technicien" at bounding box center [634, 488] width 559 height 12
type input "*****"
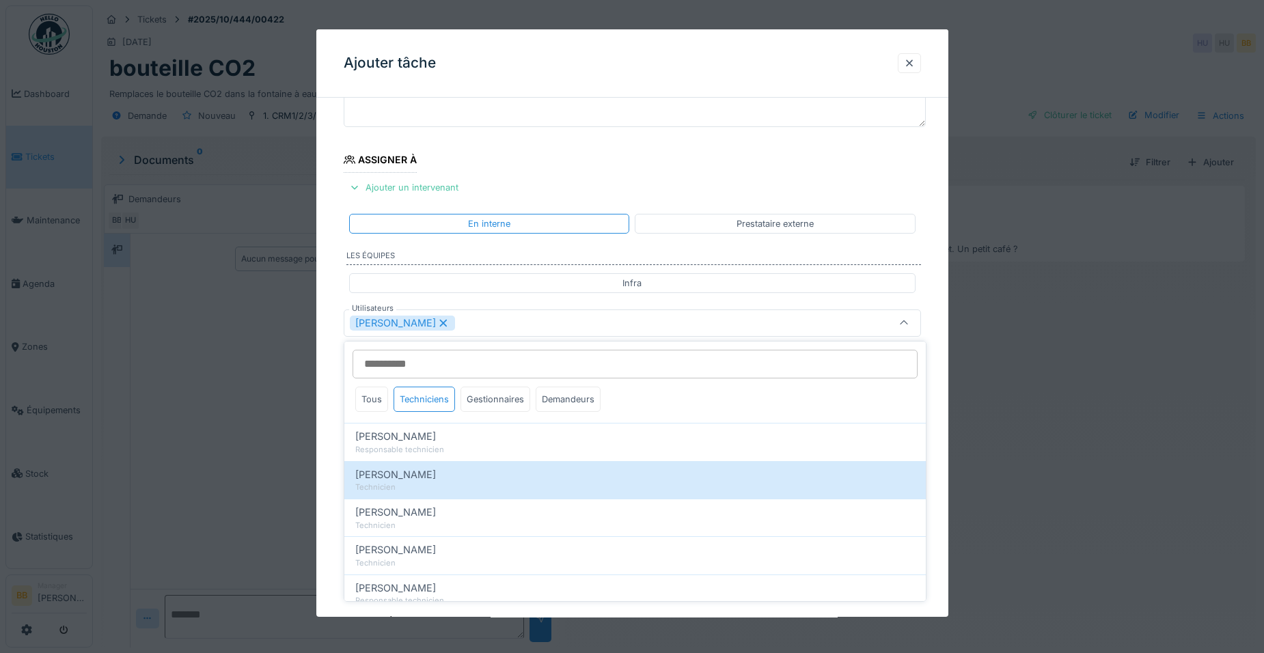
click at [937, 492] on div "**********" at bounding box center [632, 375] width 632 height 760
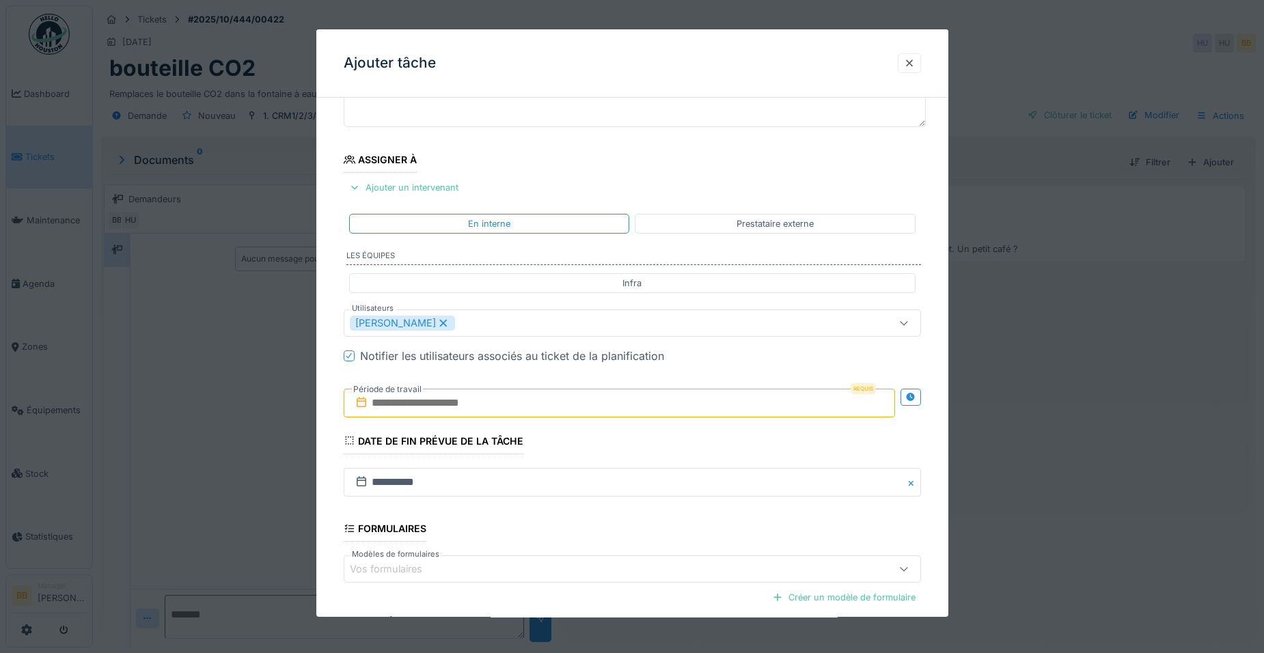
click at [549, 403] on input "text" at bounding box center [619, 403] width 551 height 29
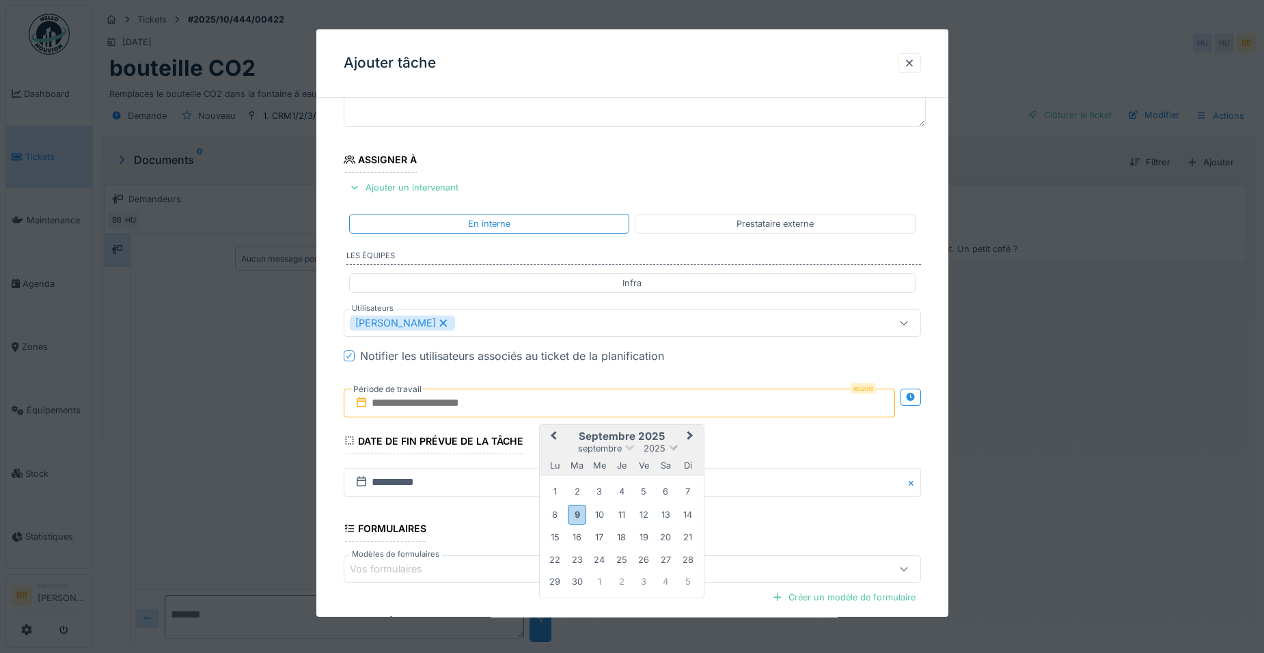
click at [650, 447] on span "2025" at bounding box center [654, 448] width 22 height 10
click at [573, 511] on div "9" at bounding box center [577, 515] width 18 height 20
click at [647, 516] on div "12" at bounding box center [643, 514] width 18 height 18
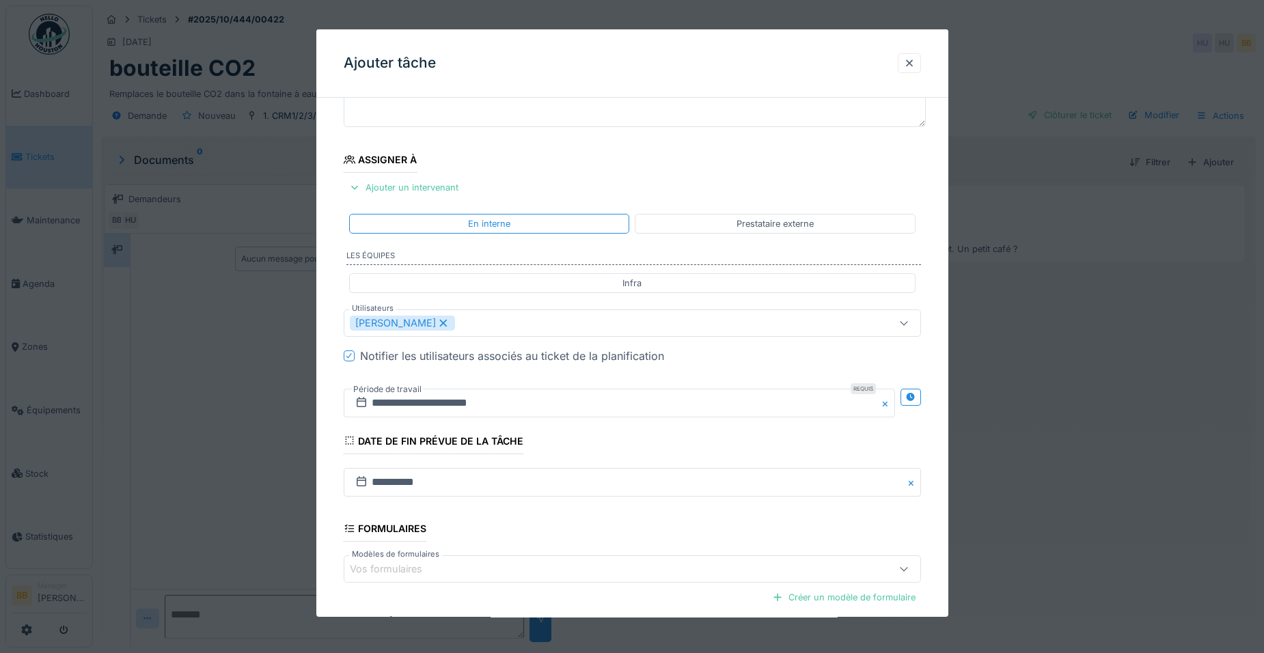
click at [942, 520] on div "**********" at bounding box center [632, 375] width 632 height 760
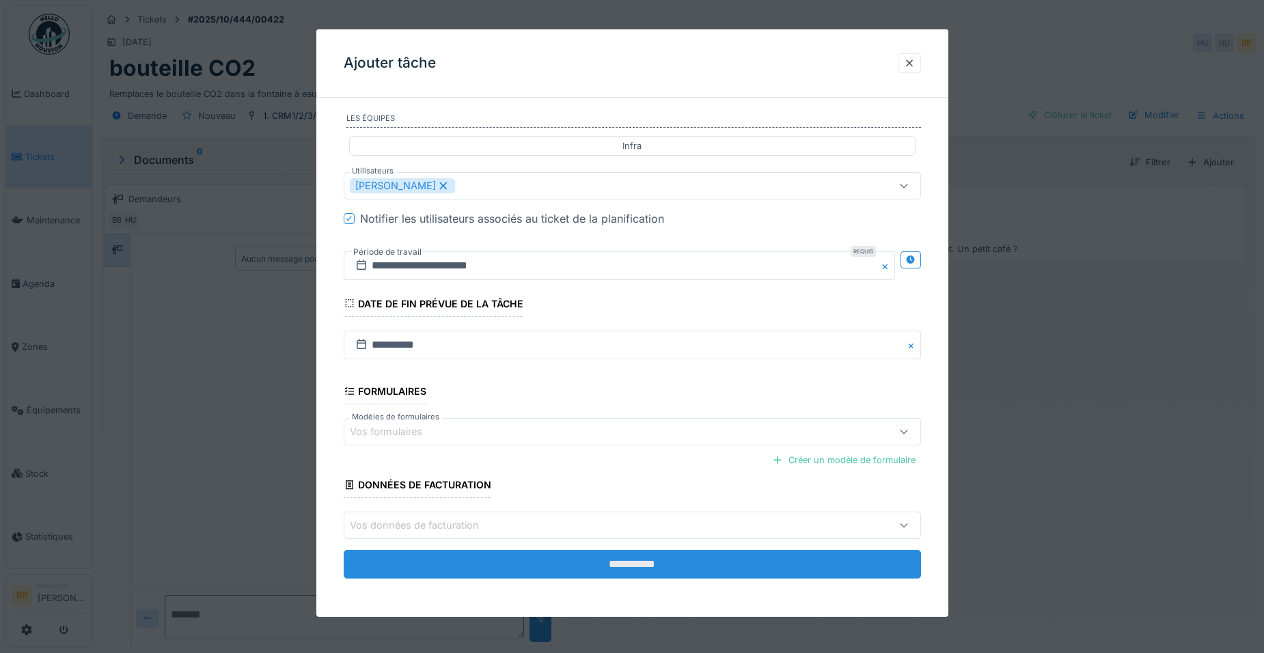
scroll to position [10, 0]
click at [847, 568] on input "**********" at bounding box center [632, 564] width 577 height 29
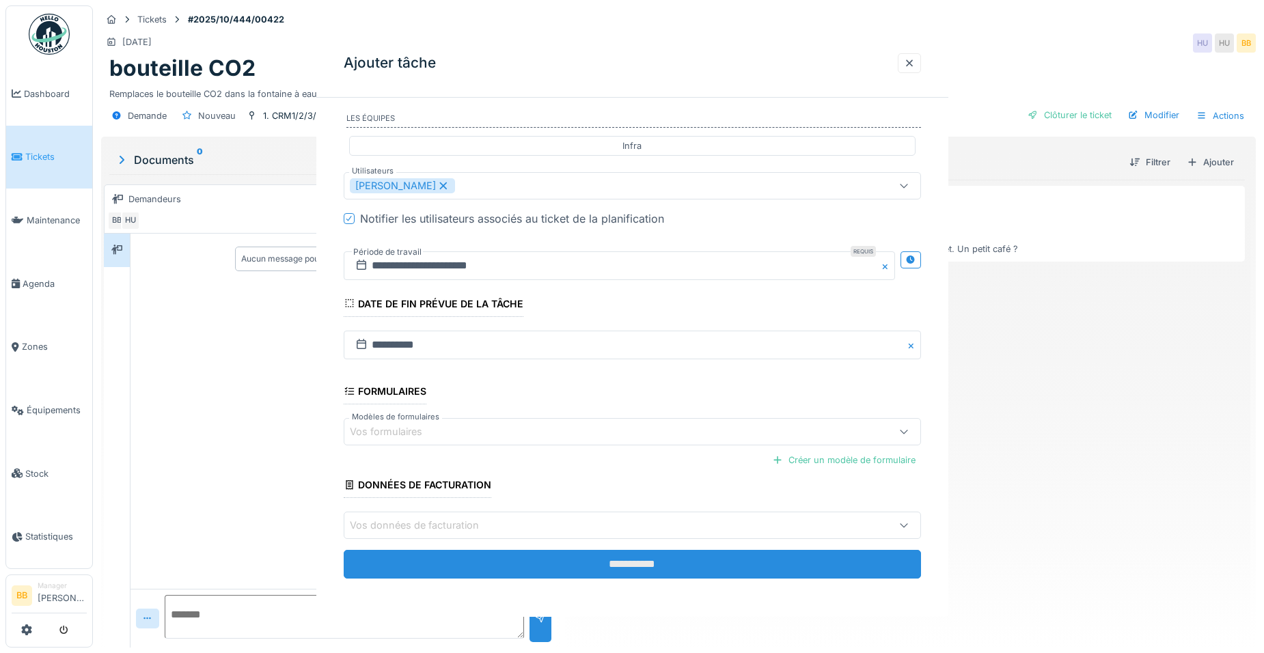
scroll to position [0, 0]
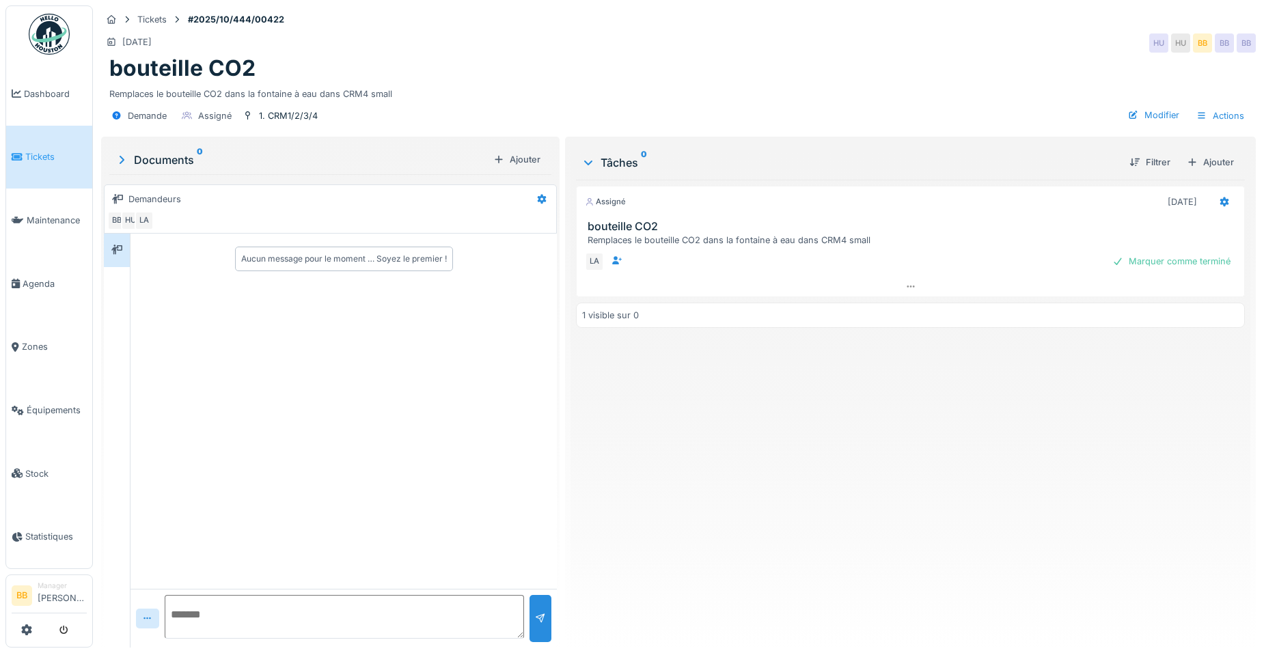
click at [349, 626] on textarea at bounding box center [344, 617] width 359 height 44
type textarea "*"
